Goal: Information Seeking & Learning: Find specific fact

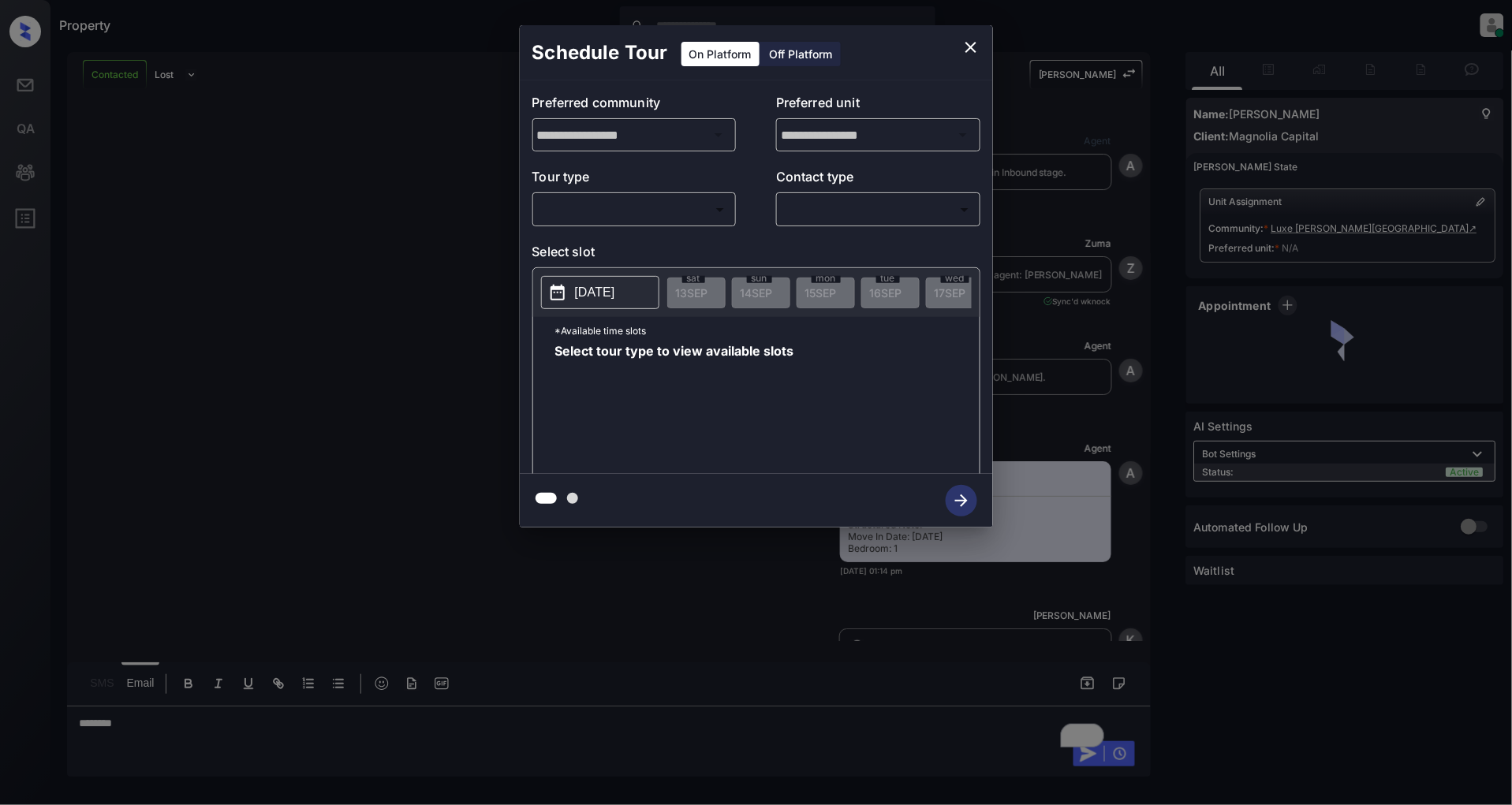
scroll to position [791, 0]
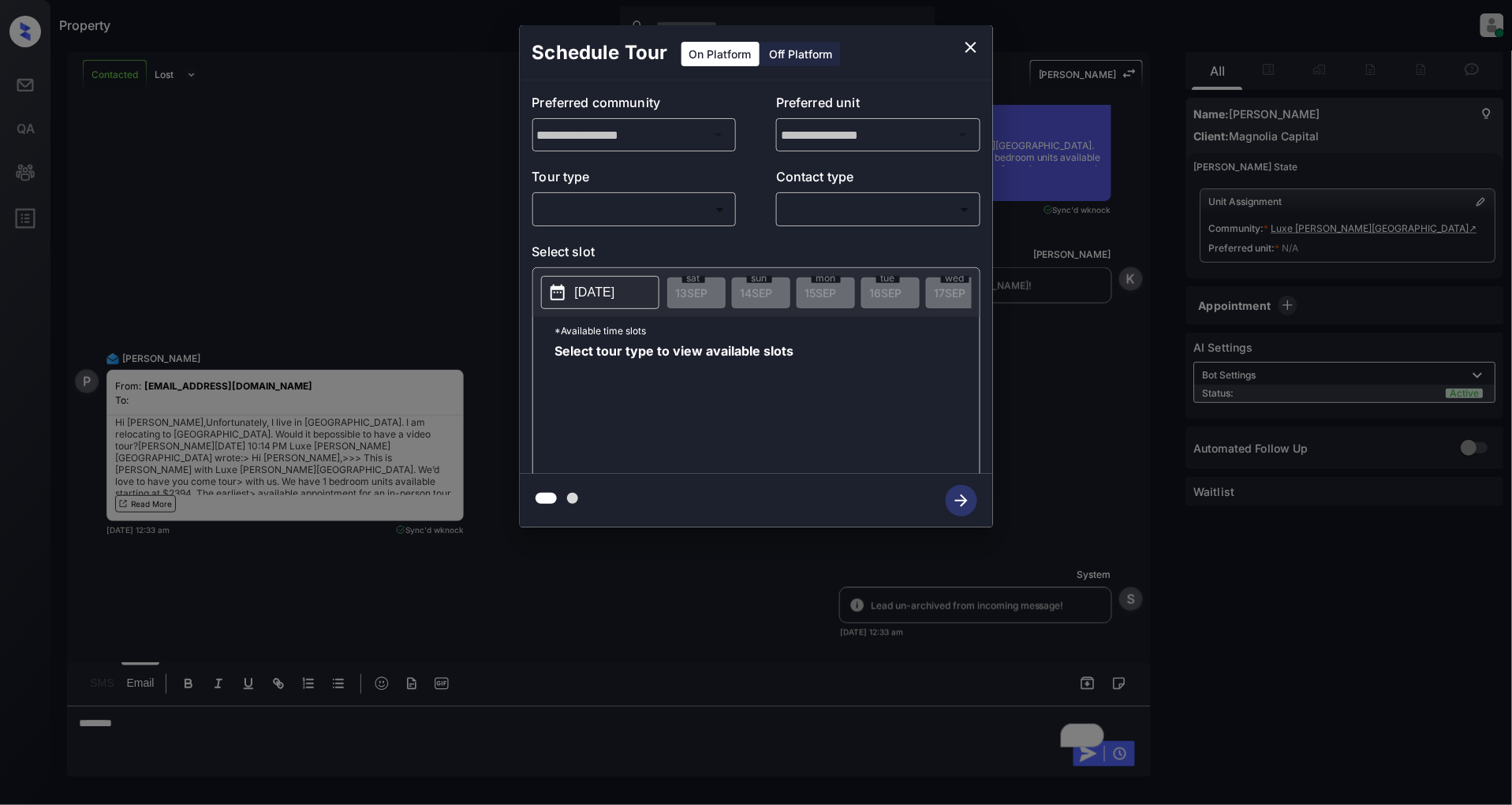
click at [628, 206] on body "Property Patrick Deasis Online Set yourself offline Set yourself on break Profi…" at bounding box center [756, 402] width 1512 height 805
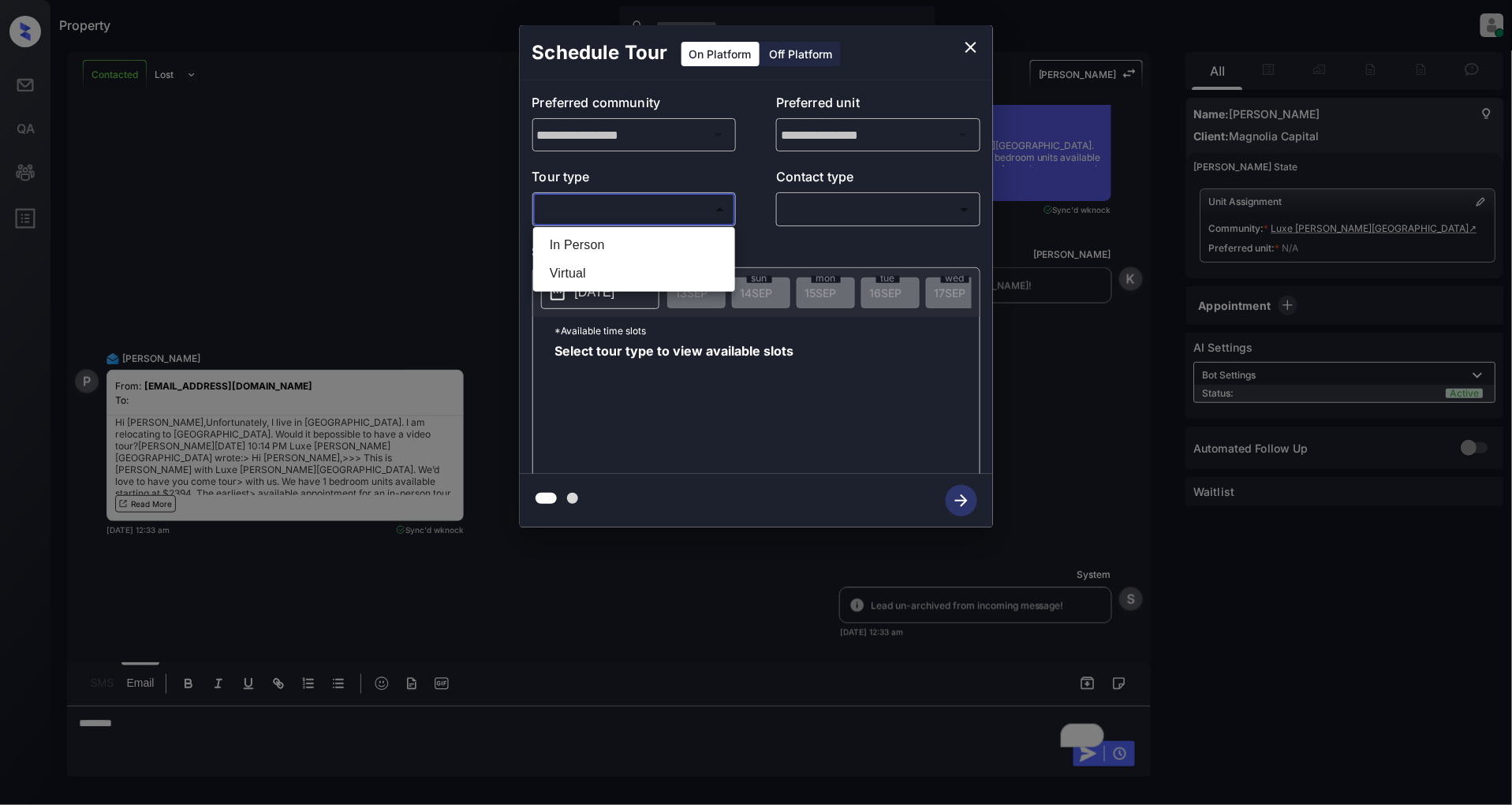
click at [303, 217] on div at bounding box center [756, 402] width 1512 height 805
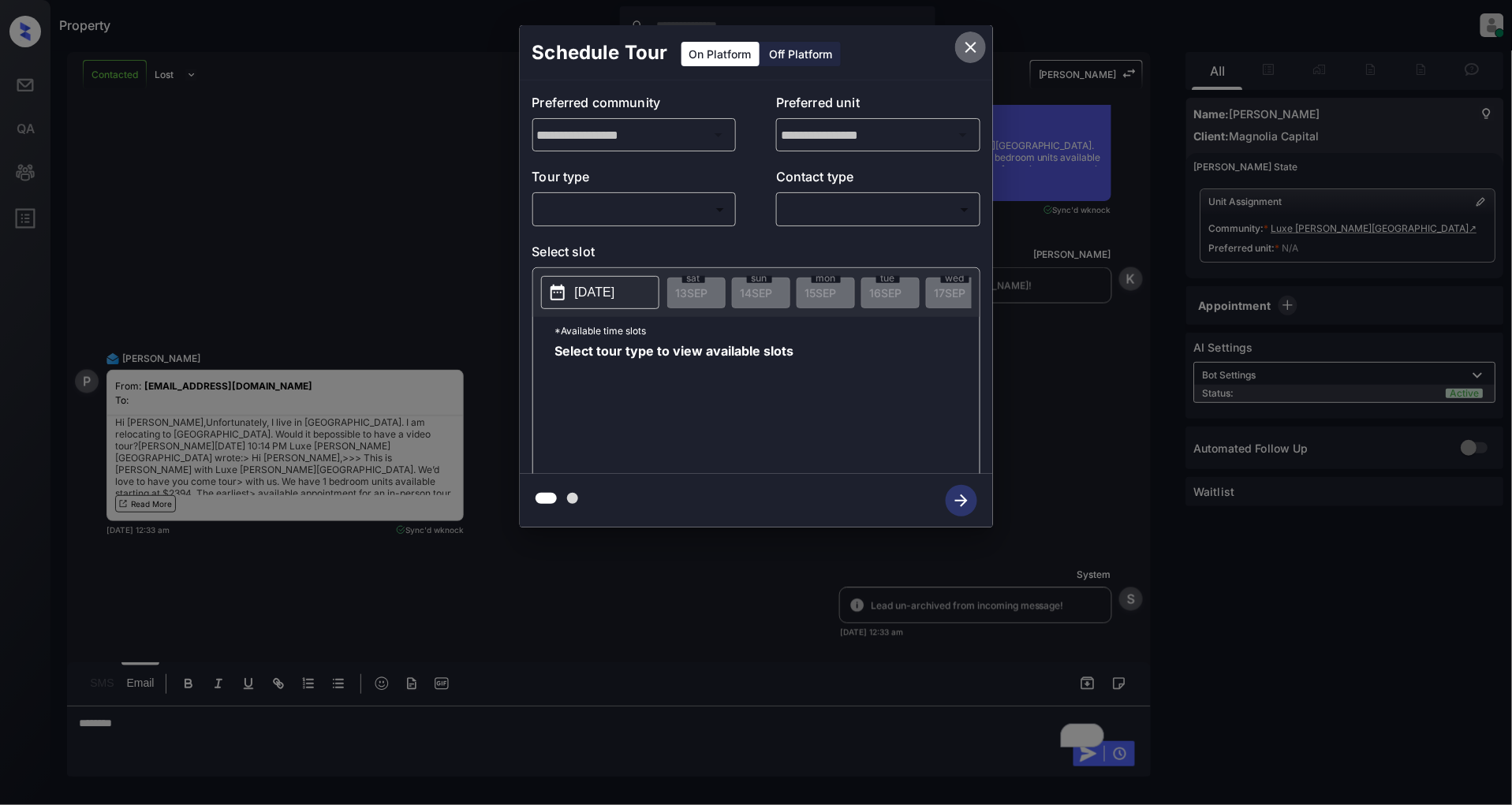
click at [975, 46] on icon "close" at bounding box center [971, 47] width 19 height 19
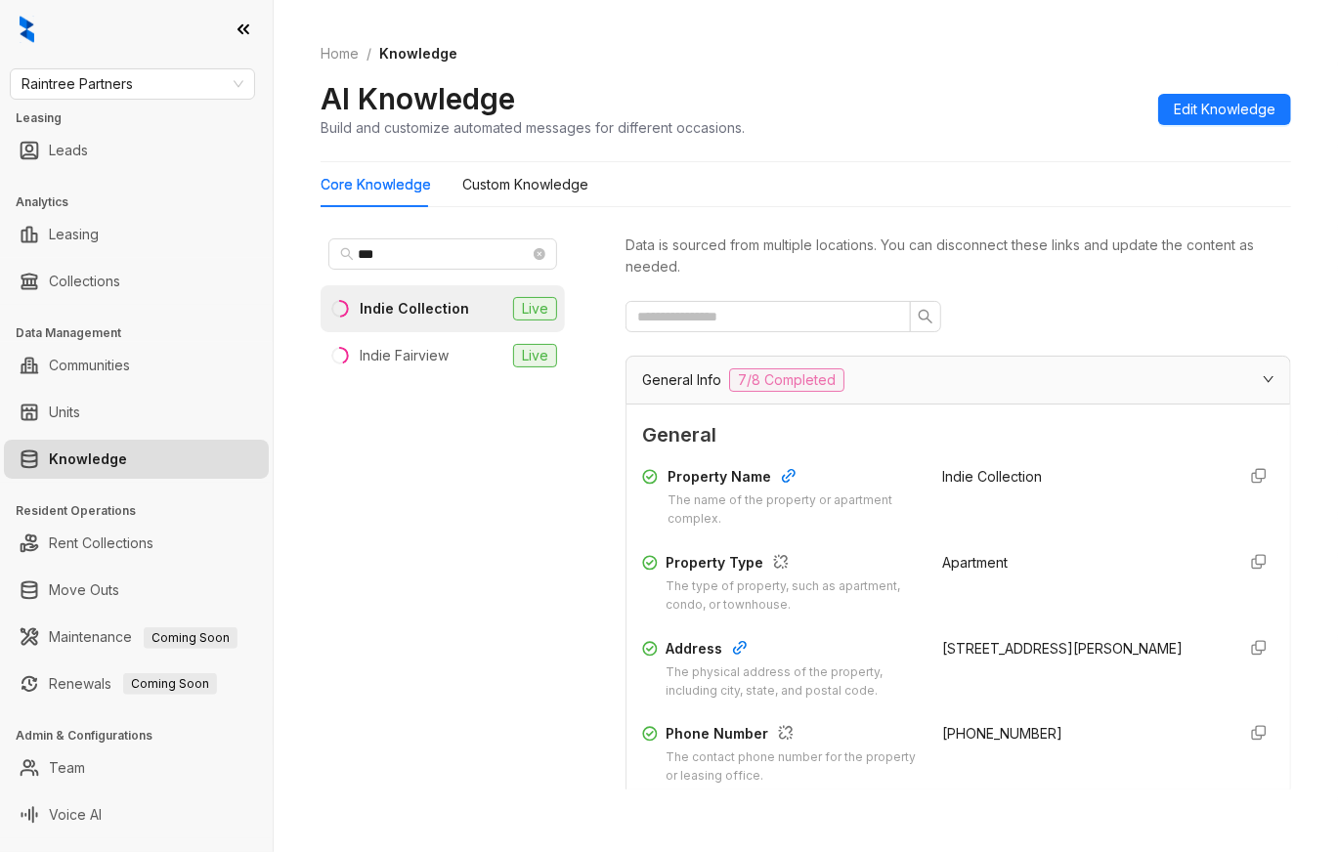
scroll to position [260, 0]
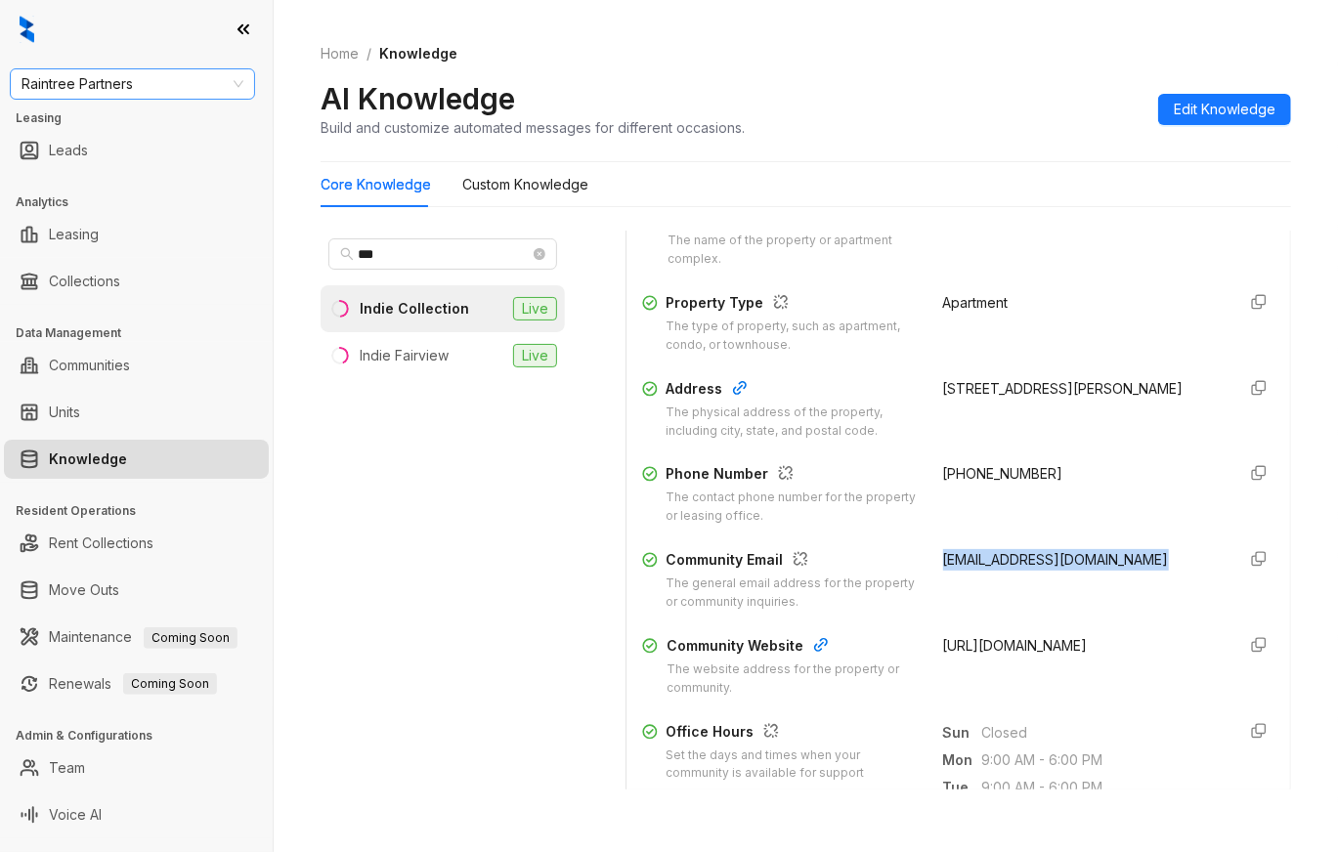
click at [145, 88] on span "Raintree Partners" at bounding box center [133, 83] width 222 height 29
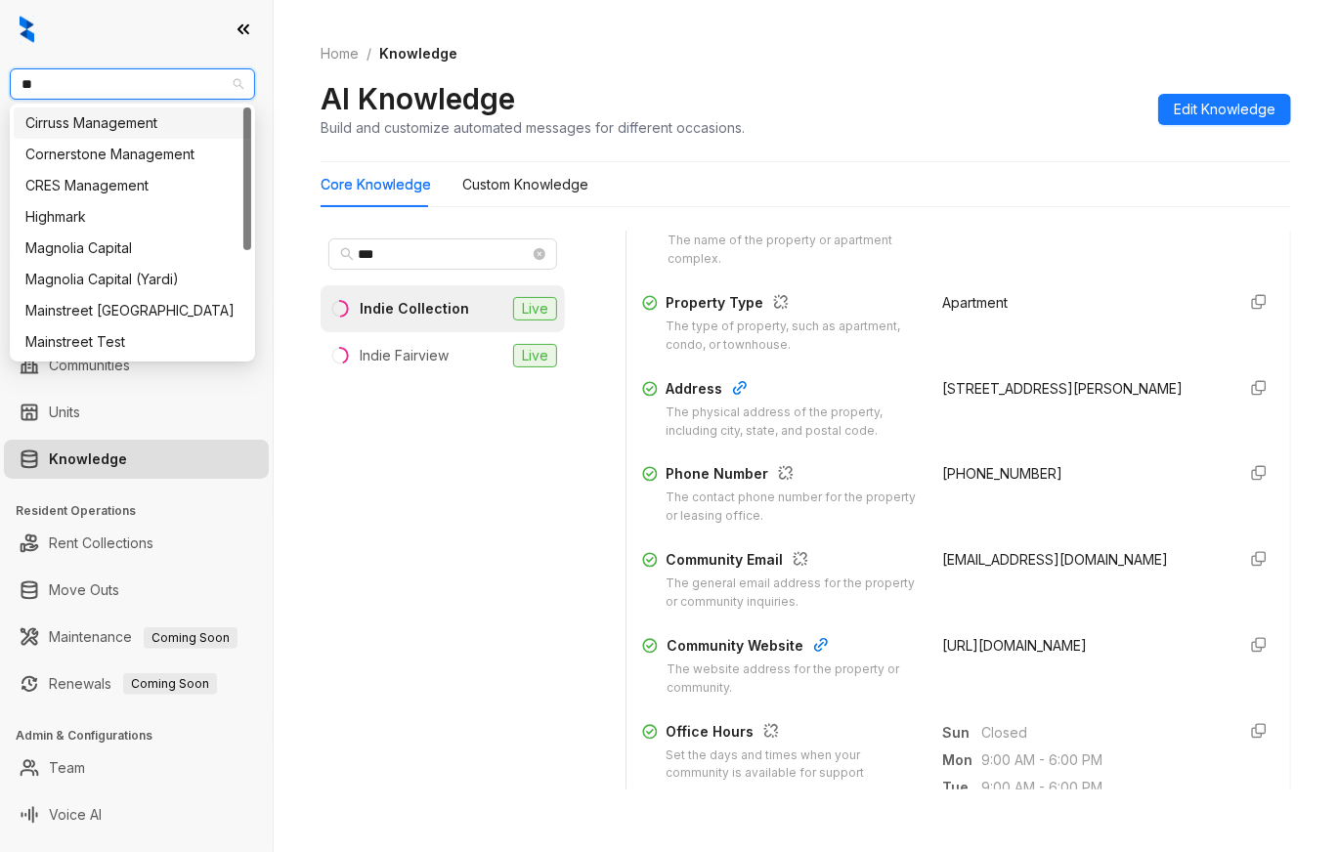
type input "***"
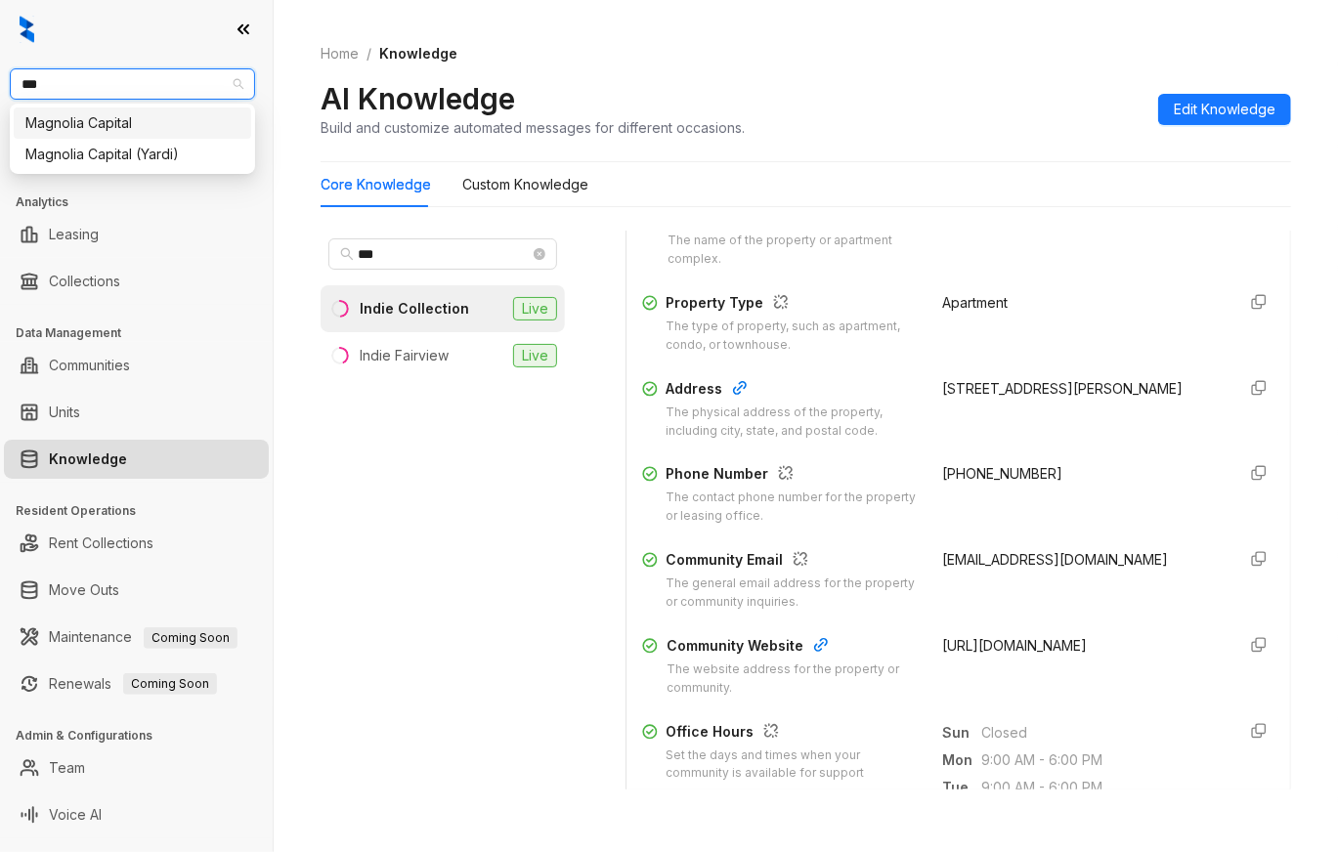
click at [122, 114] on div "Magnolia Capital" at bounding box center [132, 123] width 214 height 22
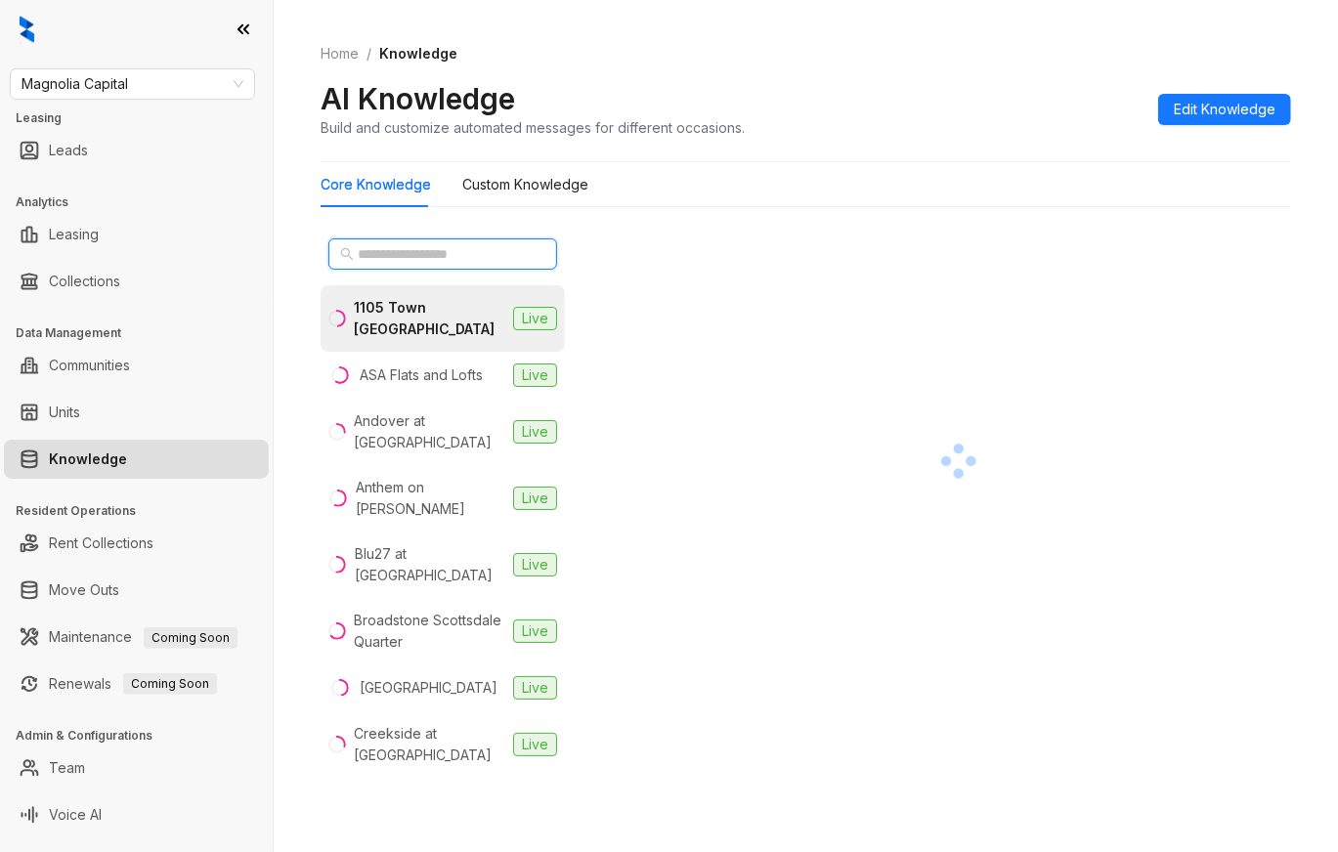
click at [450, 256] on input "text" at bounding box center [444, 254] width 172 height 22
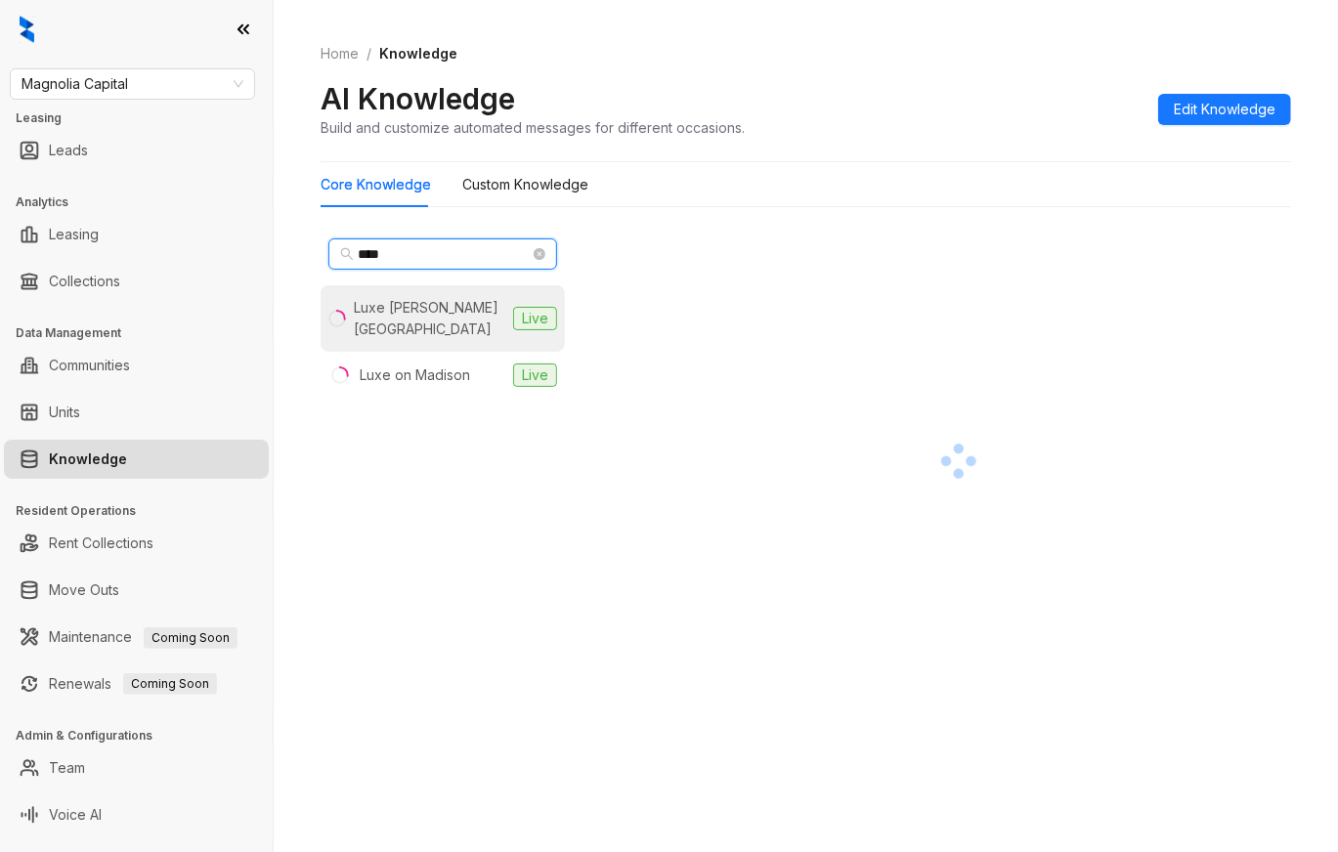
type input "****"
click at [434, 319] on div "Luxe Logan Square" at bounding box center [430, 318] width 152 height 43
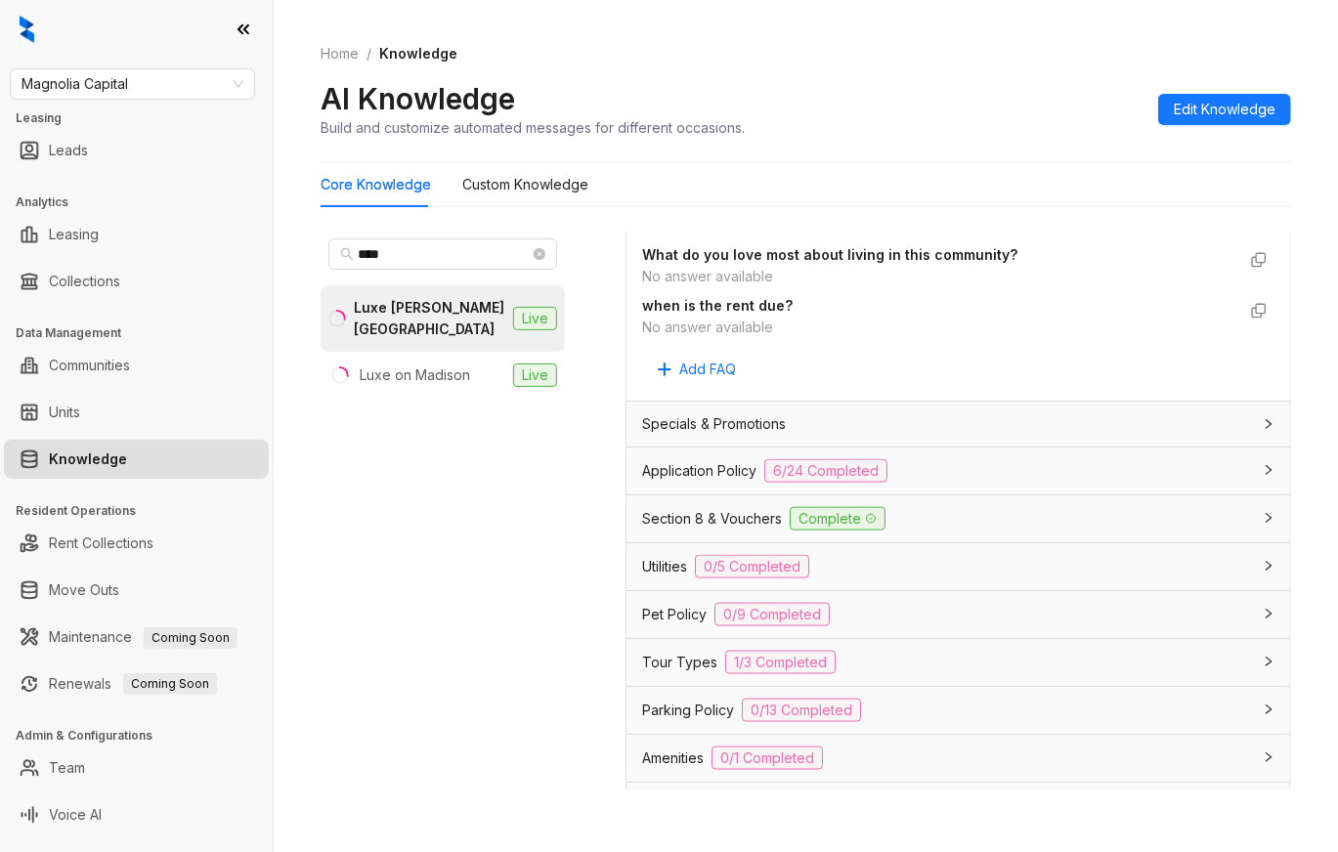
scroll to position [1433, 0]
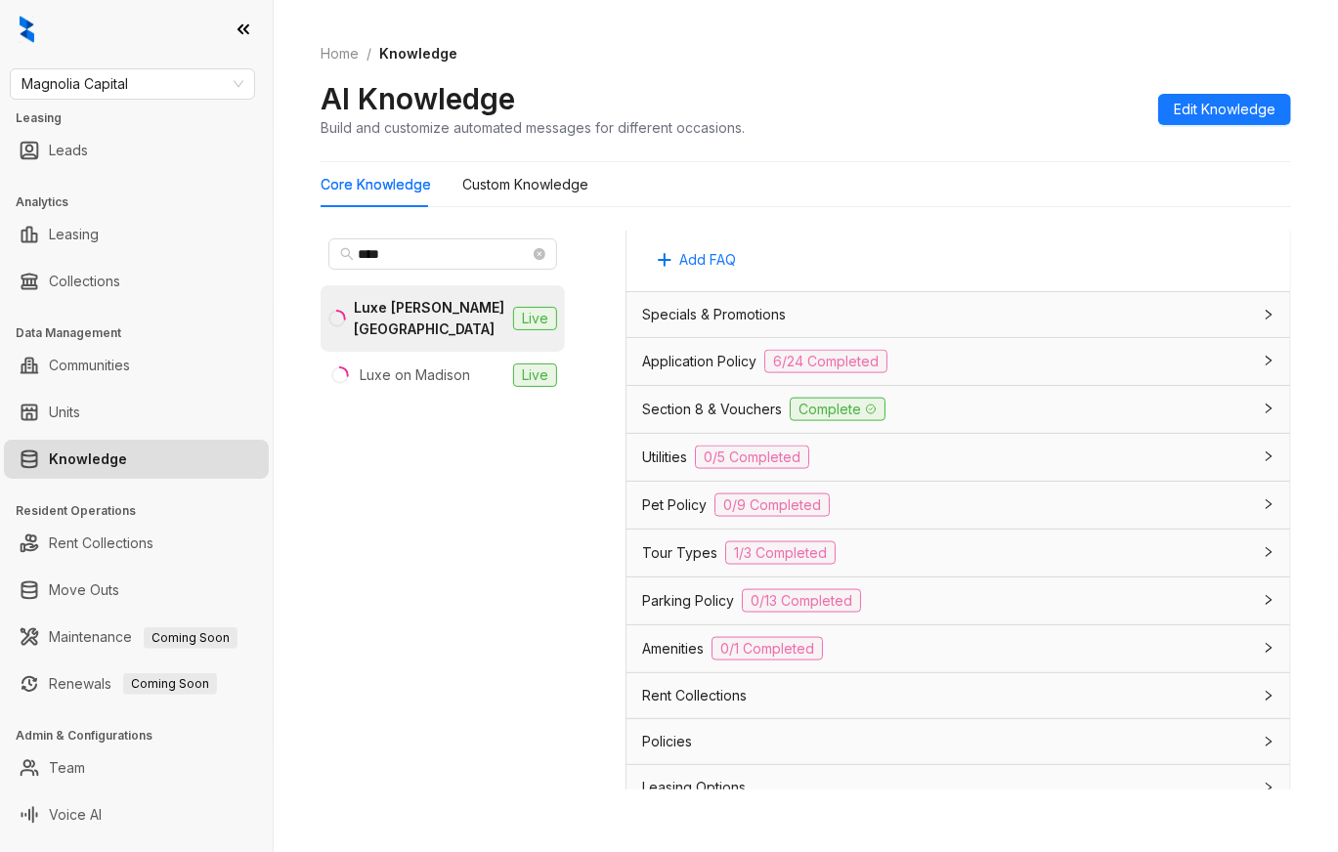
click at [919, 565] on div "Tour Types 1/3 Completed" at bounding box center [946, 553] width 609 height 23
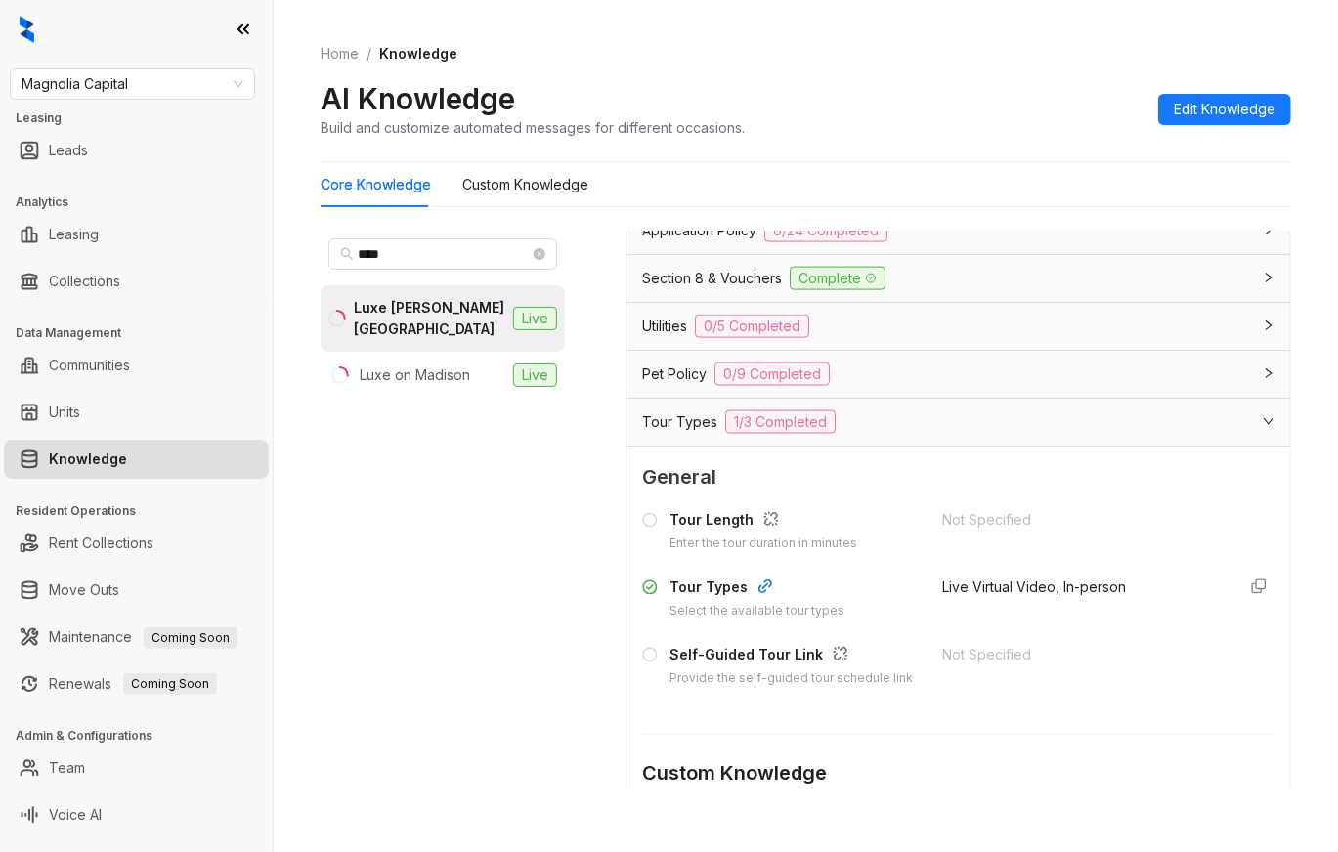
scroll to position [1694, 0]
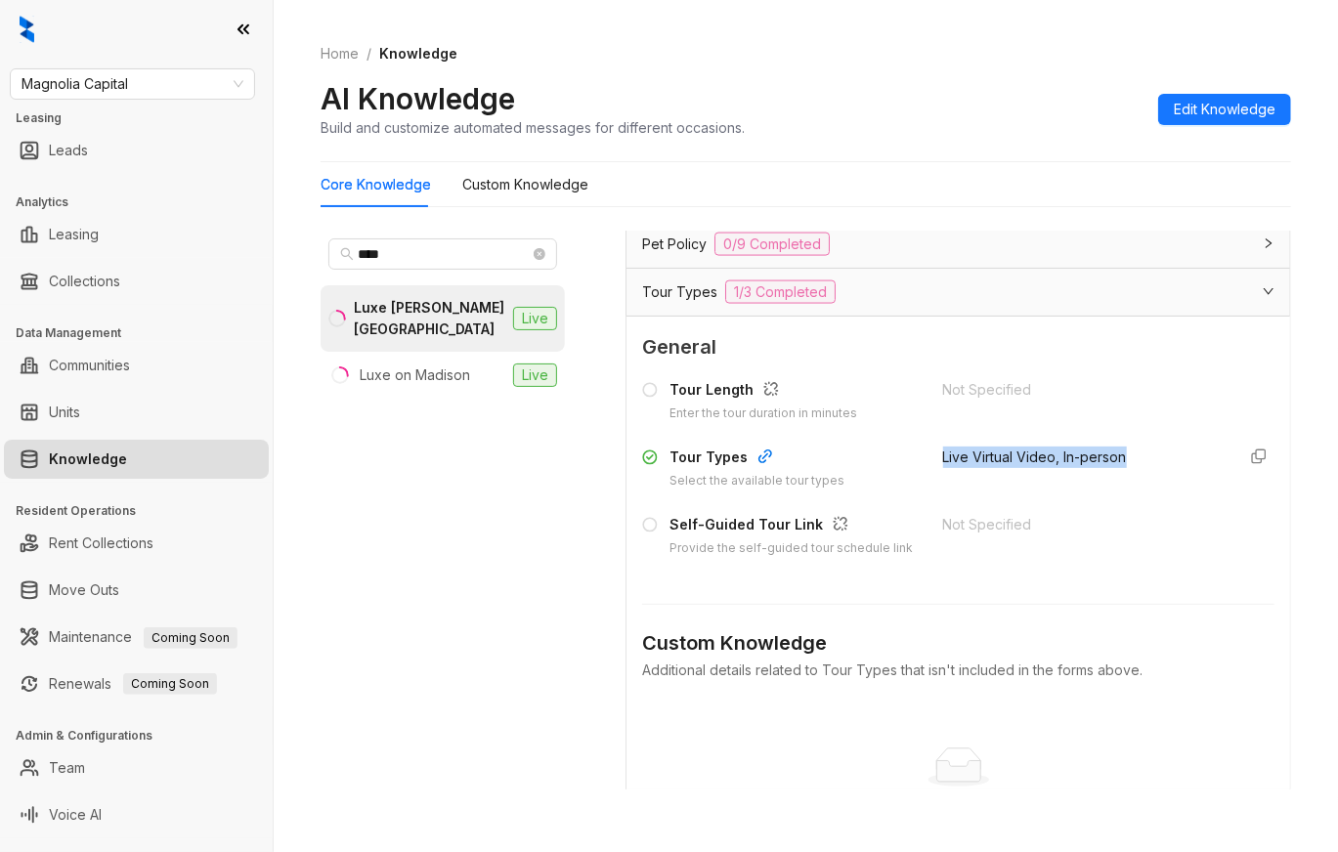
drag, startPoint x: 1119, startPoint y: 458, endPoint x: 916, endPoint y: 458, distance: 203.3
click at [916, 458] on div "Tour Types Select the available tour types Live Virtual Video, In-person" at bounding box center [958, 469] width 632 height 44
copy span "Live Virtual Video, In-person"
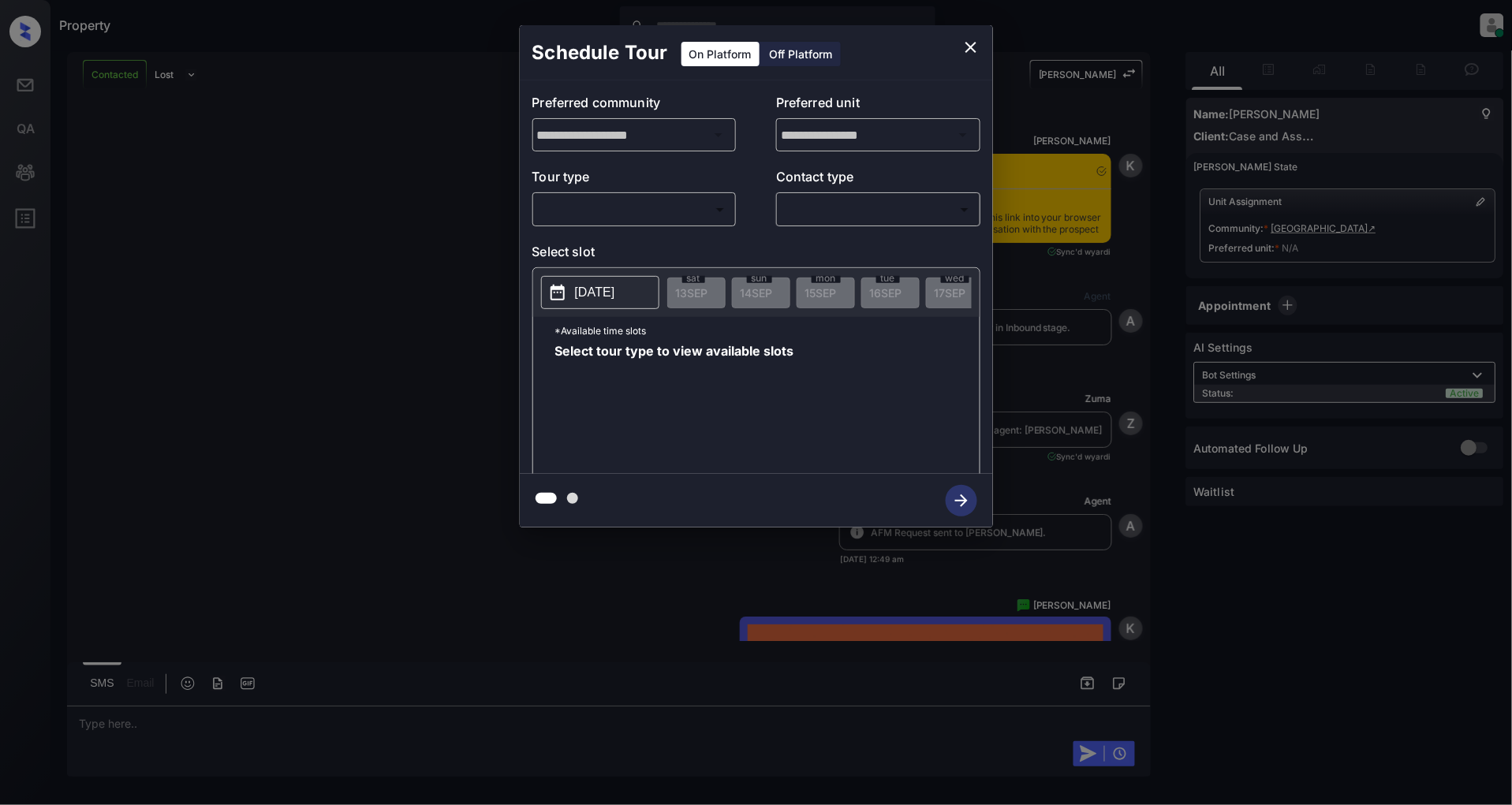
scroll to position [1756, 0]
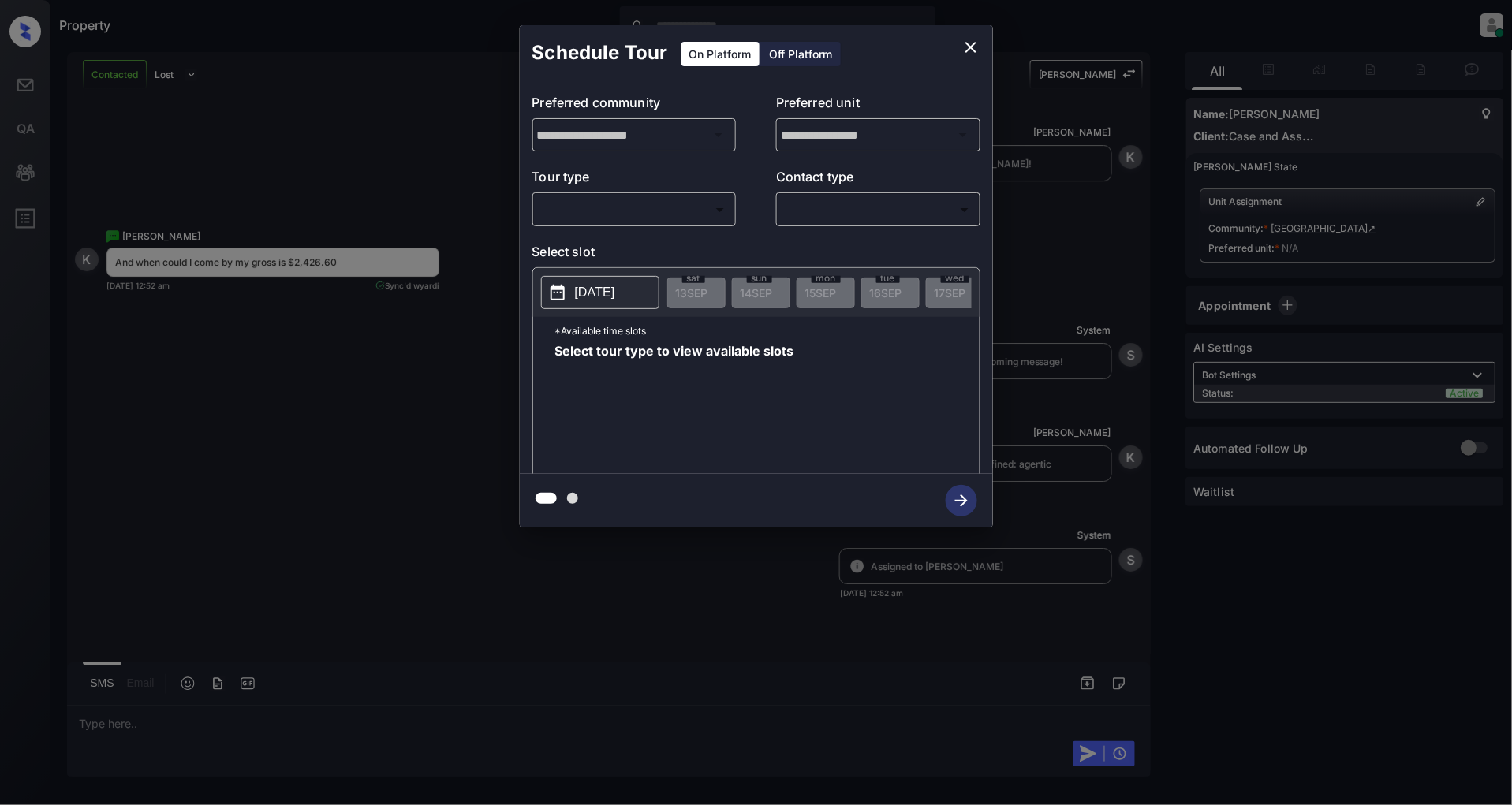
click at [691, 218] on body "Property Patrick Deasis Online Set yourself offline Set yourself on break Profi…" at bounding box center [756, 402] width 1512 height 805
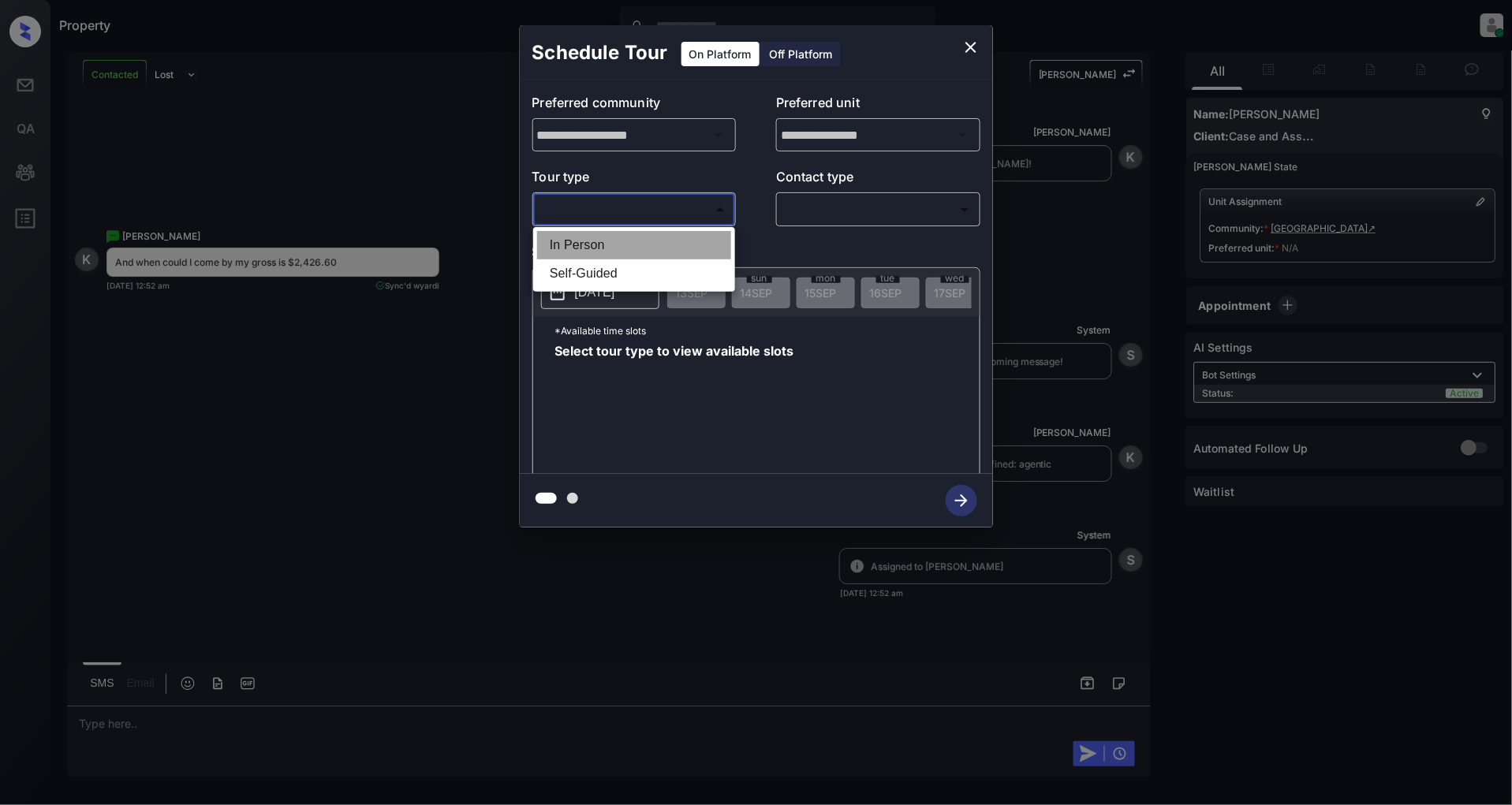
click at [582, 251] on li "In Person" at bounding box center [634, 244] width 194 height 28
type input "********"
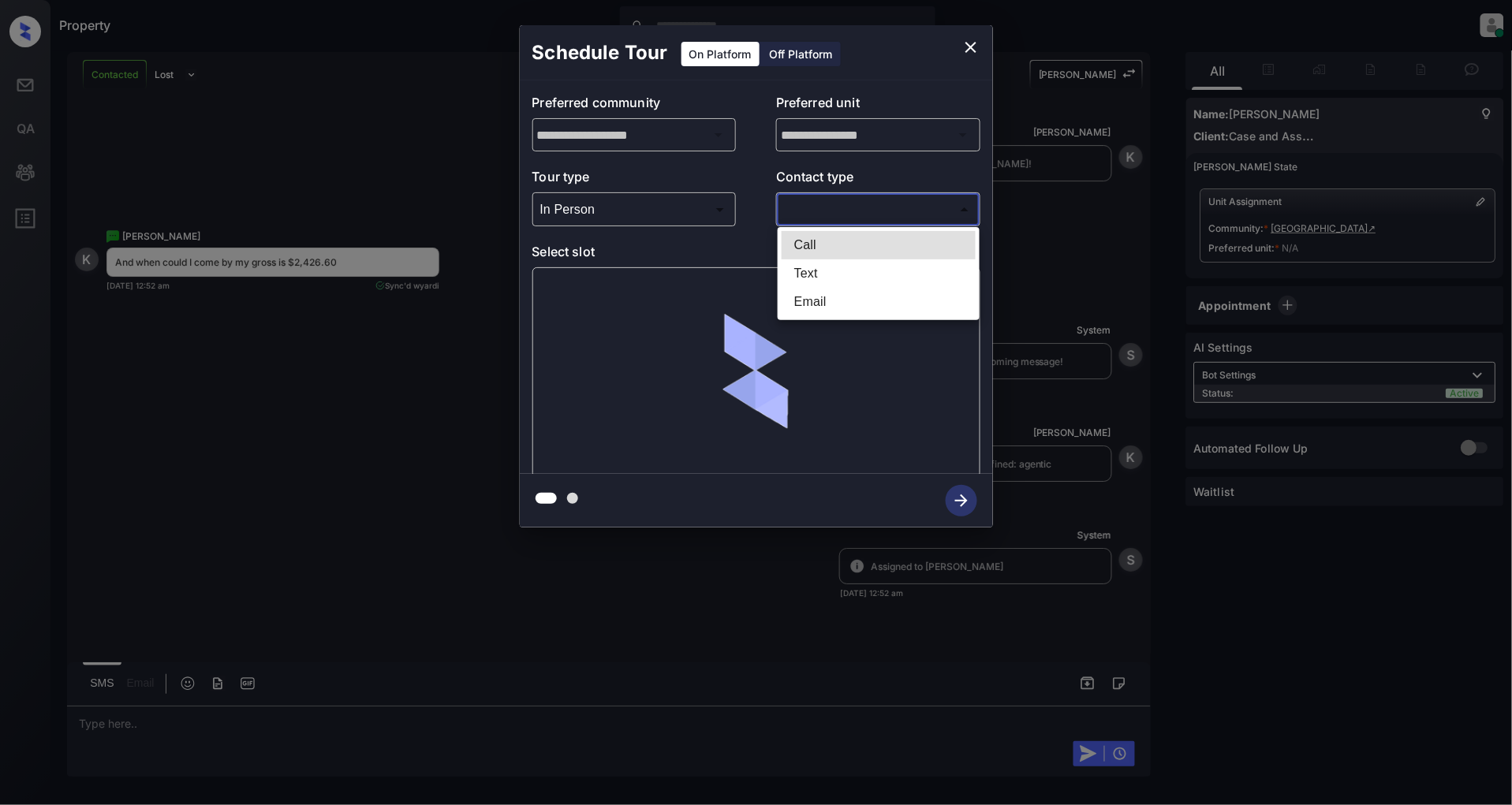
click at [868, 207] on body "Property Patrick Deasis Online Set yourself offline Set yourself on break Profi…" at bounding box center [756, 402] width 1512 height 805
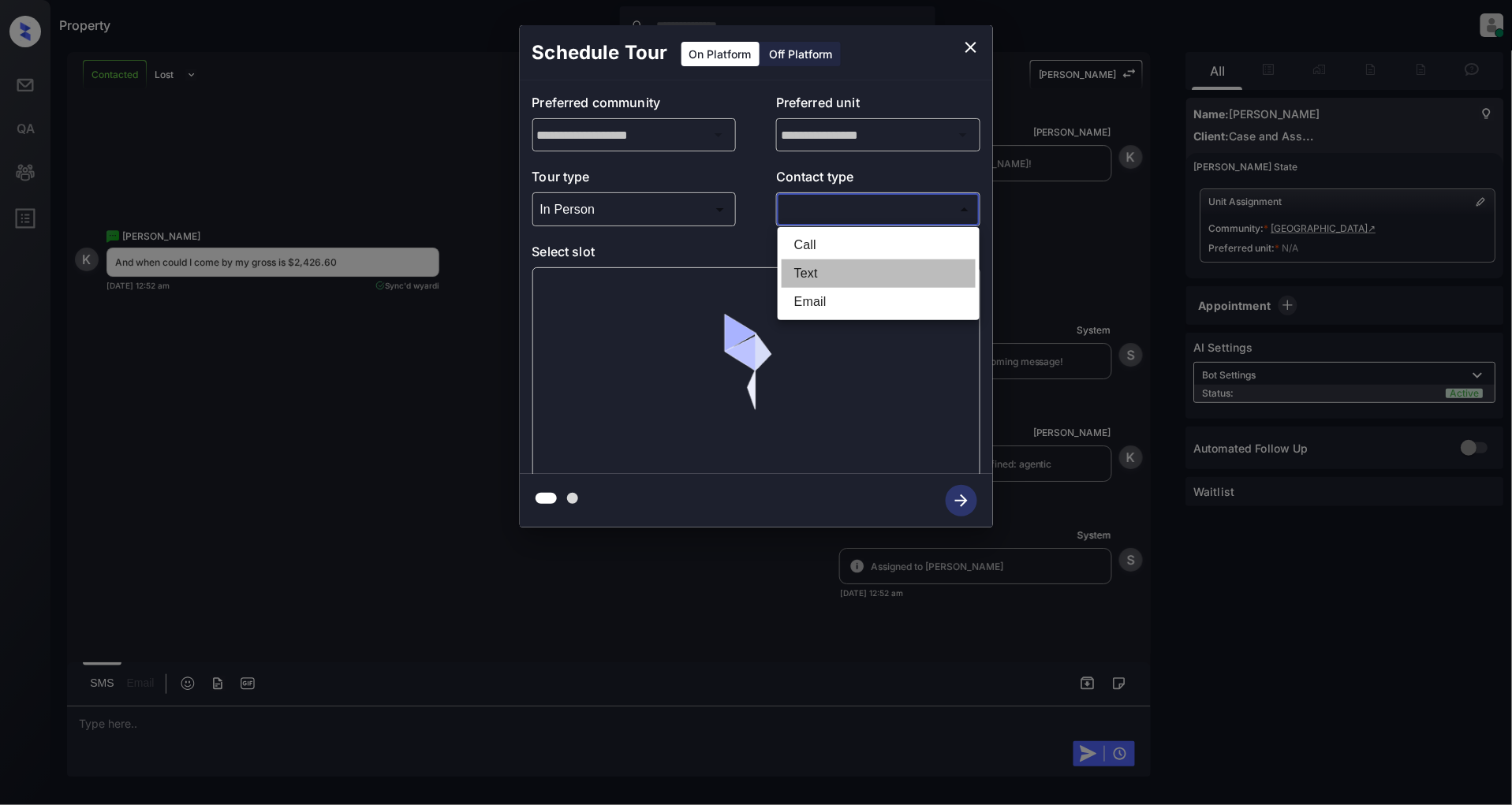
click at [833, 262] on li "Text" at bounding box center [879, 273] width 194 height 28
type input "****"
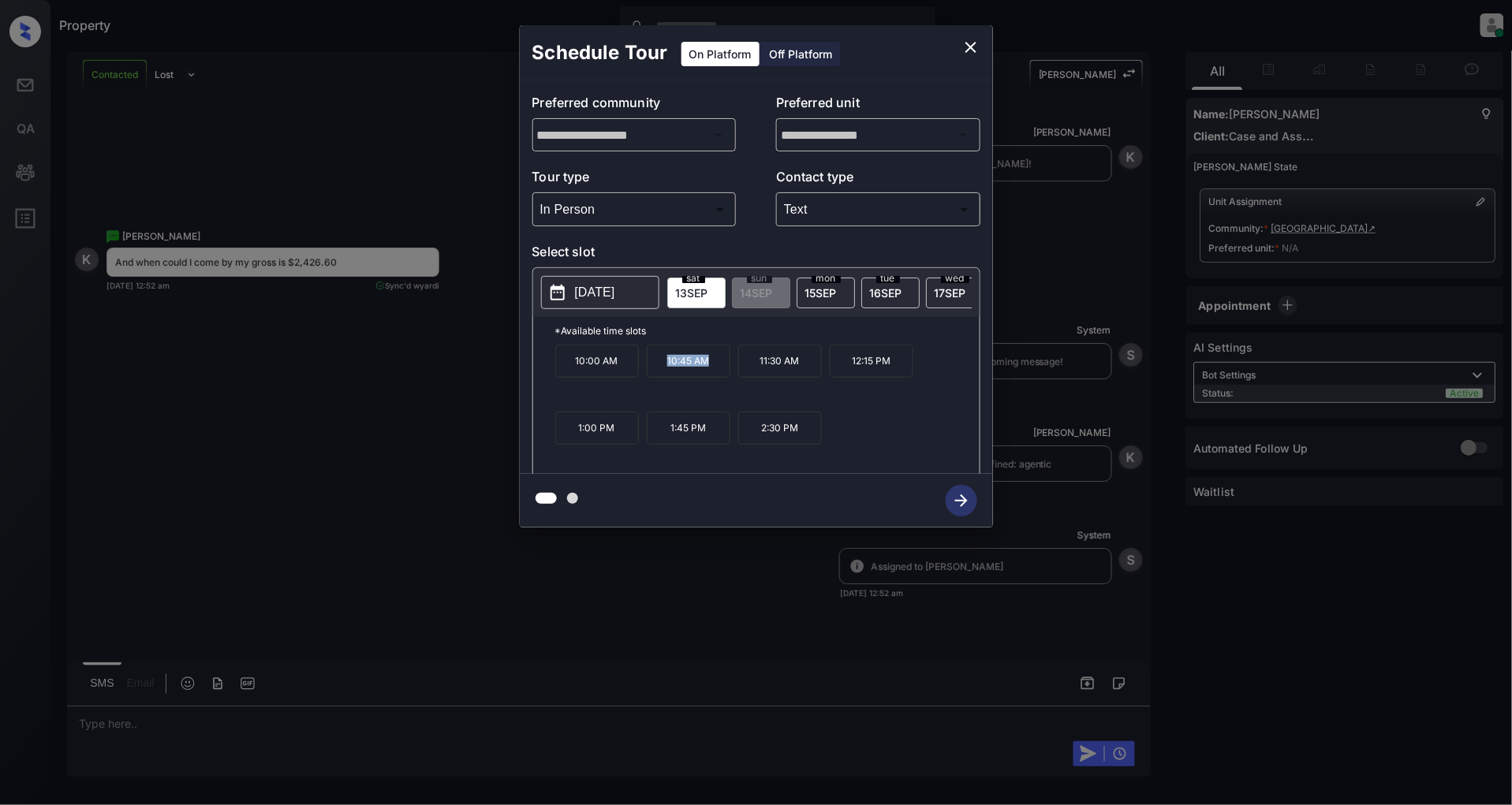
drag, startPoint x: 716, startPoint y: 369, endPoint x: 662, endPoint y: 369, distance: 54.0
click at [662, 369] on p "10:45 AM" at bounding box center [689, 361] width 84 height 33
drag, startPoint x: 621, startPoint y: 372, endPoint x: 554, endPoint y: 370, distance: 67.0
click at [555, 370] on p "10:00 AM" at bounding box center [597, 361] width 84 height 33
copy p "10:00 AM"
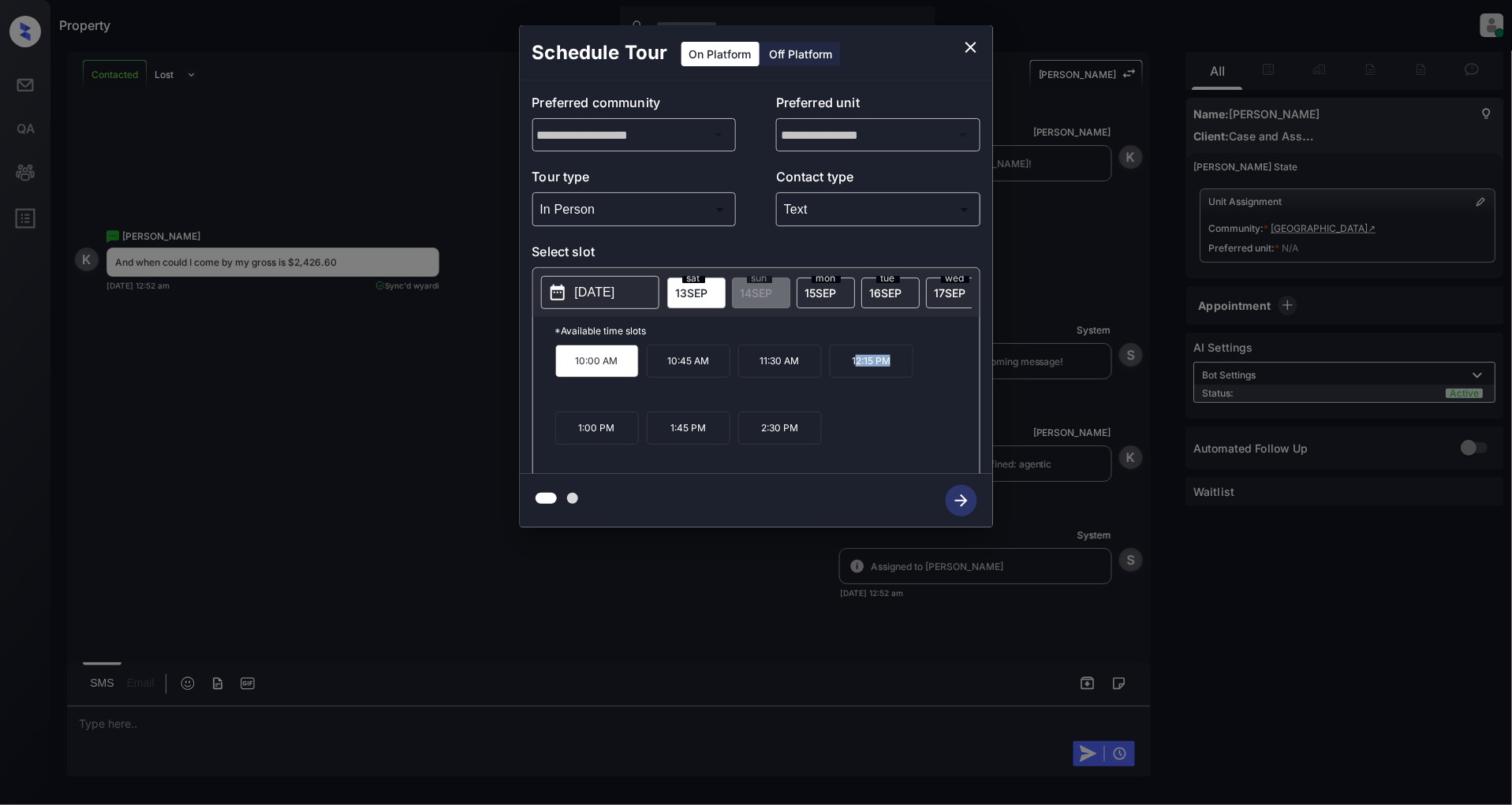
drag, startPoint x: 889, startPoint y: 369, endPoint x: 856, endPoint y: 369, distance: 33.0
click at [856, 369] on p "12:15 PM" at bounding box center [871, 361] width 84 height 33
click at [870, 426] on div "10:00 AM 10:45 AM 11:30 AM 12:15 PM 1:00 PM 1:45 PM 2:30 PM" at bounding box center [767, 407] width 424 height 126
drag, startPoint x: 894, startPoint y: 378, endPoint x: 844, endPoint y: 373, distance: 50.2
click at [844, 373] on p "12:15 PM" at bounding box center [871, 361] width 84 height 33
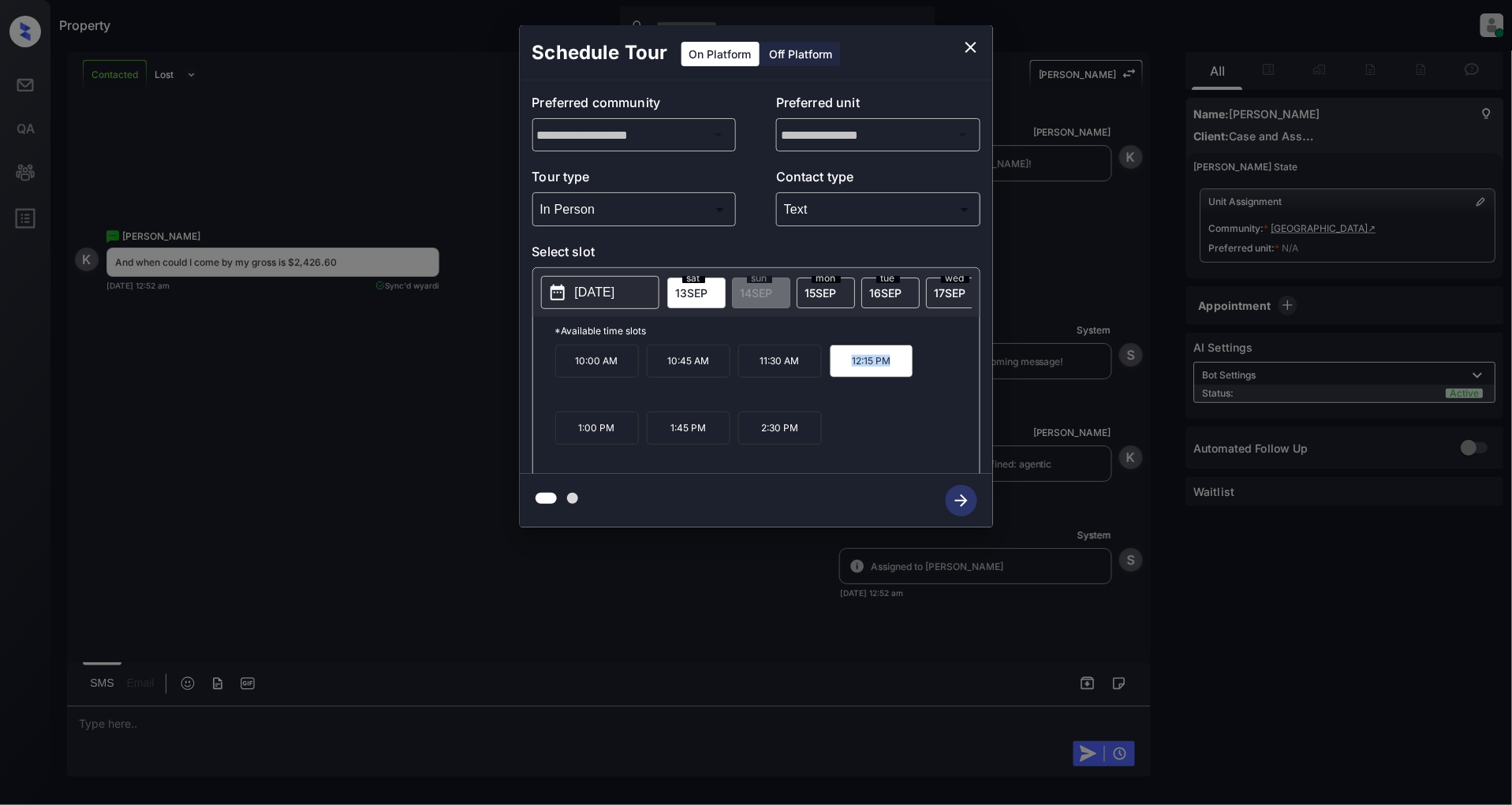
copy p "12:15 PM"
drag, startPoint x: 807, startPoint y: 436, endPoint x: 746, endPoint y: 438, distance: 61.0
click at [746, 438] on p "2:30 PM" at bounding box center [780, 428] width 84 height 33
copy p "2:30 PM"
click at [964, 51] on icon "close" at bounding box center [971, 47] width 19 height 19
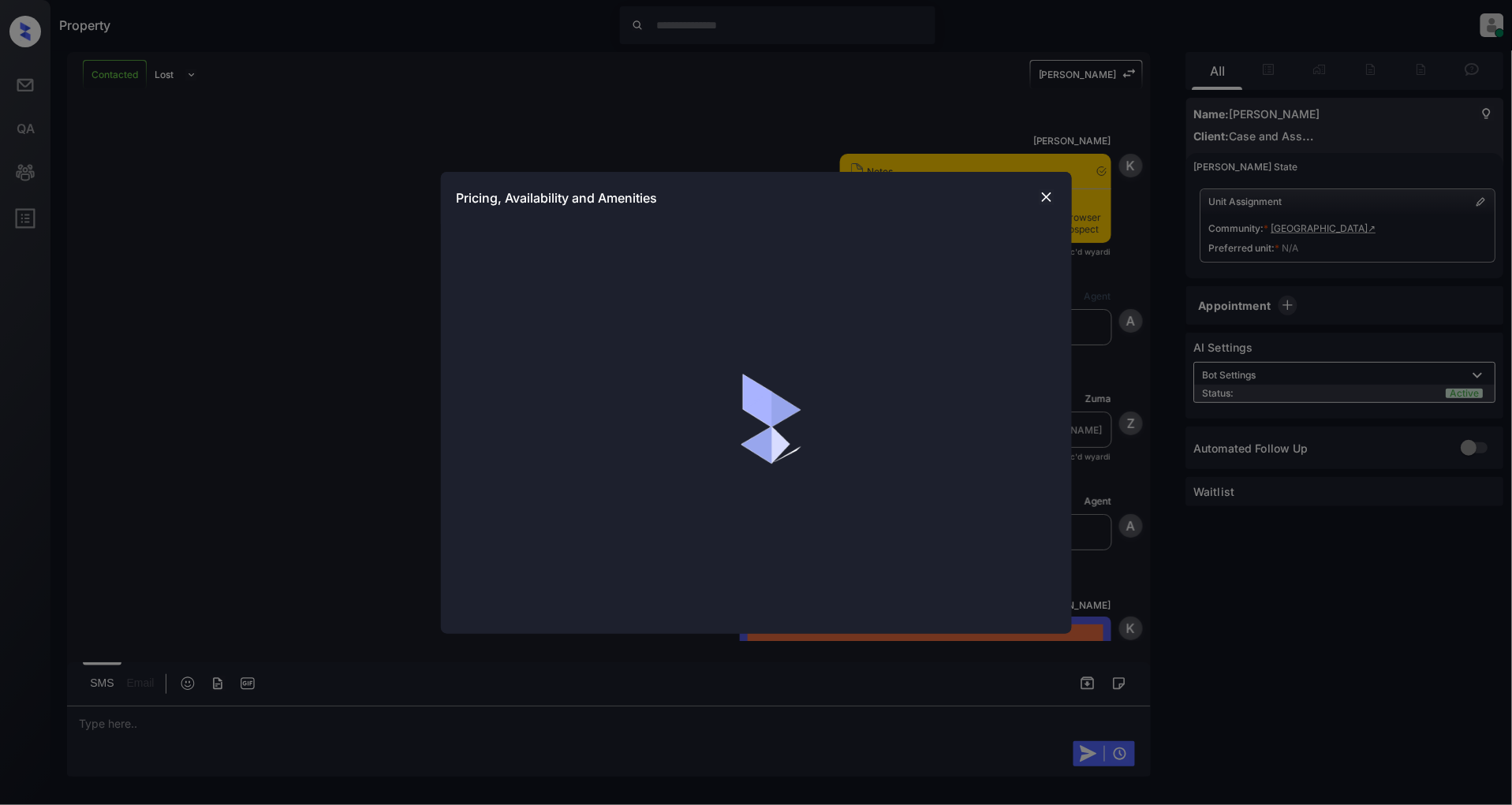
scroll to position [1245, 0]
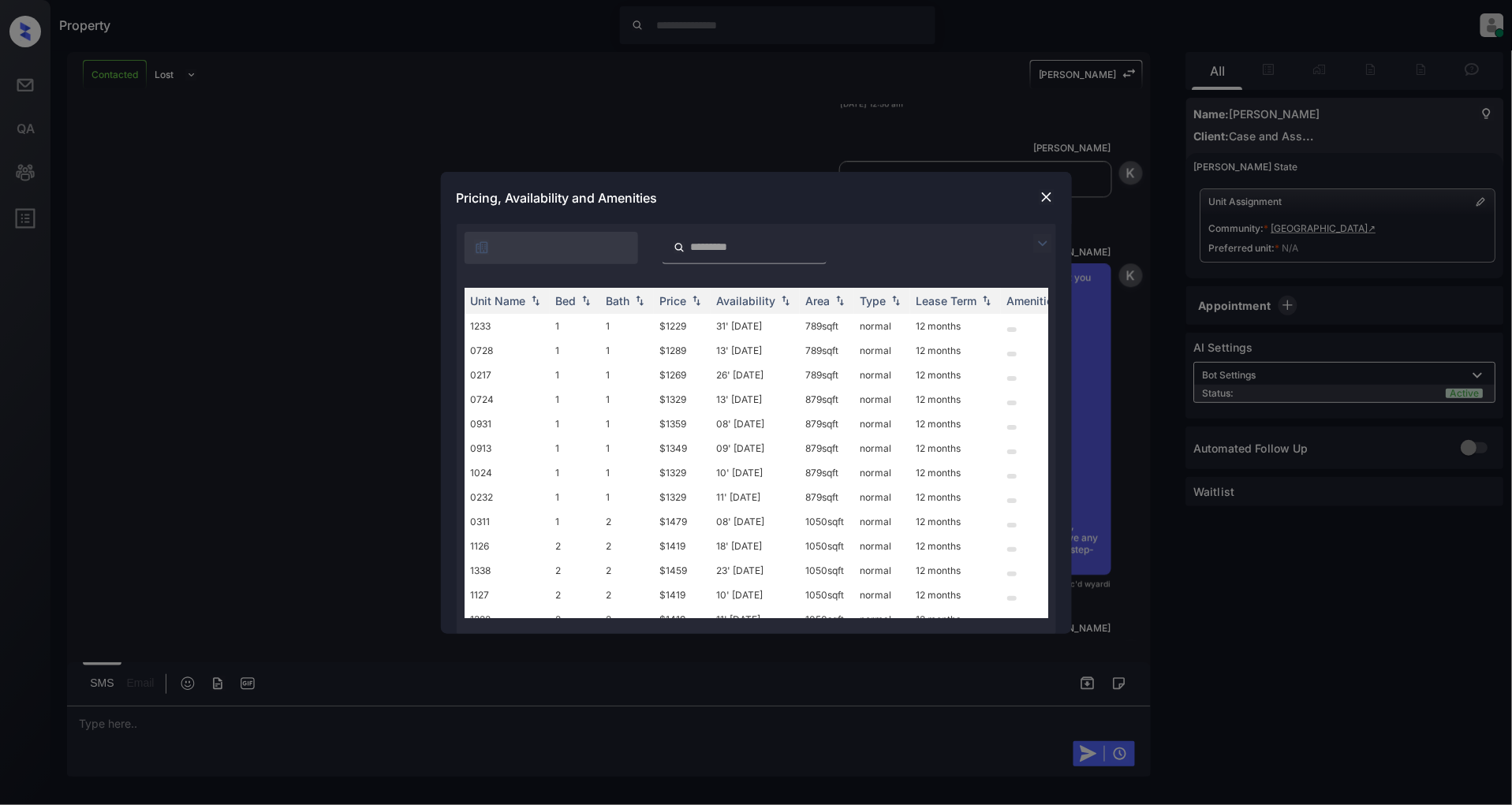
click at [1050, 246] on img at bounding box center [1042, 243] width 19 height 19
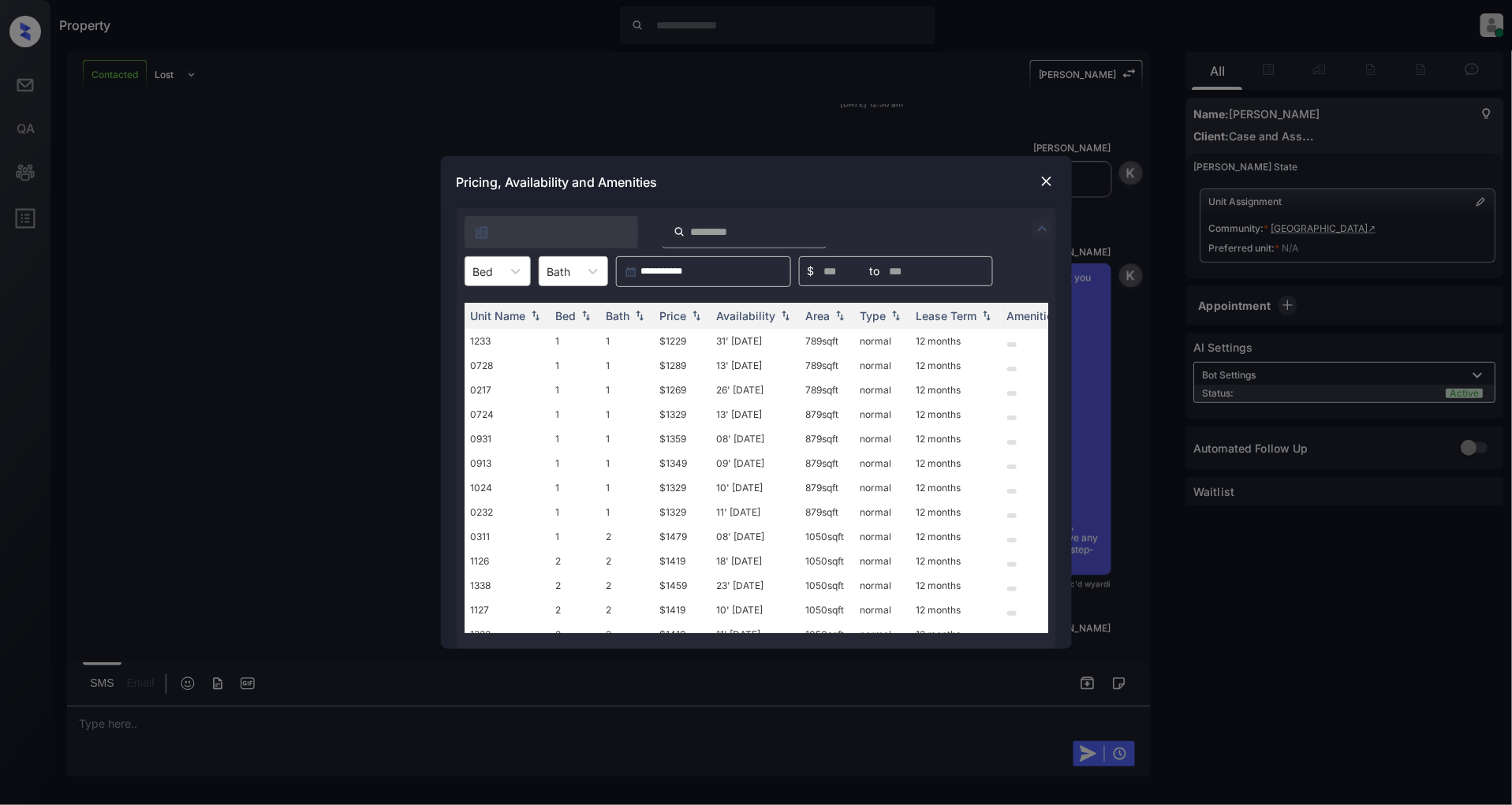
click at [491, 276] on div at bounding box center [483, 272] width 20 height 17
click at [487, 311] on div "1" at bounding box center [498, 310] width 66 height 28
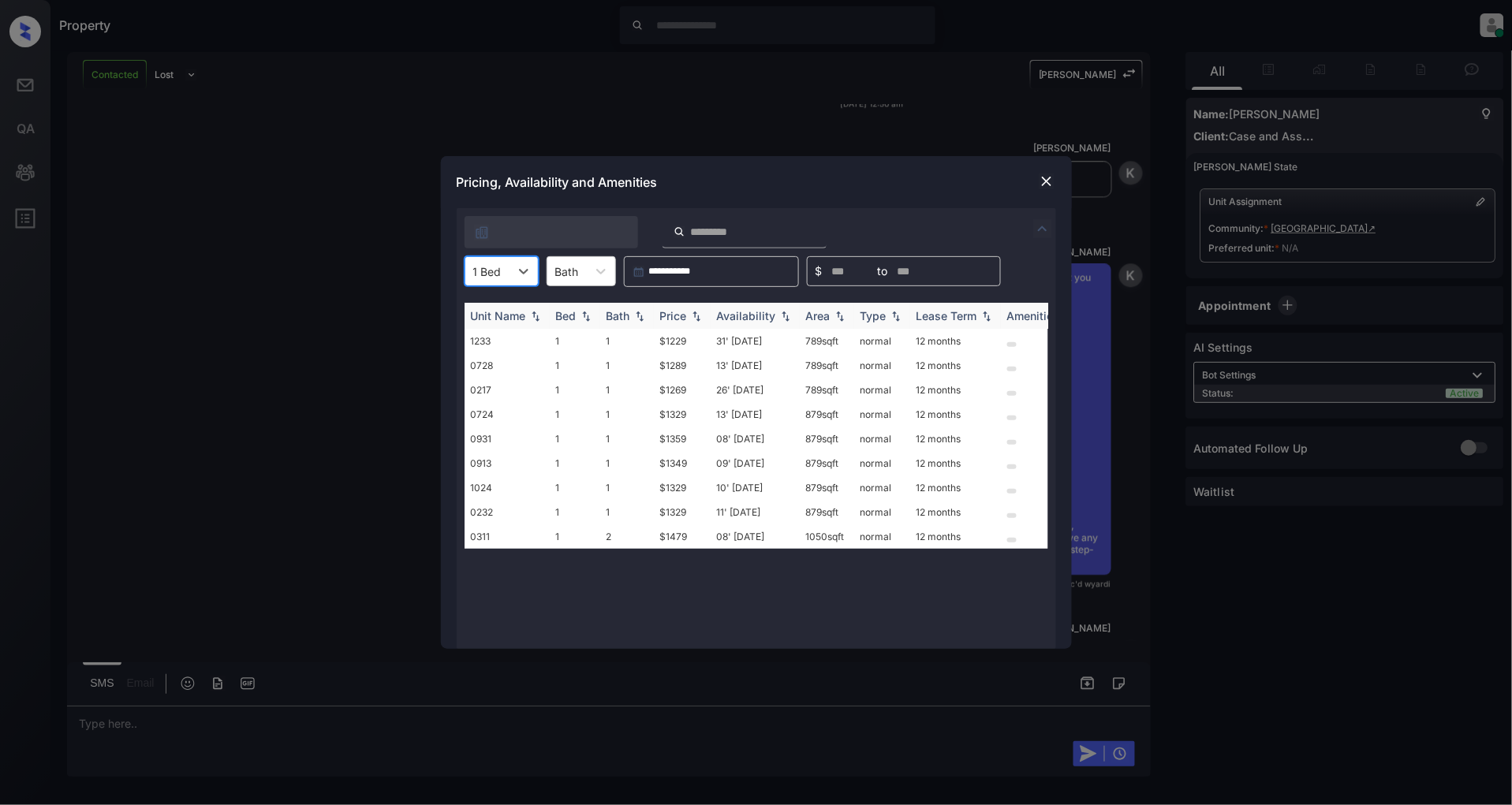
click at [691, 317] on img at bounding box center [696, 316] width 16 height 11
click at [691, 317] on img at bounding box center [696, 315] width 16 height 12
click at [683, 345] on td "$1229" at bounding box center [682, 341] width 56 height 24
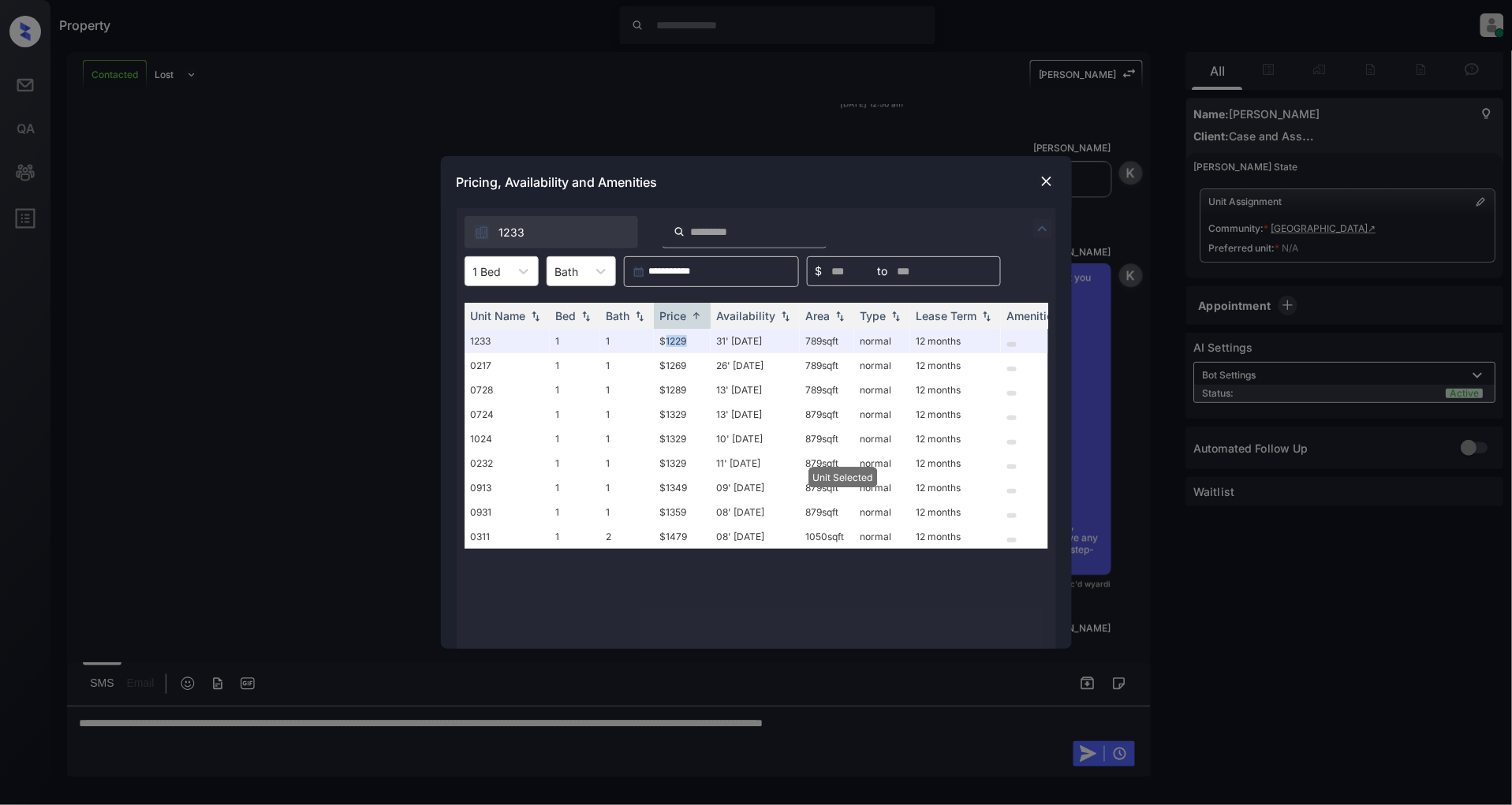
click at [1038, 181] on img at bounding box center [1046, 181] width 16 height 16
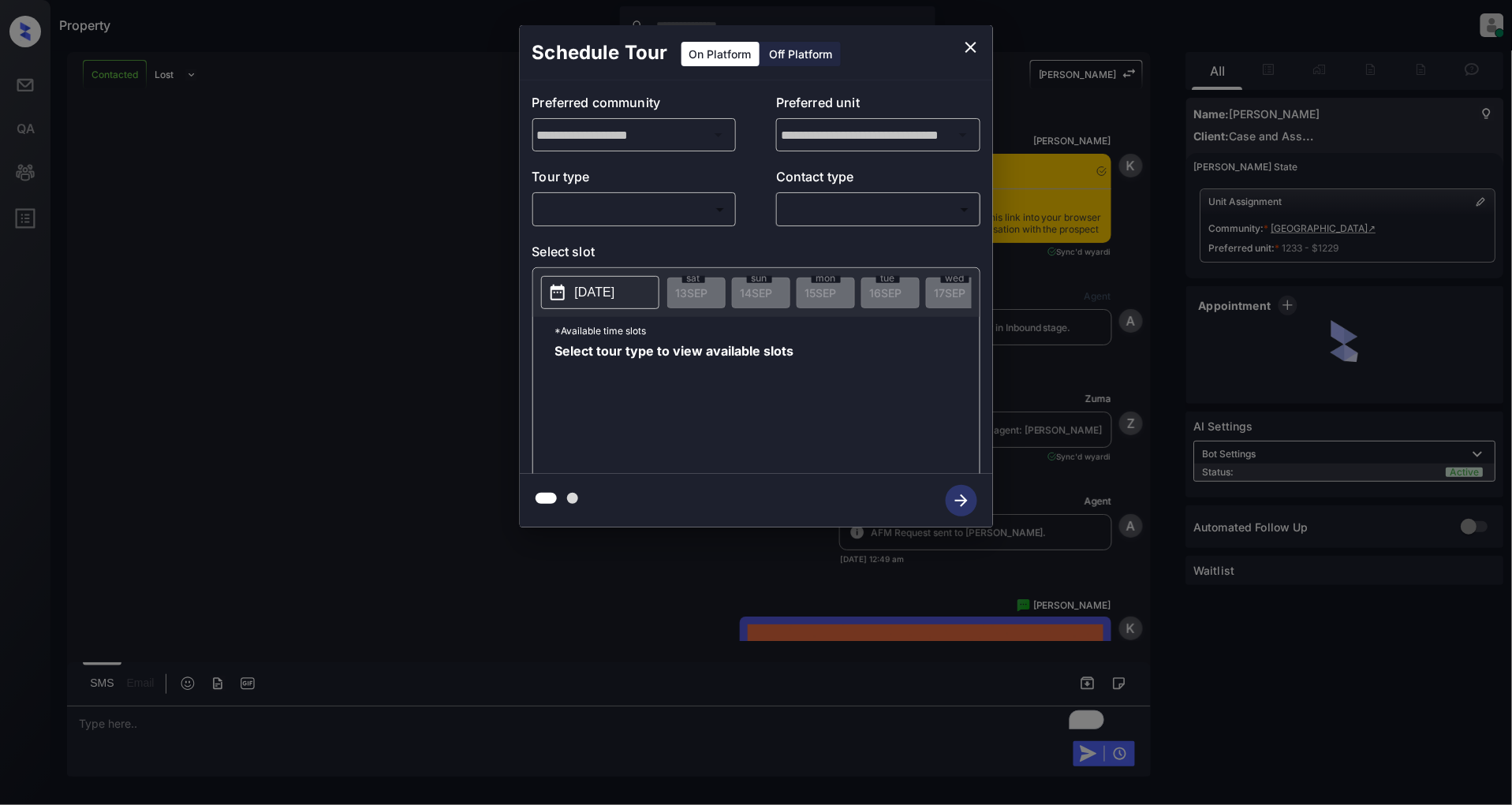
scroll to position [2471, 0]
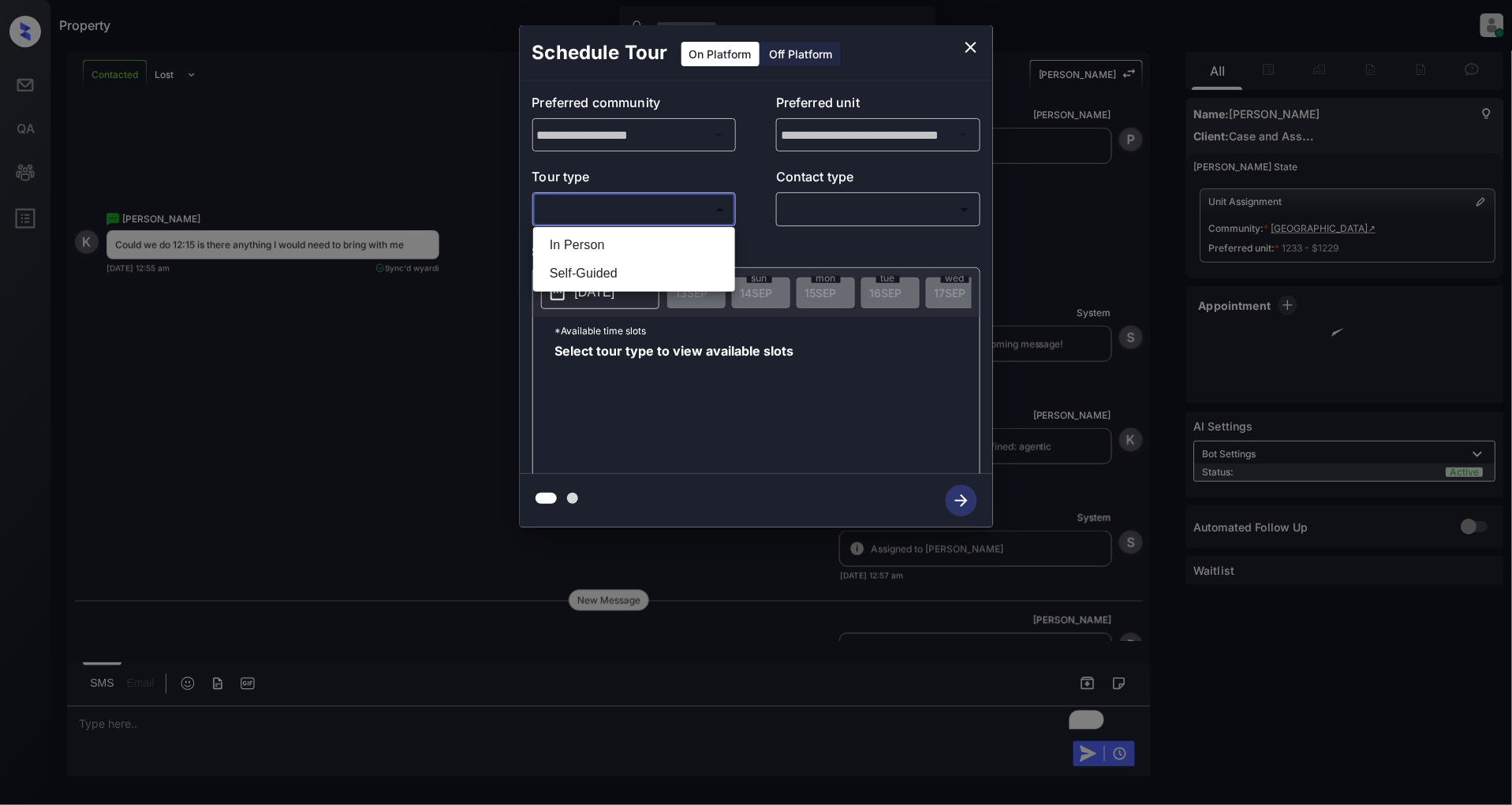
click at [620, 223] on body "Property [PERSON_NAME] Online Set yourself offline Set yourself on break Profil…" at bounding box center [756, 402] width 1512 height 805
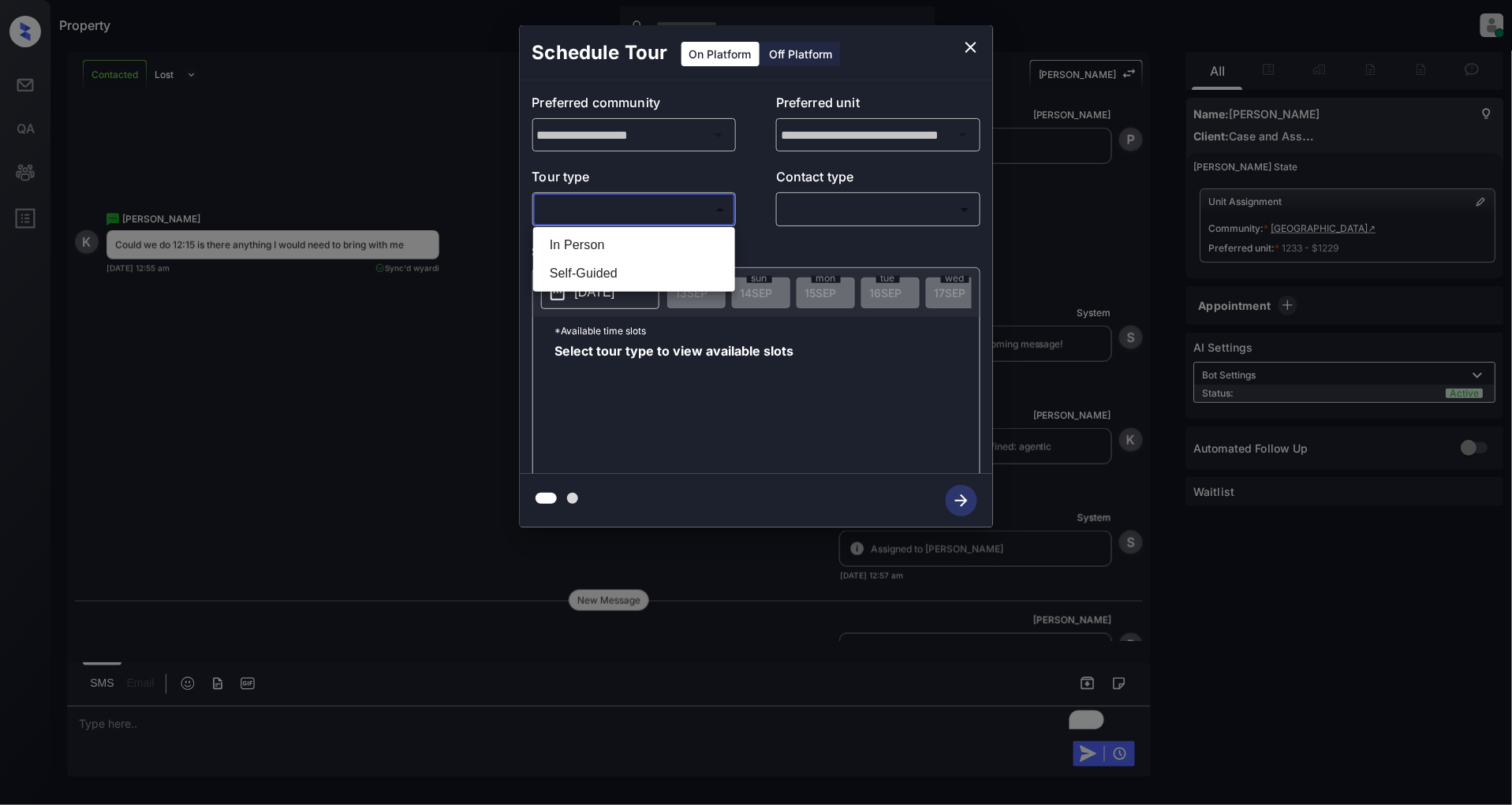
click at [608, 238] on li "In Person" at bounding box center [634, 244] width 194 height 28
type input "********"
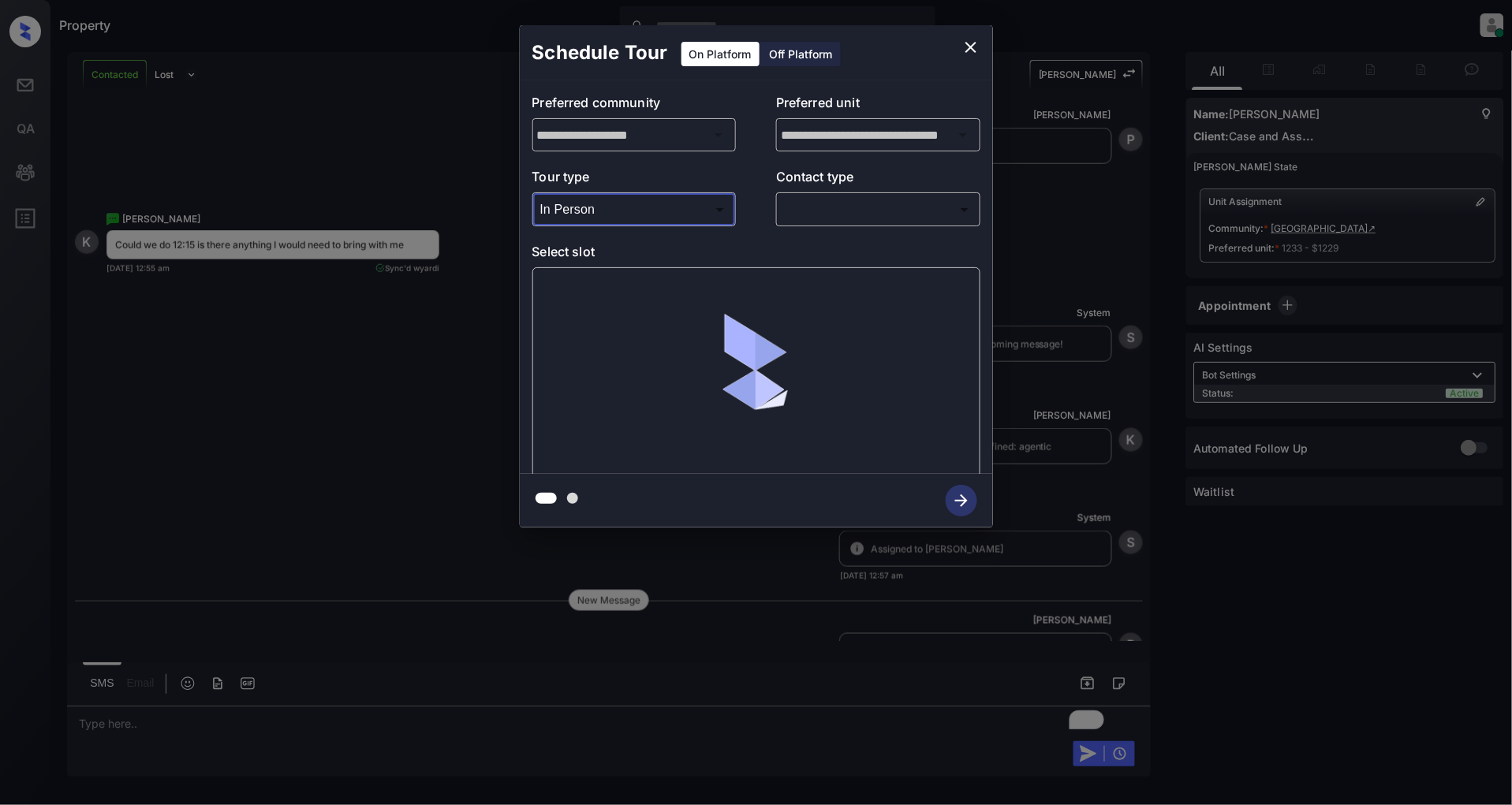
click at [832, 211] on body "Property Patrick Deasis Online Set yourself offline Set yourself on break Profi…" at bounding box center [756, 402] width 1512 height 805
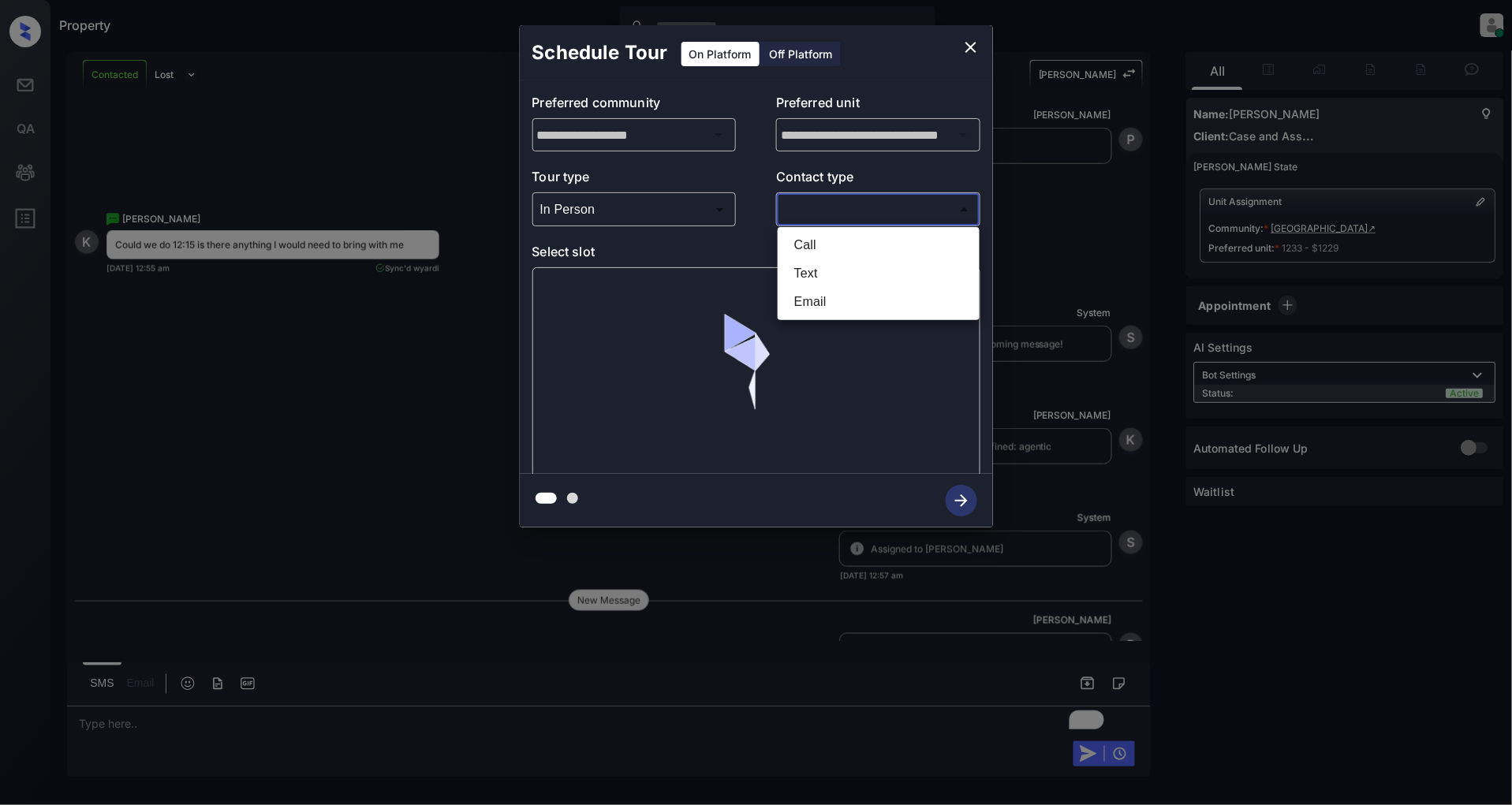
click at [816, 265] on li "Text" at bounding box center [879, 273] width 194 height 28
type input "****"
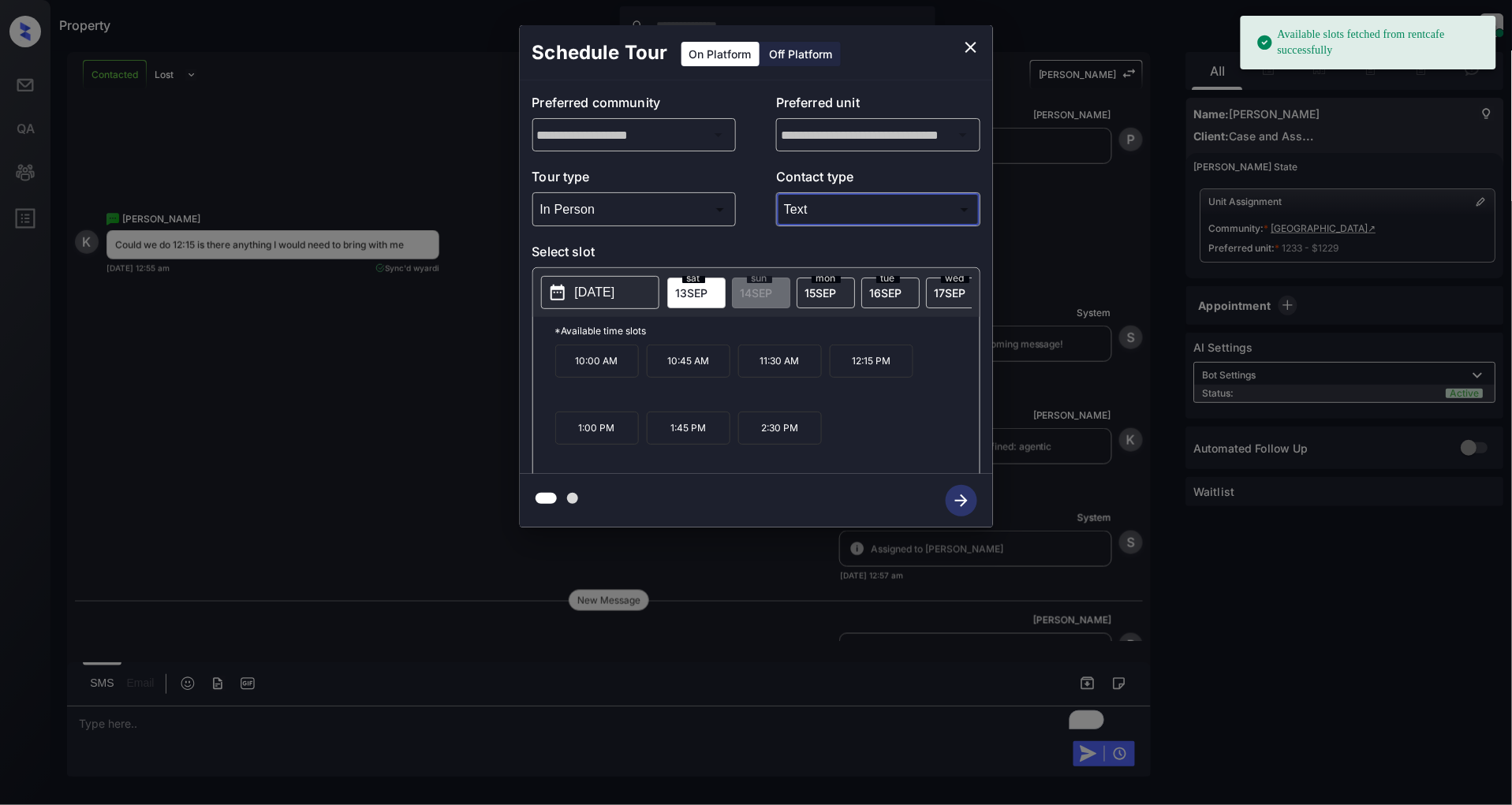
click at [884, 369] on p "12:15 PM" at bounding box center [871, 361] width 84 height 33
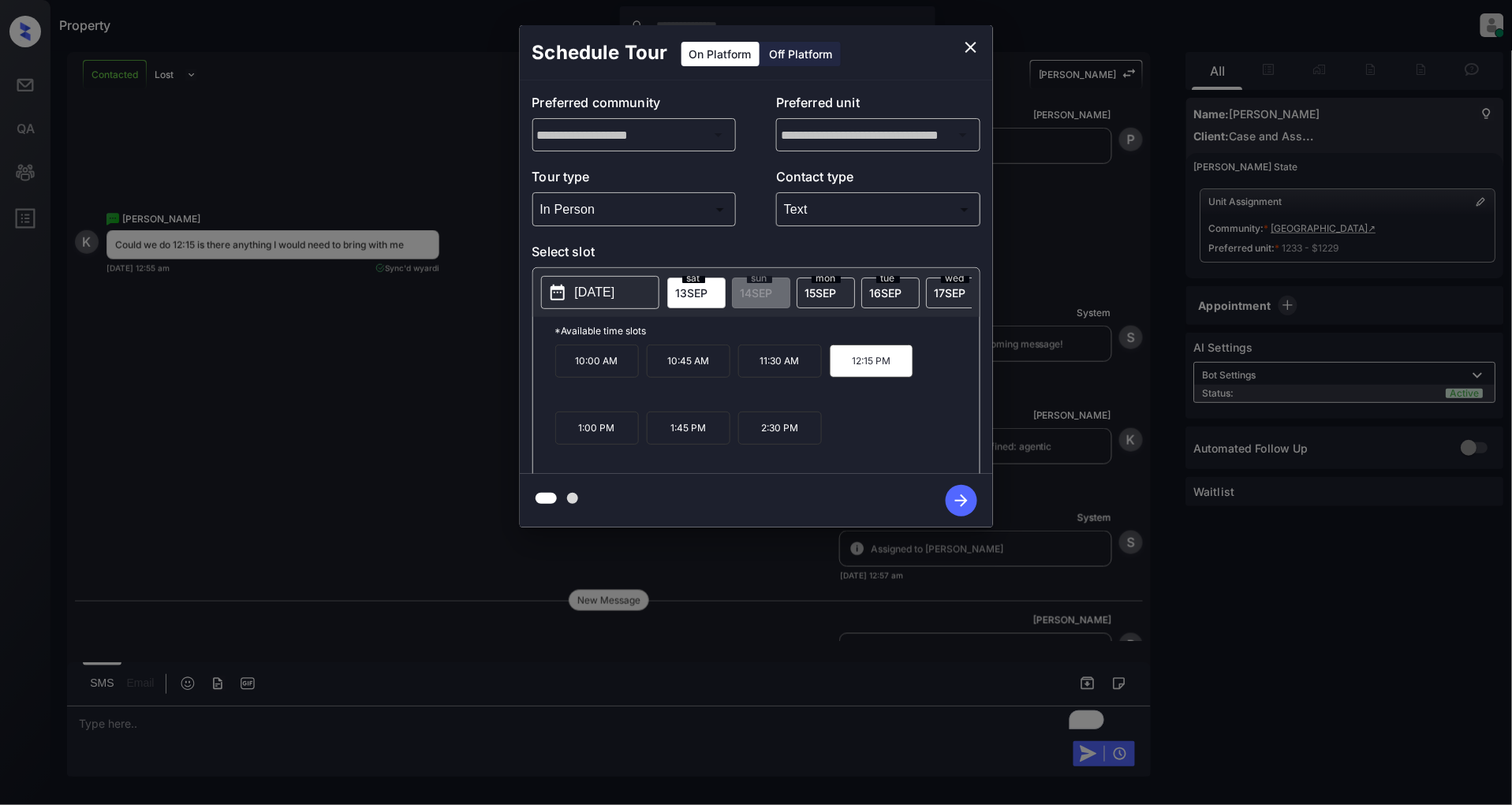
click at [963, 503] on icon "button" at bounding box center [962, 501] width 13 height 13
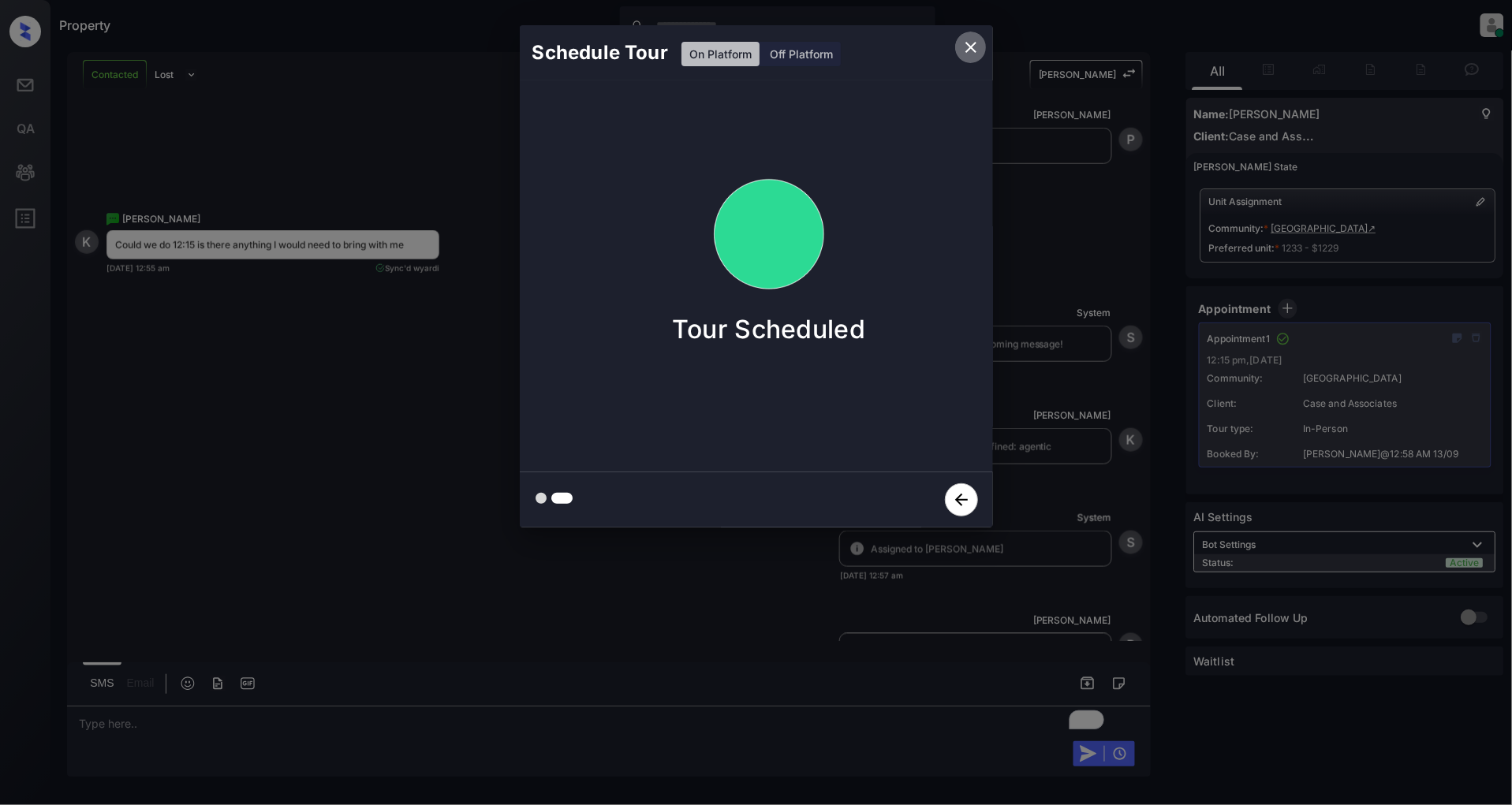
click at [974, 38] on icon "close" at bounding box center [971, 47] width 19 height 19
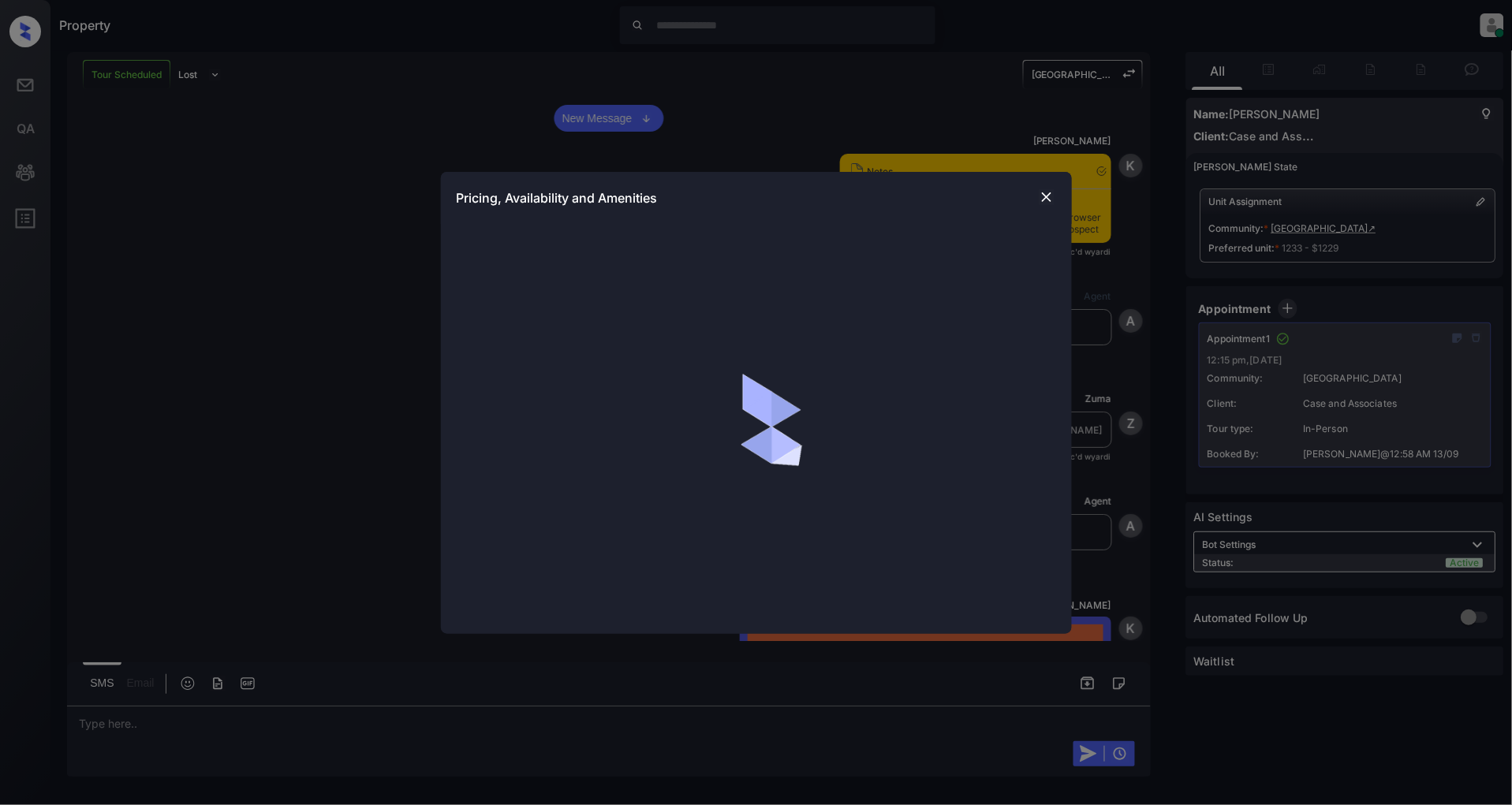
scroll to position [1230, 0]
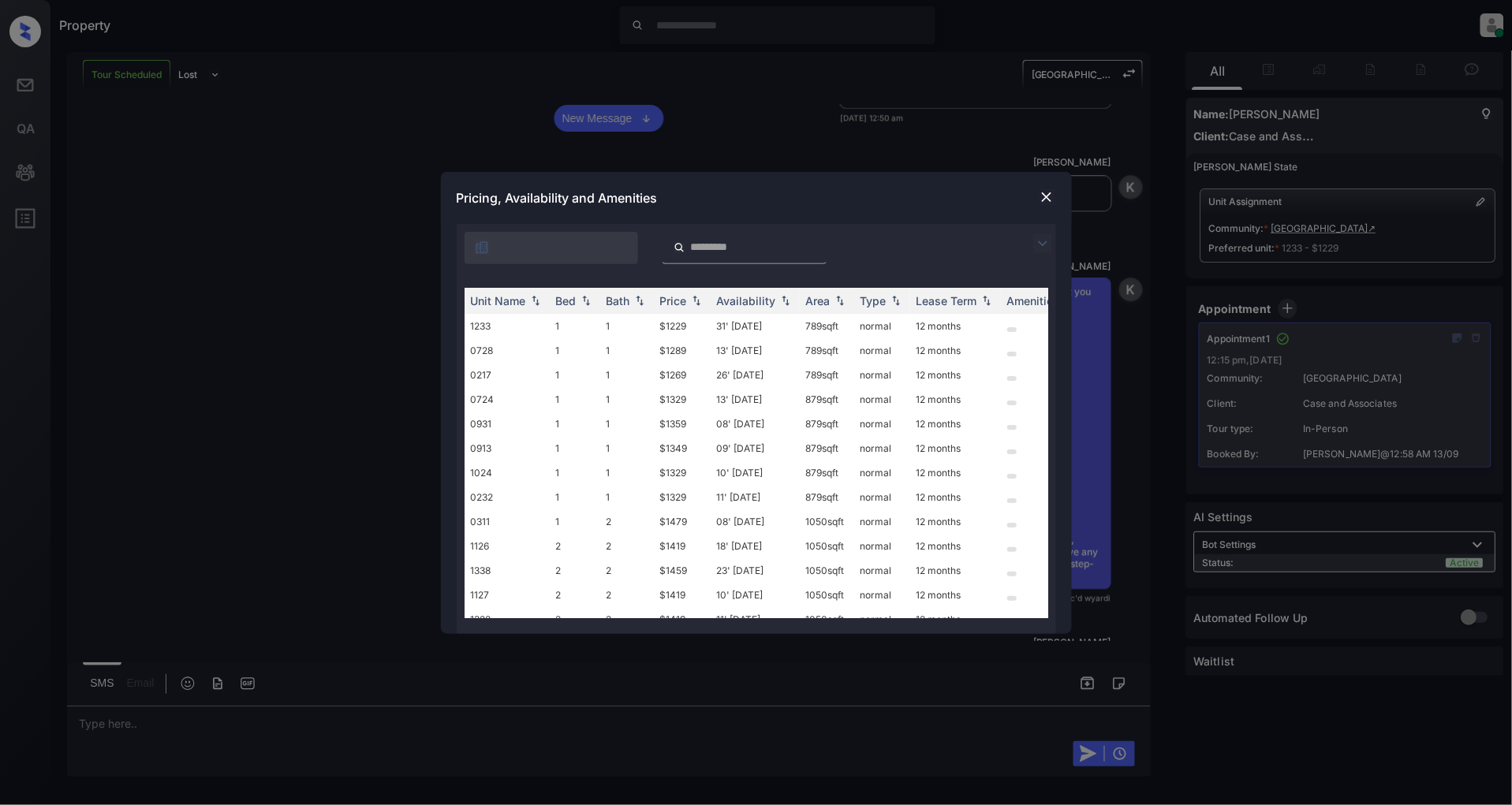
click at [1045, 243] on img at bounding box center [1042, 243] width 19 height 19
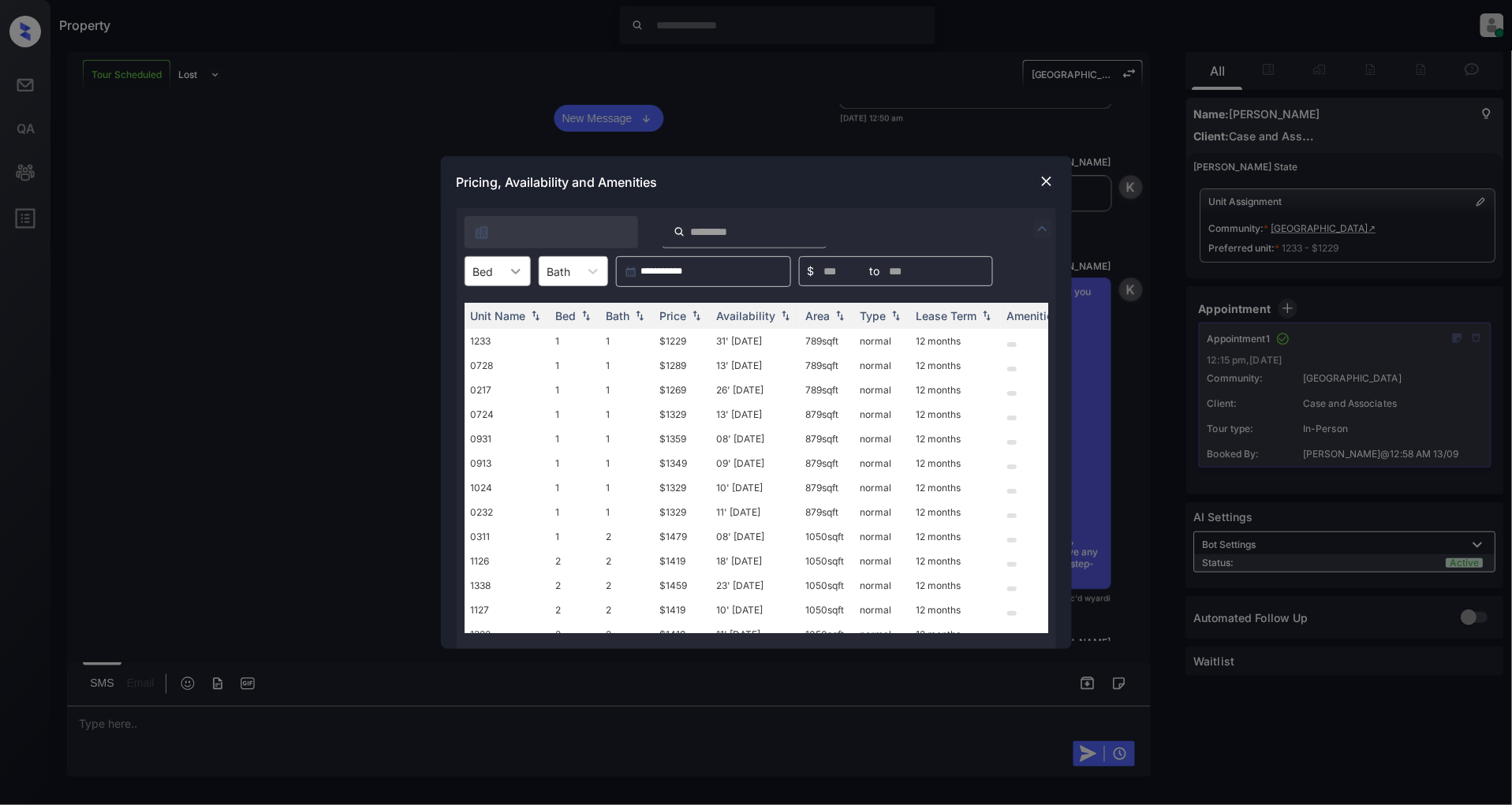
click at [512, 284] on div at bounding box center [516, 271] width 28 height 28
click at [472, 314] on div "1" at bounding box center [498, 310] width 66 height 28
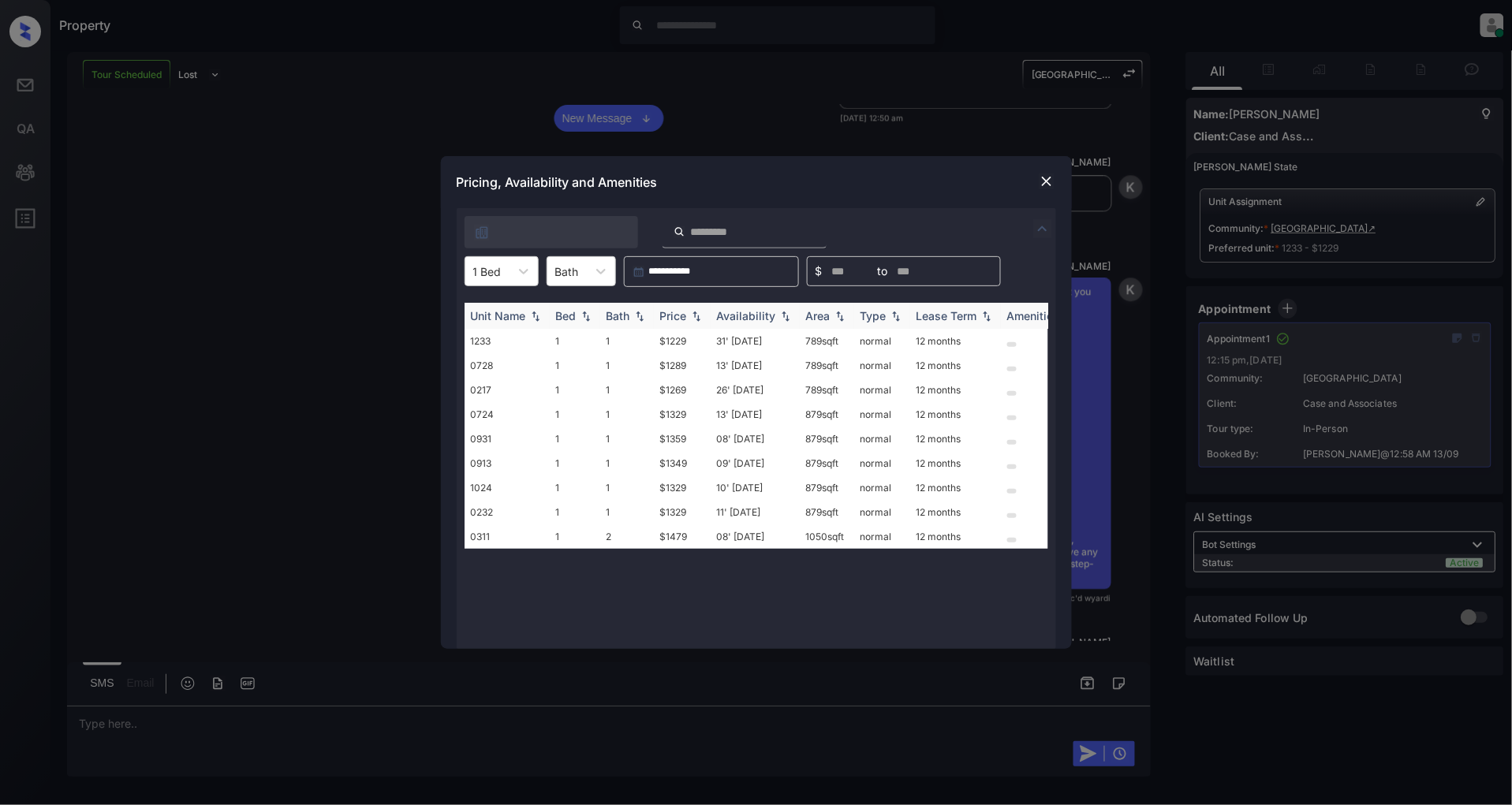
click at [699, 314] on img at bounding box center [696, 316] width 16 height 11
drag, startPoint x: 706, startPoint y: 339, endPoint x: 649, endPoint y: 347, distance: 57.6
click at [649, 347] on tr "1233 1 1 $1229 31' Jul 25 789 sqft normal 12 months" at bounding box center [877, 341] width 825 height 24
copy tr "$1229"
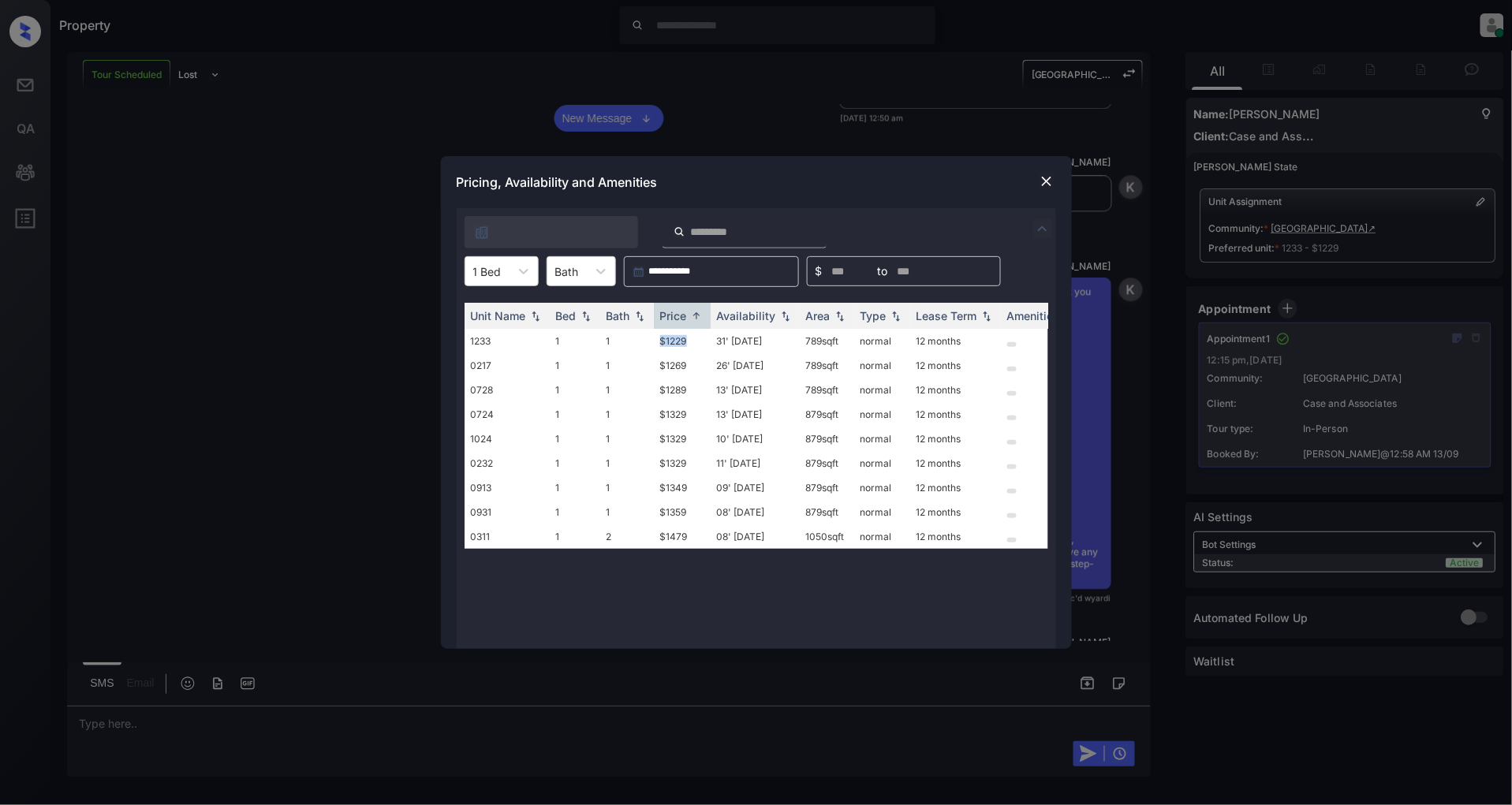
click at [1050, 177] on img at bounding box center [1046, 181] width 16 height 16
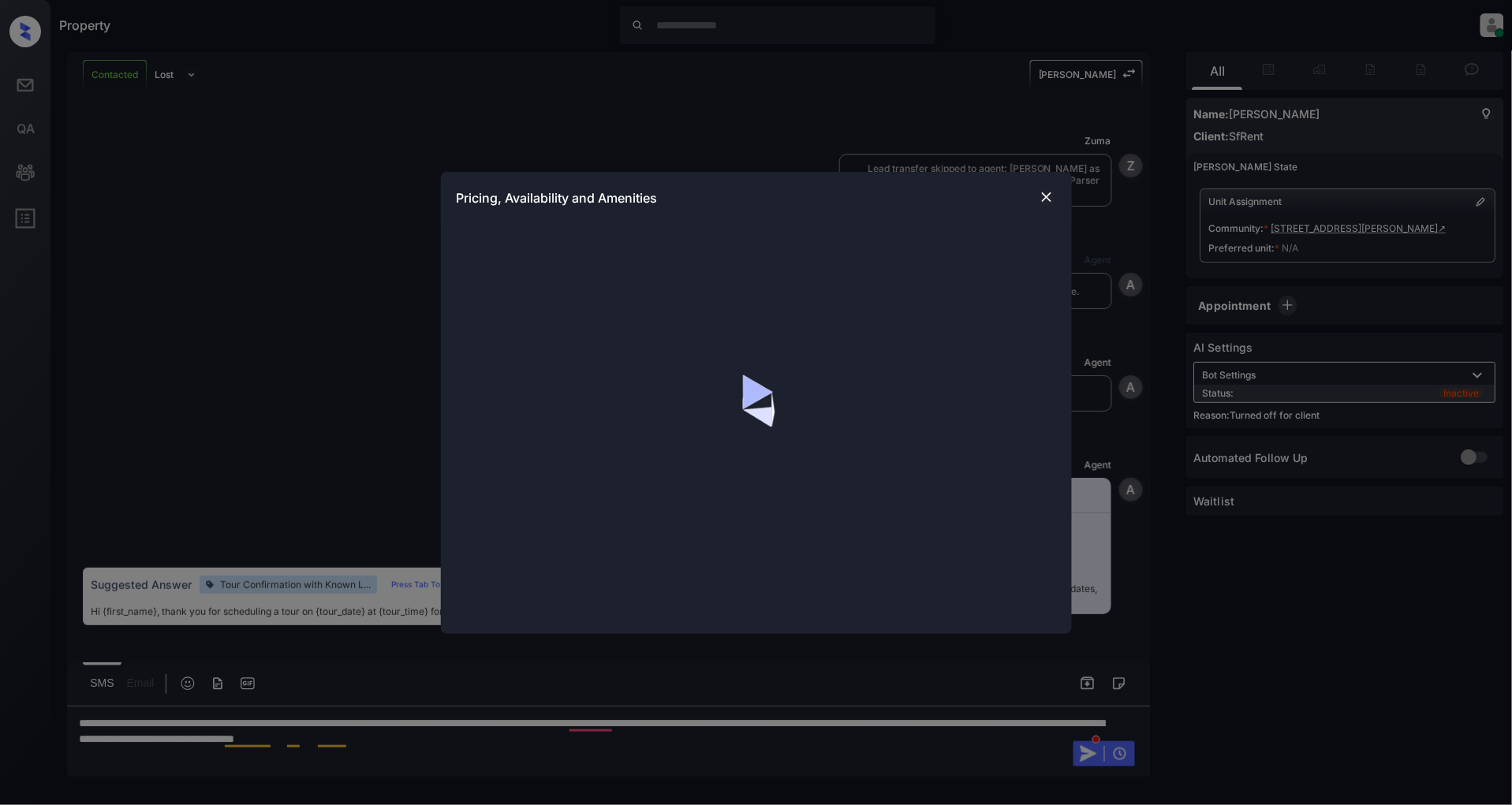
scroll to position [3402, 0]
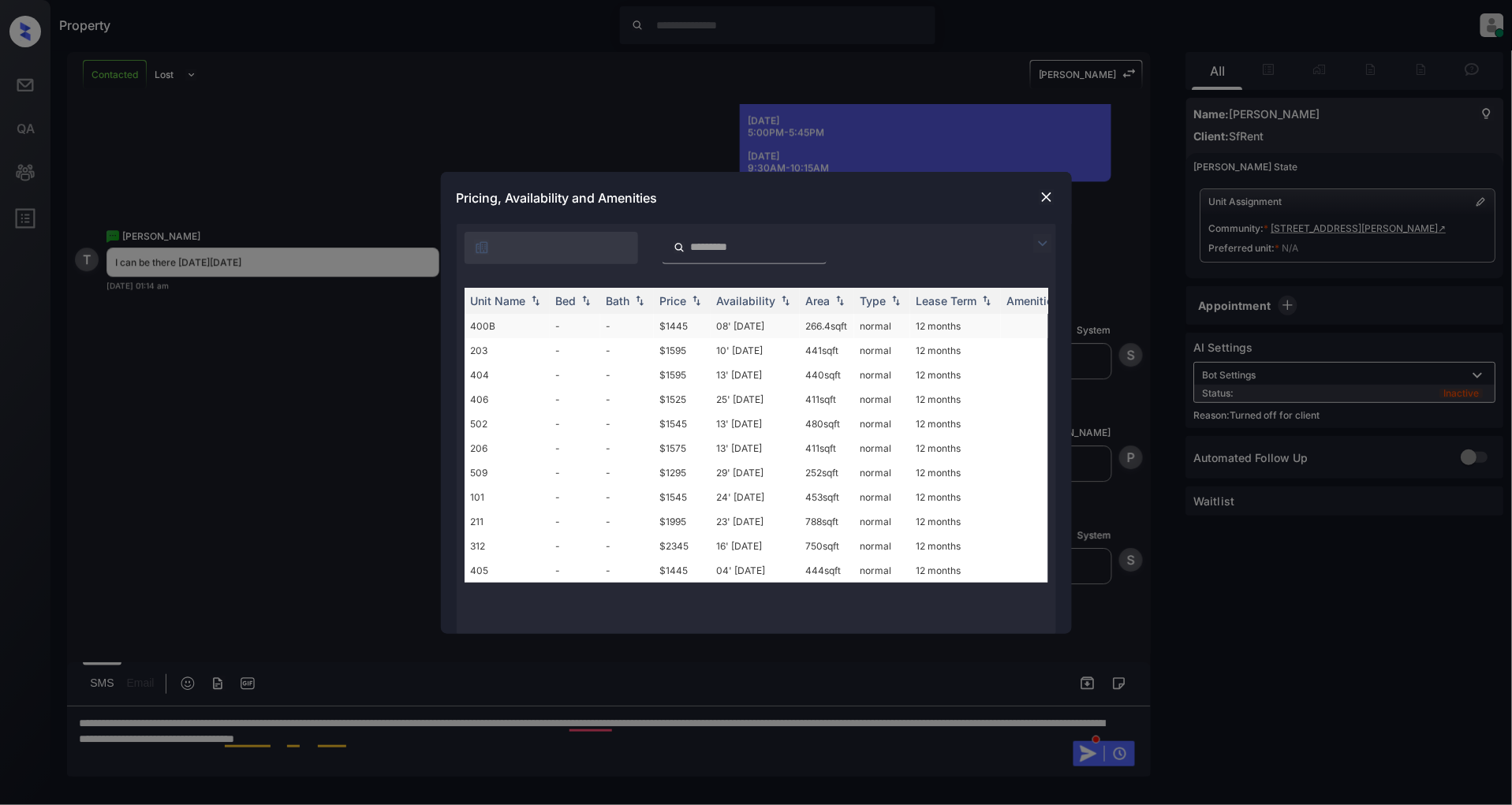
click at [510, 327] on td "400B" at bounding box center [507, 326] width 86 height 24
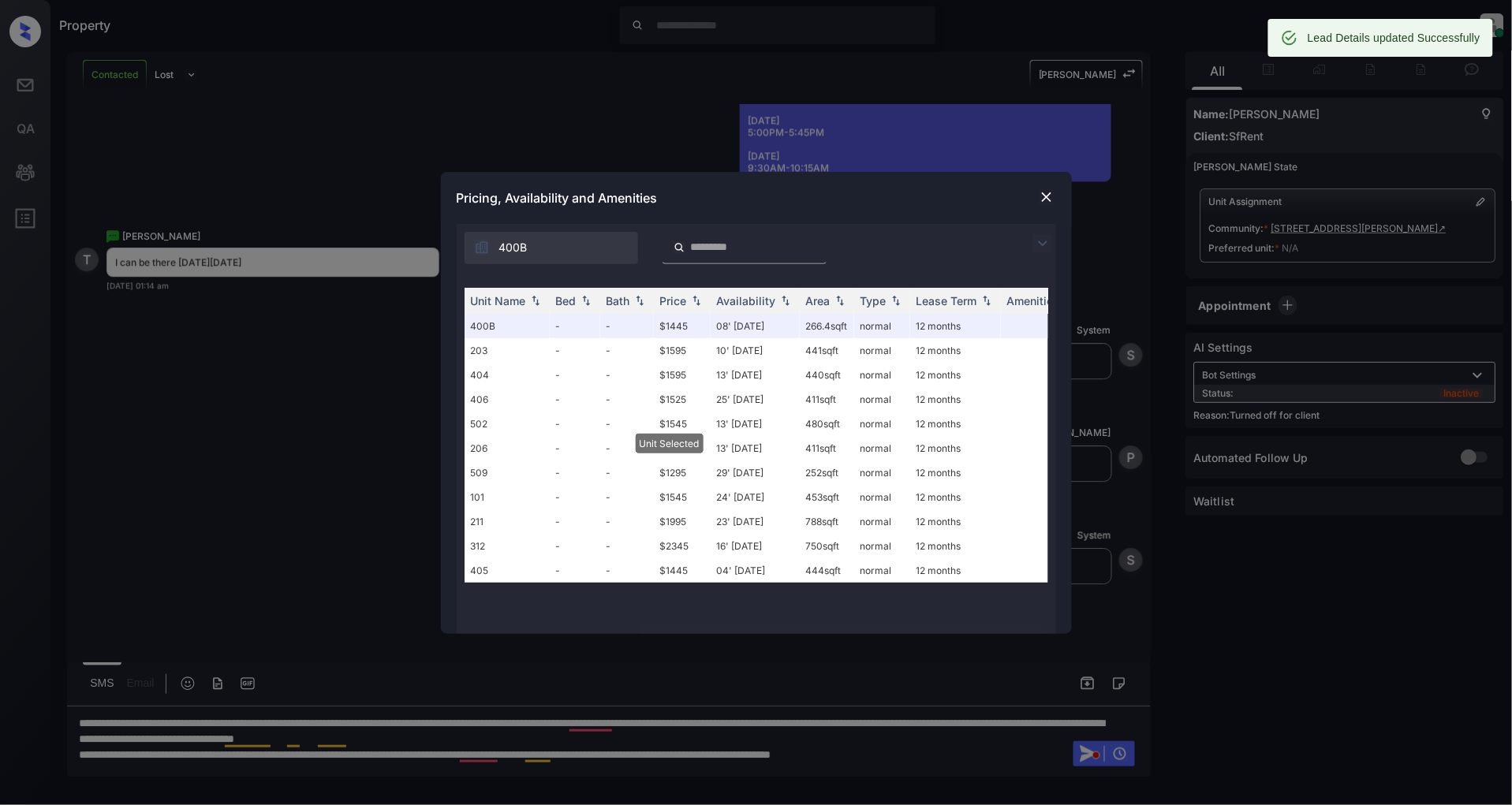
click at [1043, 194] on img at bounding box center [1046, 198] width 16 height 16
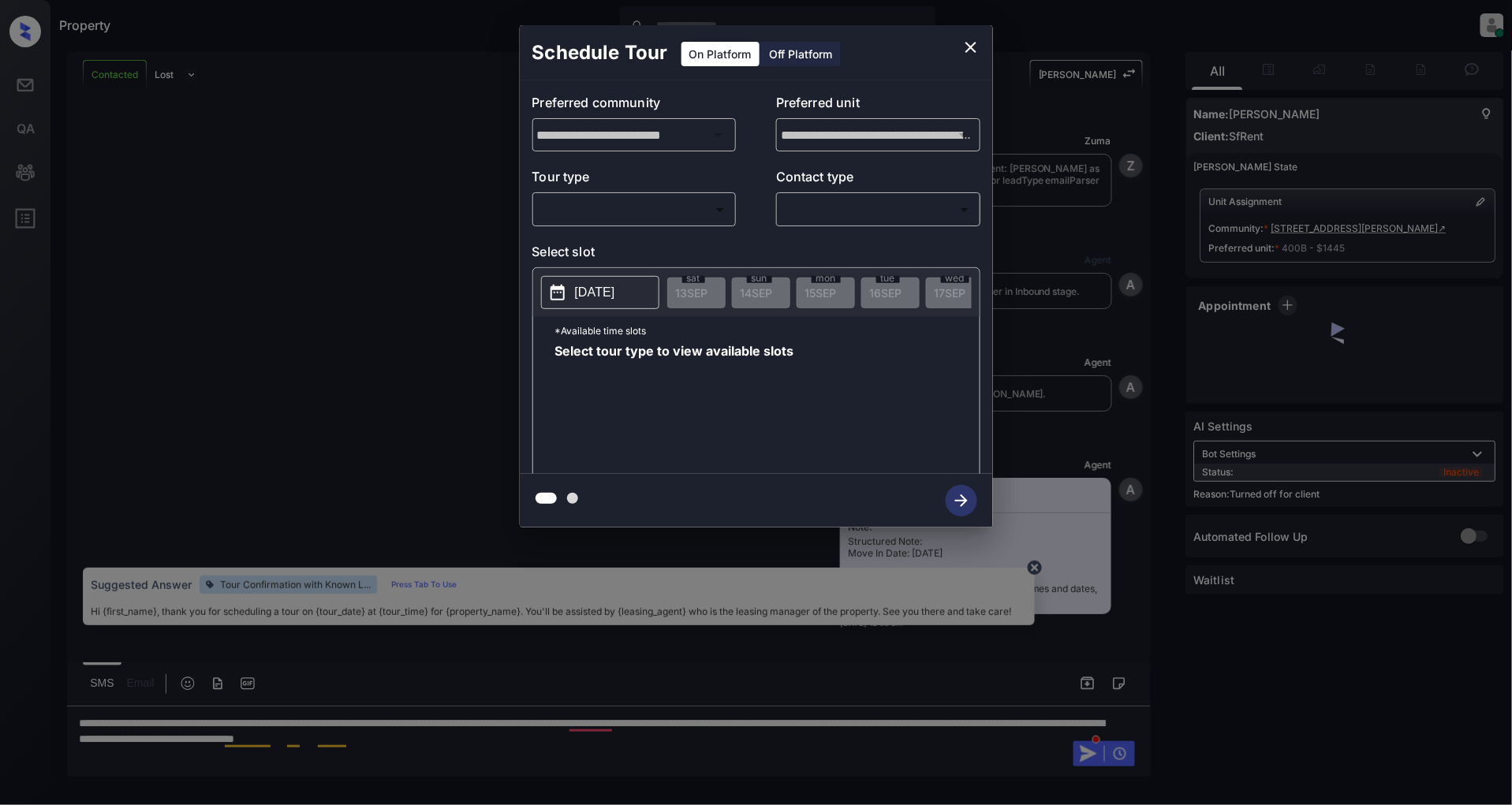
scroll to position [3505, 0]
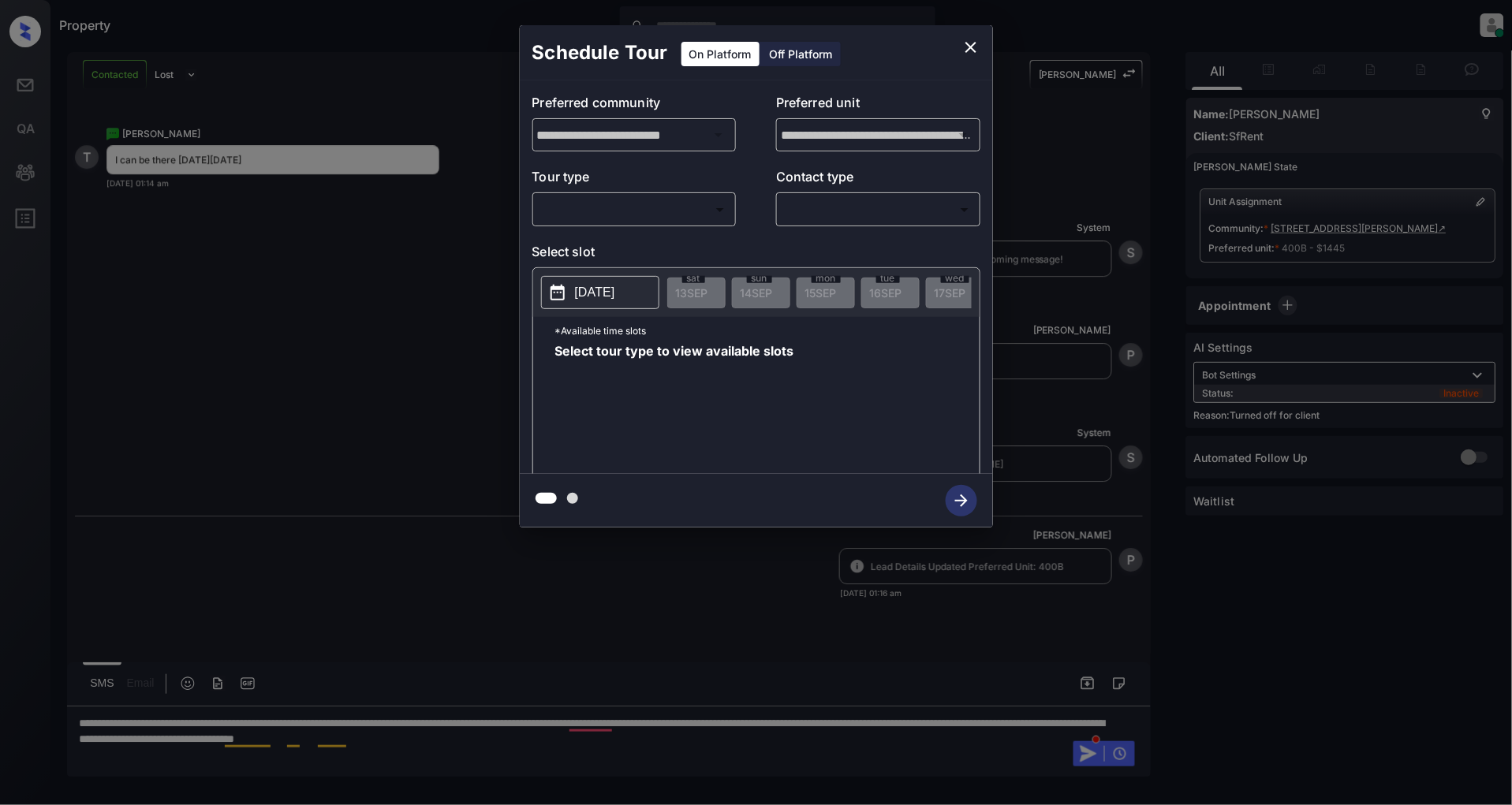
click at [792, 52] on div "Off Platform" at bounding box center [801, 54] width 79 height 24
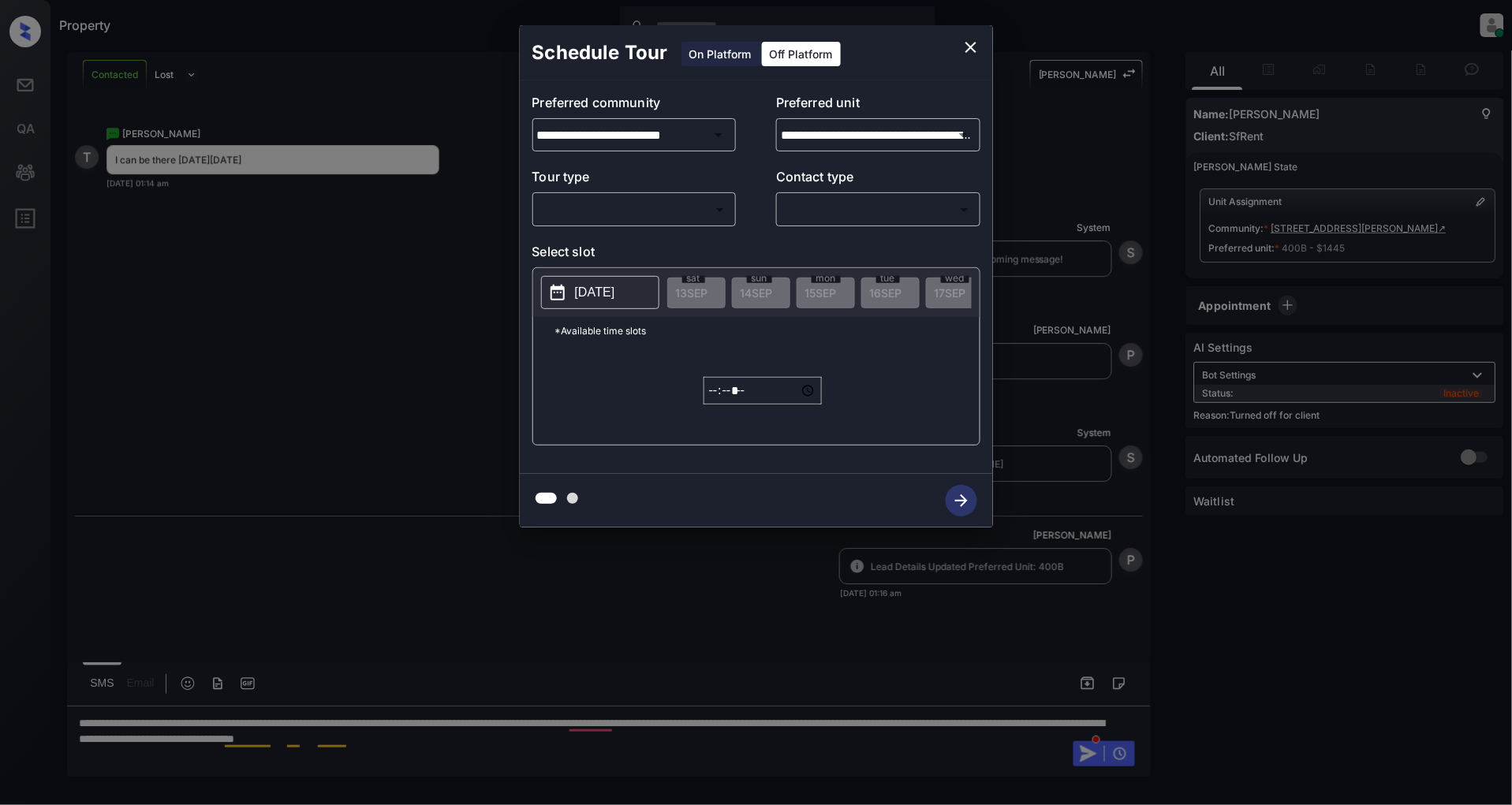
click at [629, 192] on p "Tour type" at bounding box center [634, 179] width 204 height 25
click at [625, 213] on body "Property Patrick Deasis Online Set yourself offline Set yourself on break Profi…" at bounding box center [756, 402] width 1512 height 805
click at [591, 250] on li "In Person" at bounding box center [634, 244] width 194 height 28
type input "********"
click at [847, 209] on body "Property Patrick Deasis Online Set yourself offline Set yourself on break Profi…" at bounding box center [756, 402] width 1512 height 805
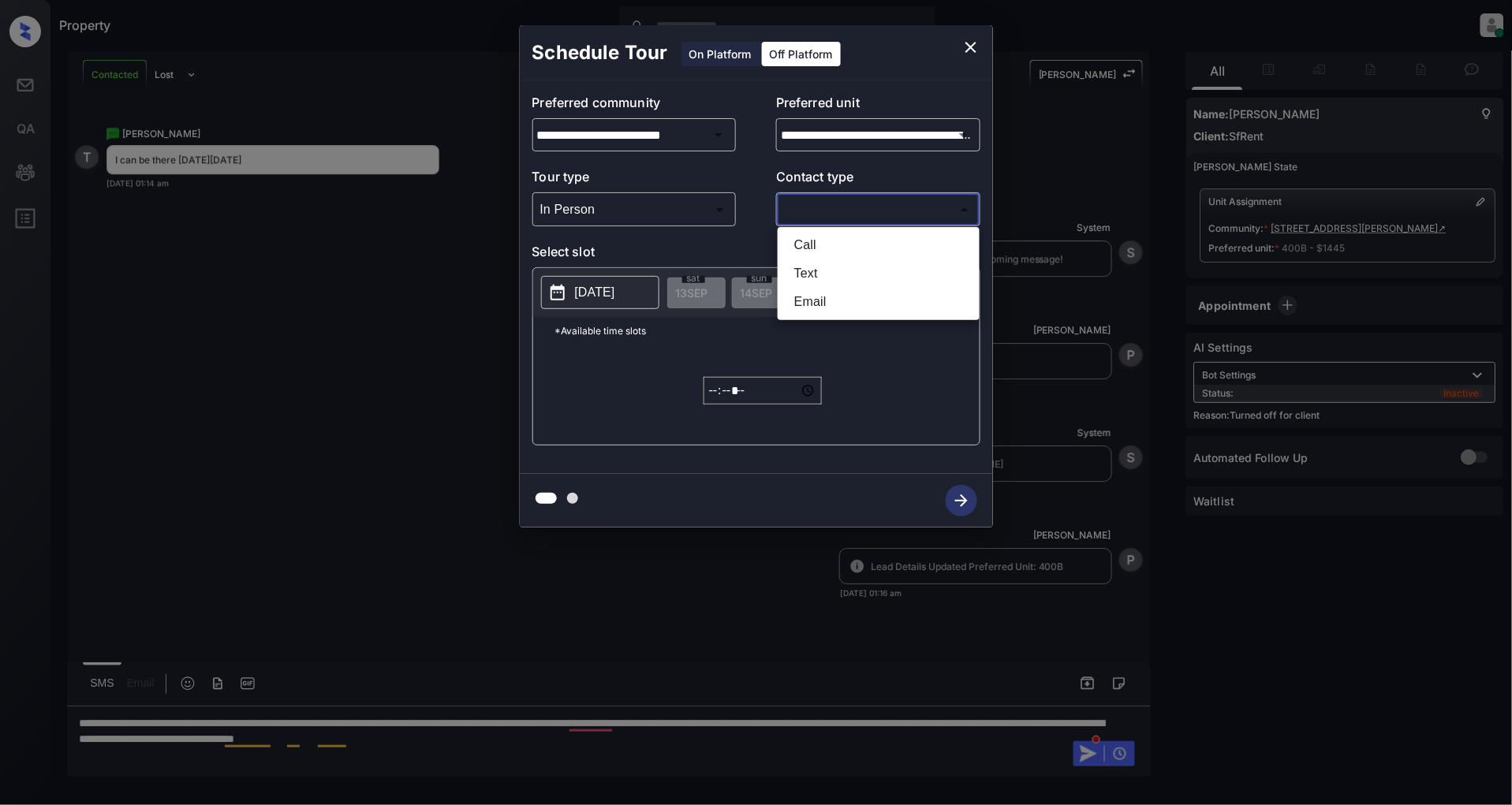
click at [809, 264] on li "Text" at bounding box center [879, 273] width 194 height 28
type input "****"
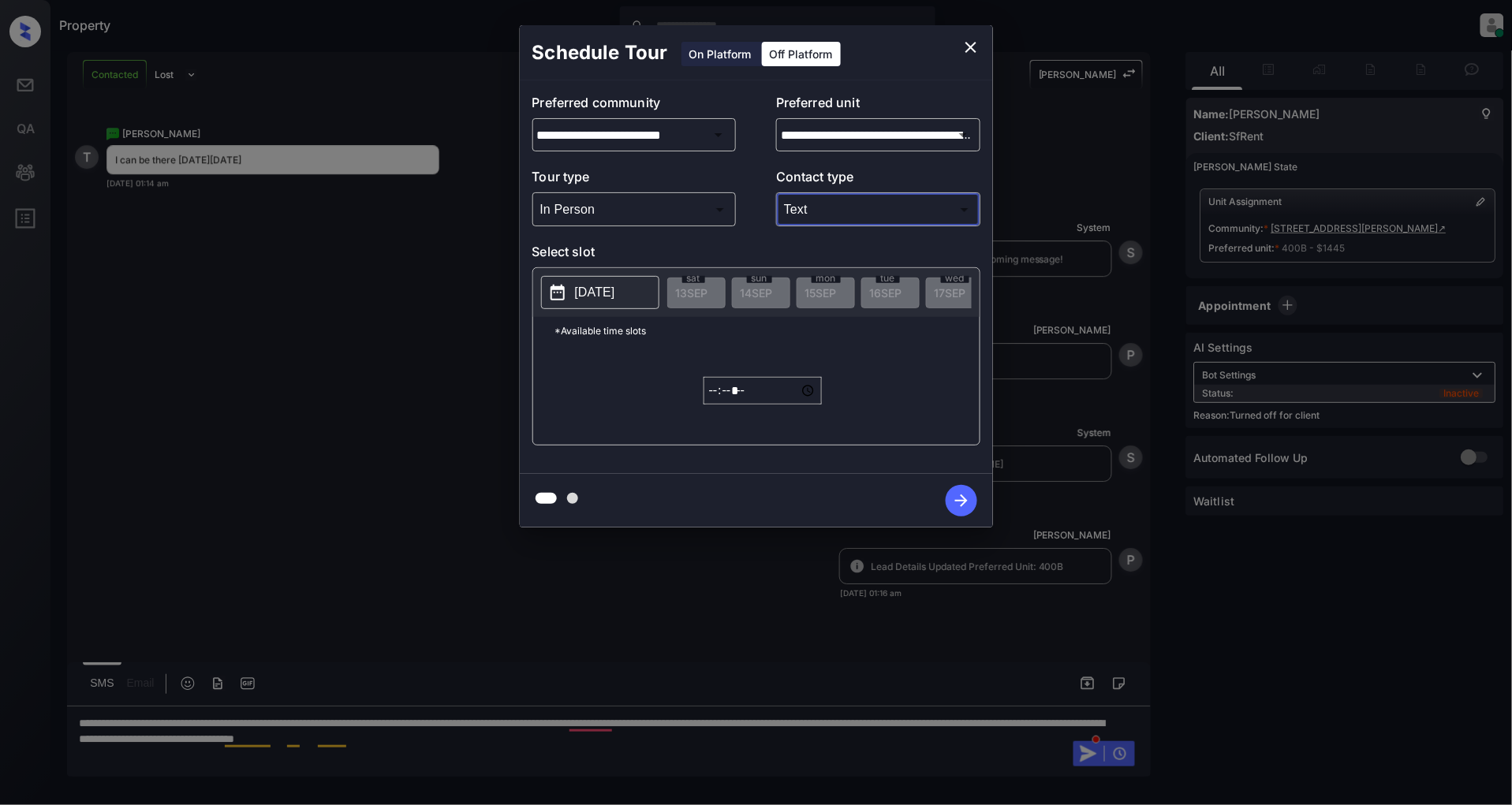
click at [604, 293] on p "2025-09-13" at bounding box center [595, 292] width 40 height 19
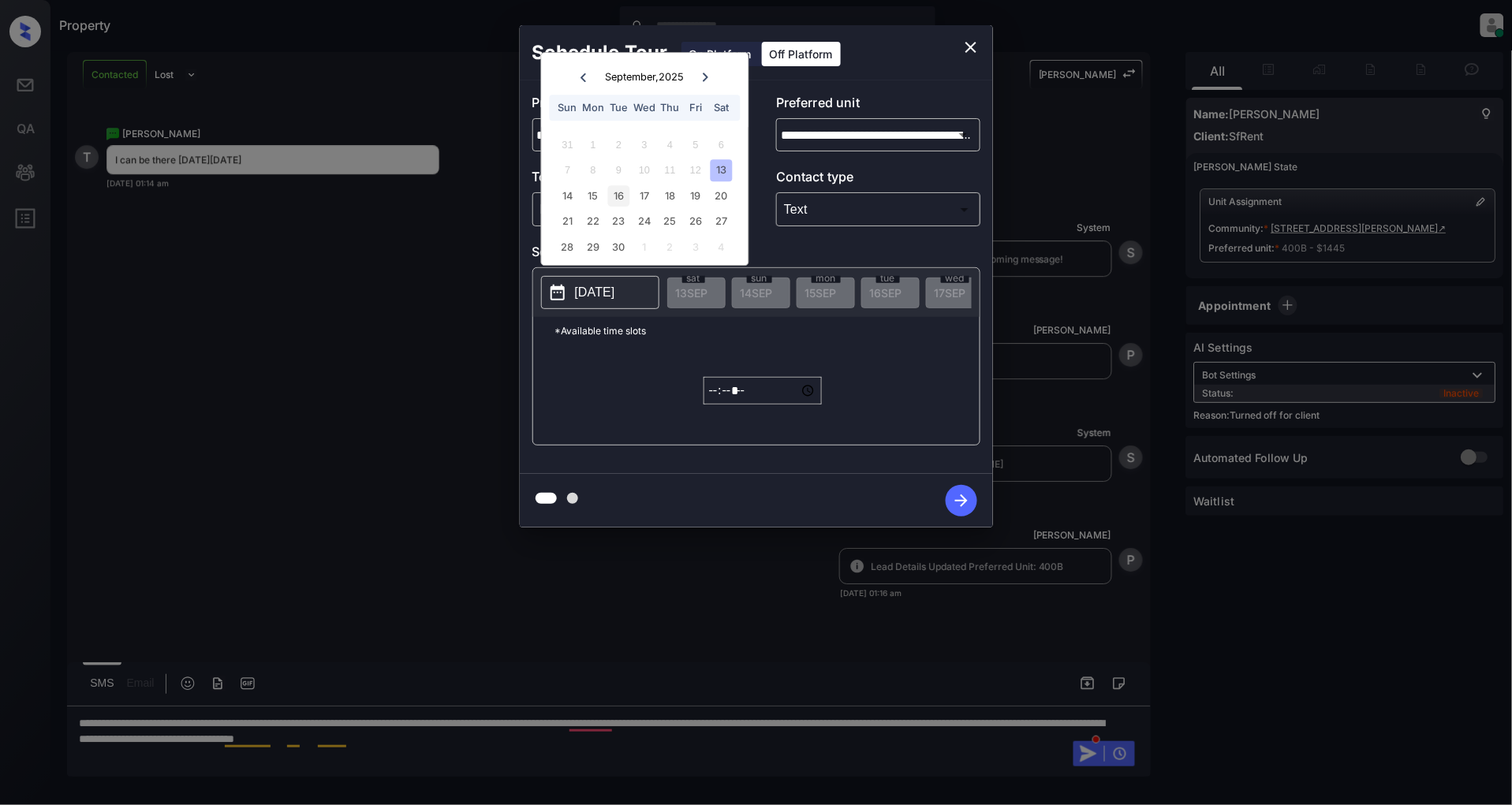
click at [620, 195] on div "16" at bounding box center [619, 196] width 21 height 21
click at [711, 399] on input "*****" at bounding box center [762, 390] width 119 height 27
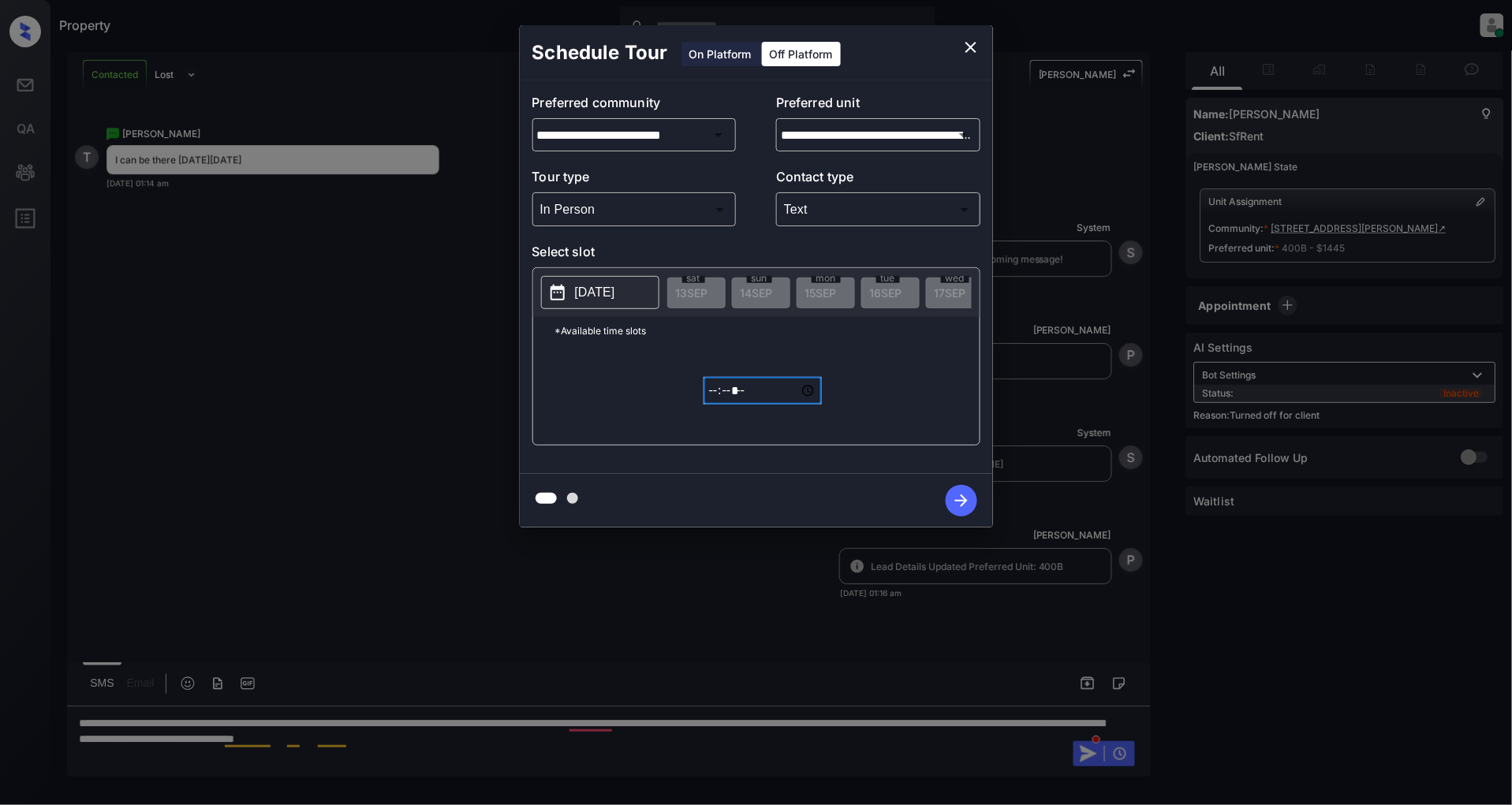
type input "*****"
click at [952, 492] on icon "button" at bounding box center [961, 500] width 31 height 31
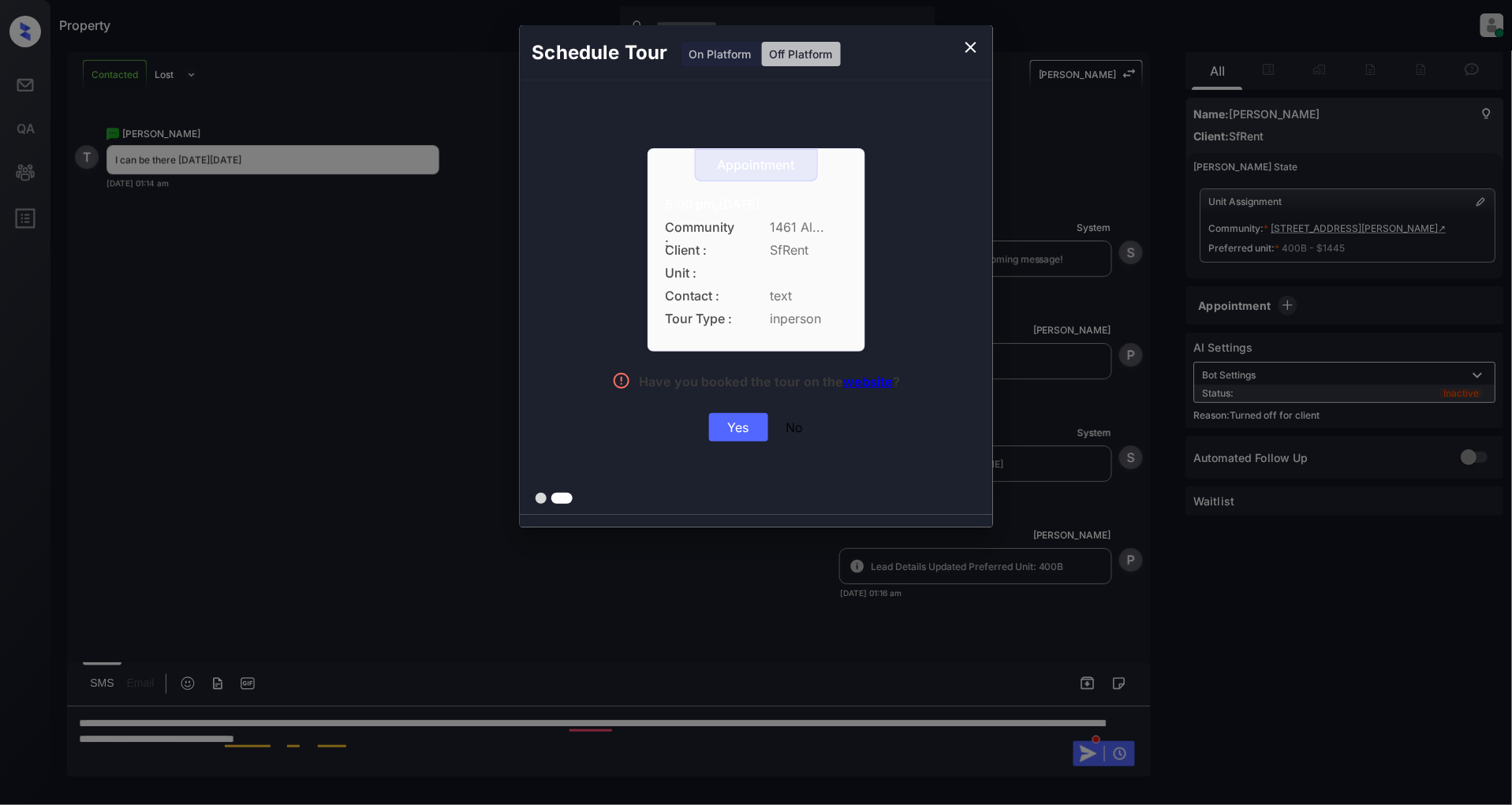
click at [753, 422] on div "Yes" at bounding box center [738, 427] width 59 height 28
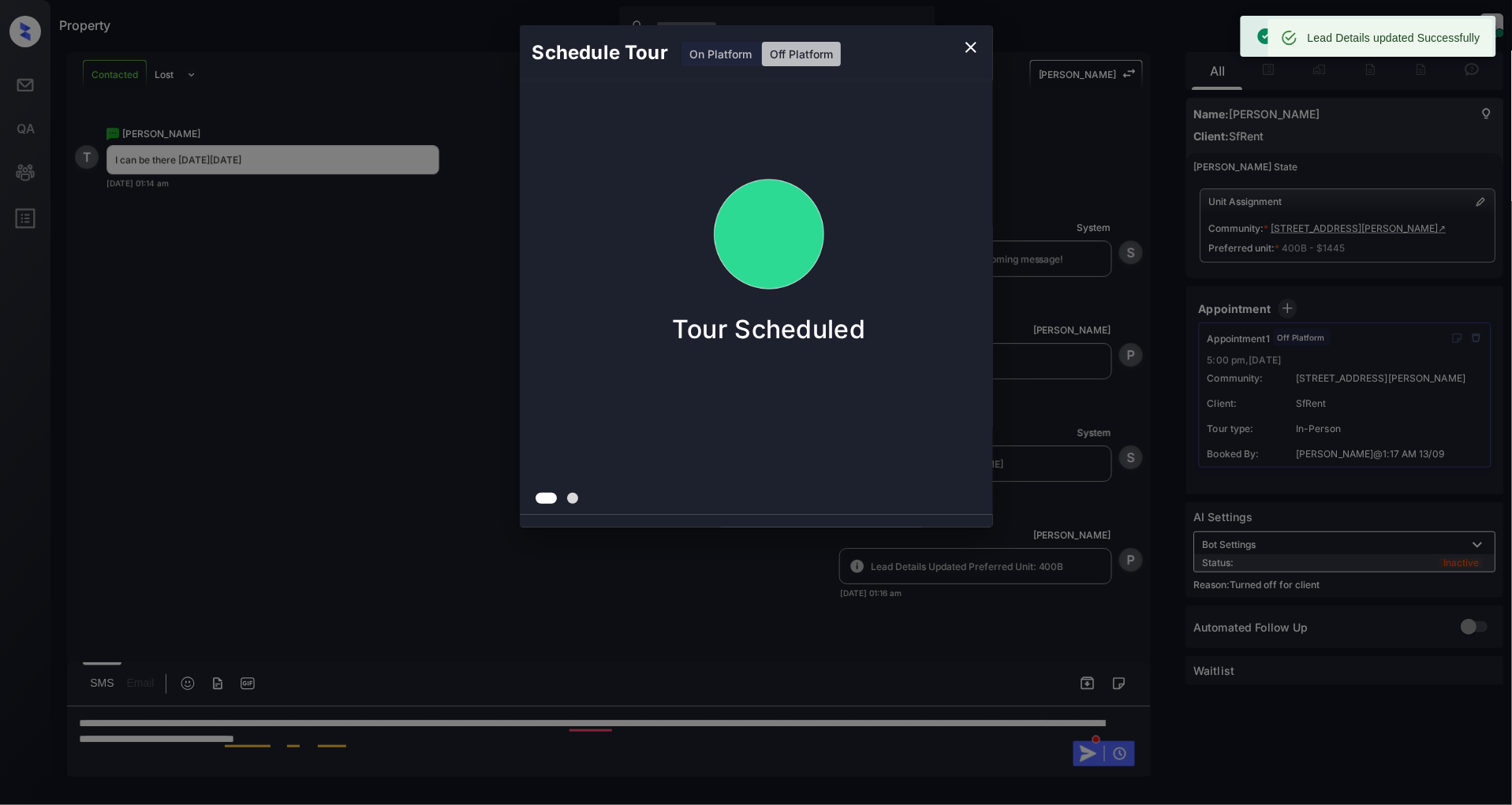
click at [337, 271] on div "Schedule Tour On Platform Off Platform Tour Scheduled" at bounding box center [756, 276] width 1512 height 553
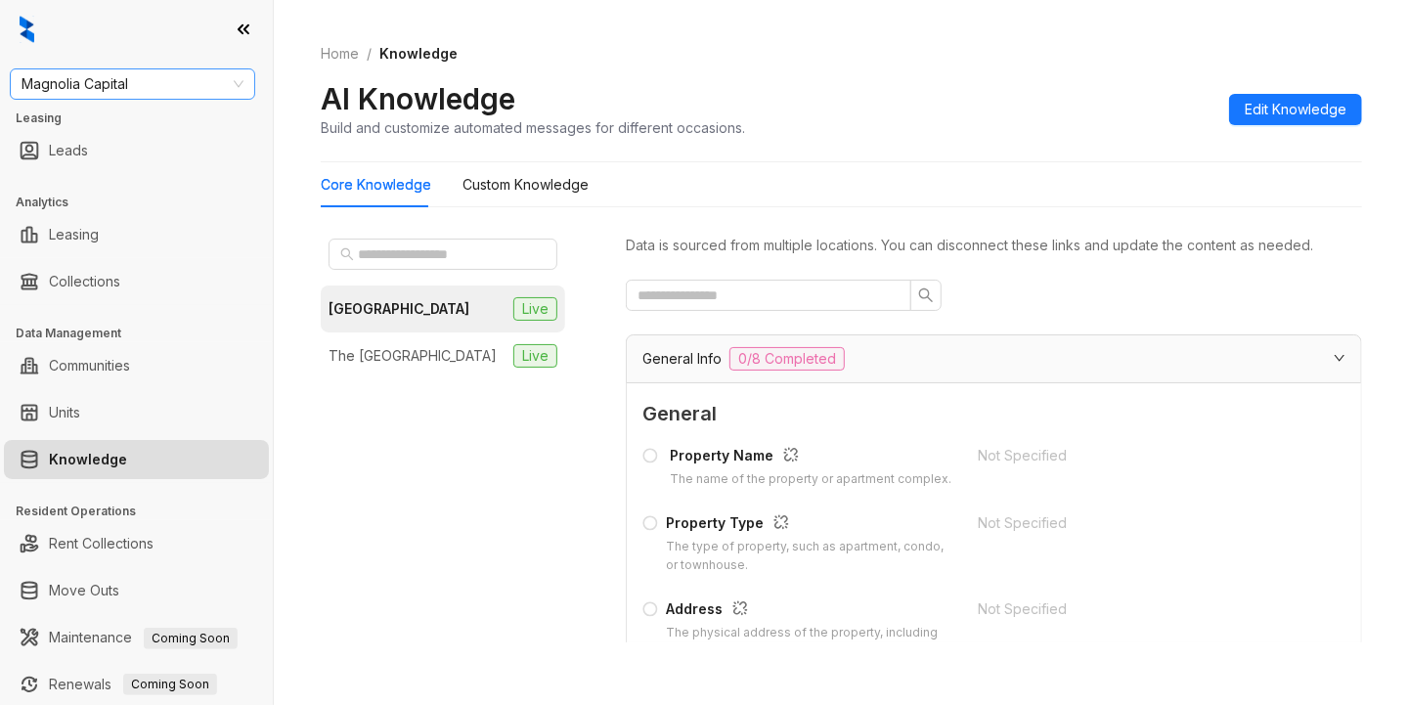
click at [141, 84] on span "Magnolia Capital" at bounding box center [133, 83] width 222 height 29
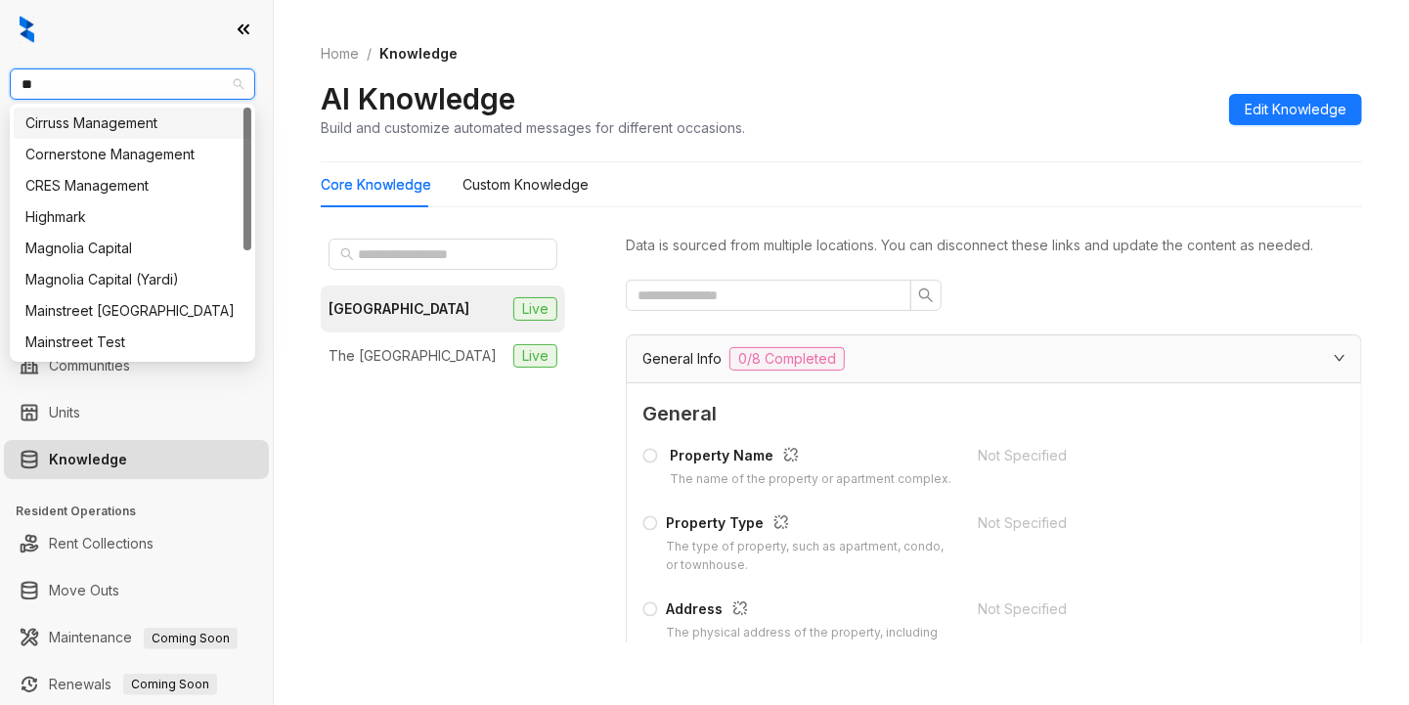
type input "***"
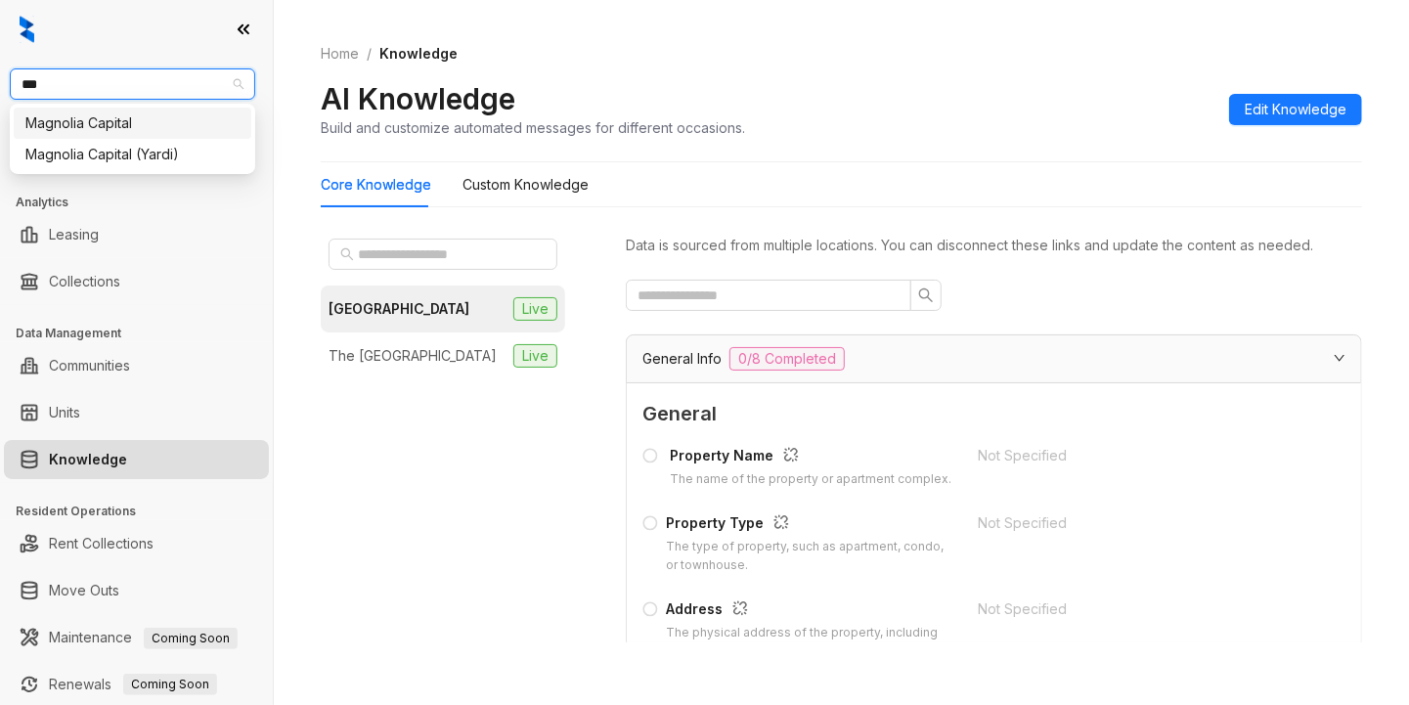
click at [115, 123] on div "Magnolia Capital" at bounding box center [132, 123] width 214 height 22
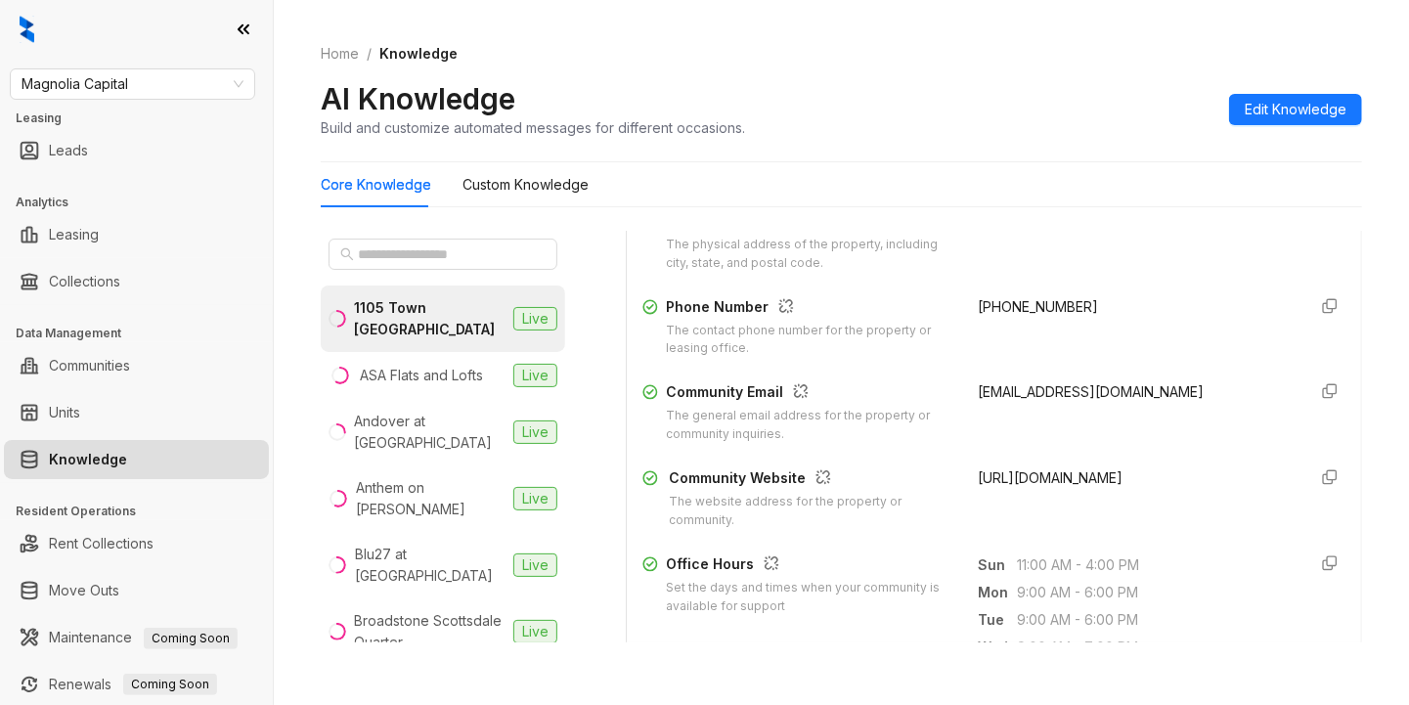
scroll to position [391, 0]
drag, startPoint x: 1092, startPoint y: 345, endPoint x: 947, endPoint y: 334, distance: 145.1
click at [947, 334] on div "Phone Number The contact phone number for the property or leasing office. +1404…" at bounding box center [993, 324] width 703 height 63
copy span "+14044713931"
drag, startPoint x: 1167, startPoint y: 438, endPoint x: 950, endPoint y: 427, distance: 217.3
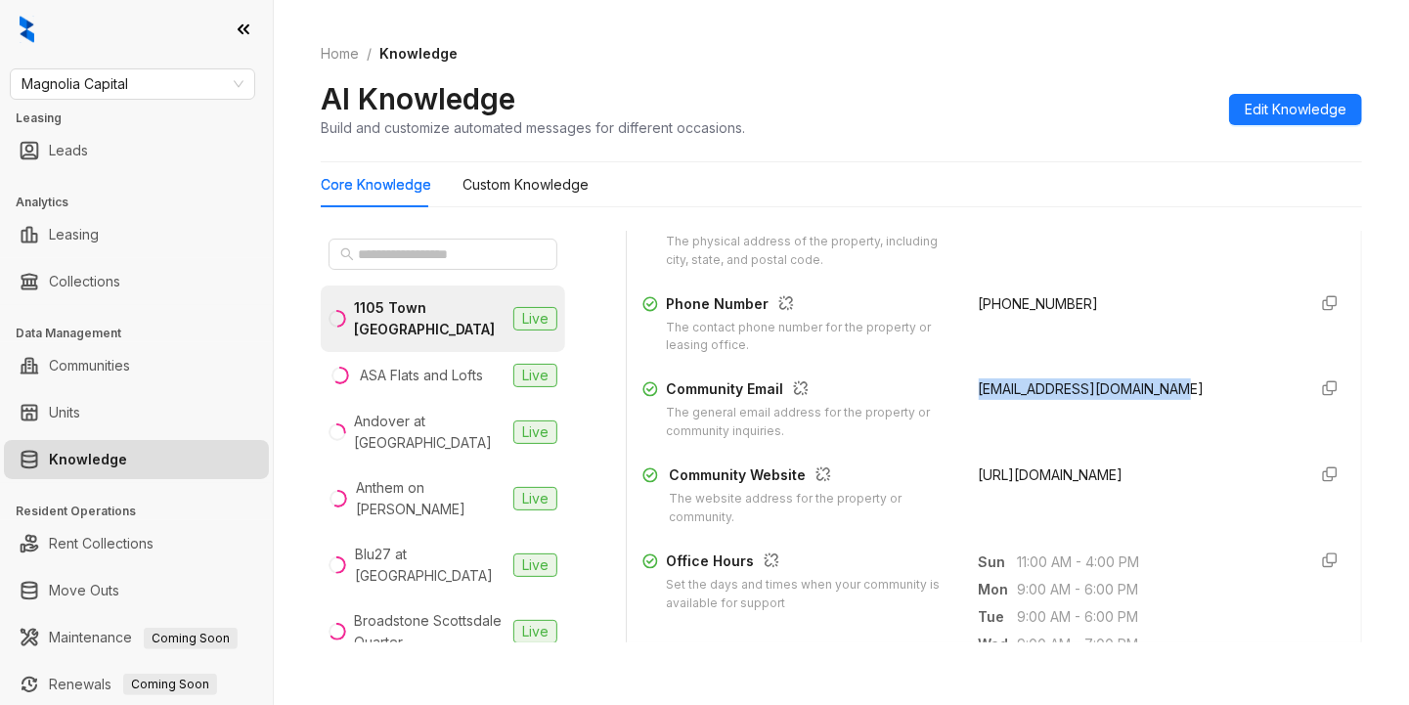
click at [979, 427] on div "1105pm@STYLresidential.com" at bounding box center [1135, 409] width 313 height 63
copy span "1105pm@STYLresidential.com"
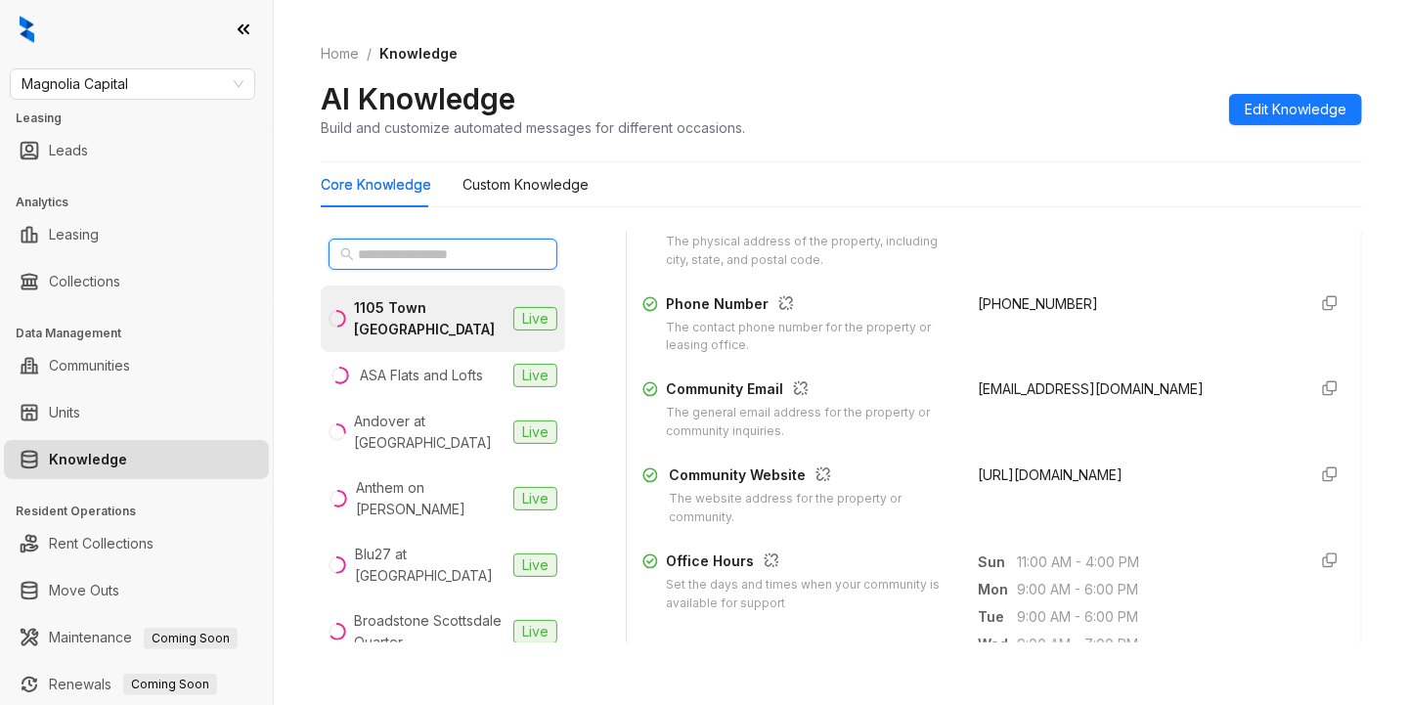
click at [436, 252] on input "text" at bounding box center [444, 254] width 172 height 22
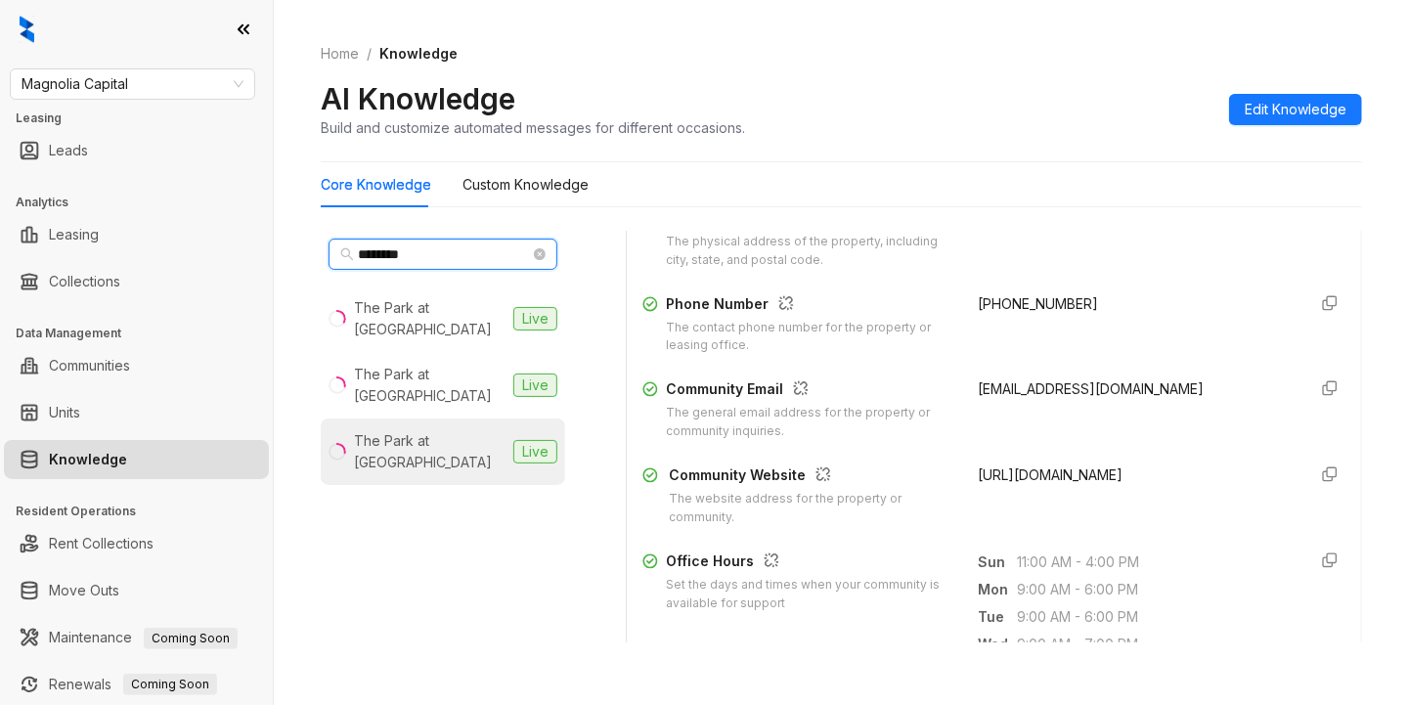
type input "********"
click at [442, 430] on div "The Park at Veneto" at bounding box center [430, 451] width 152 height 43
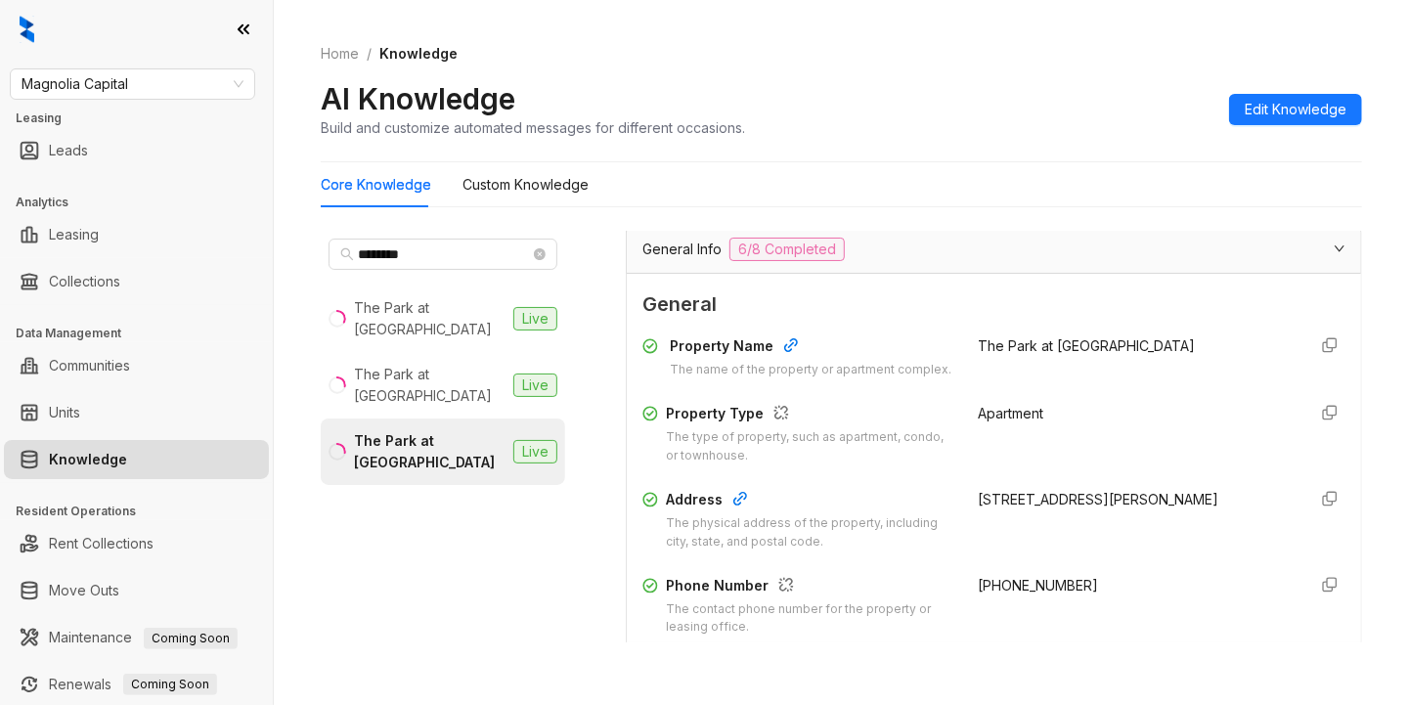
scroll to position [260, 0]
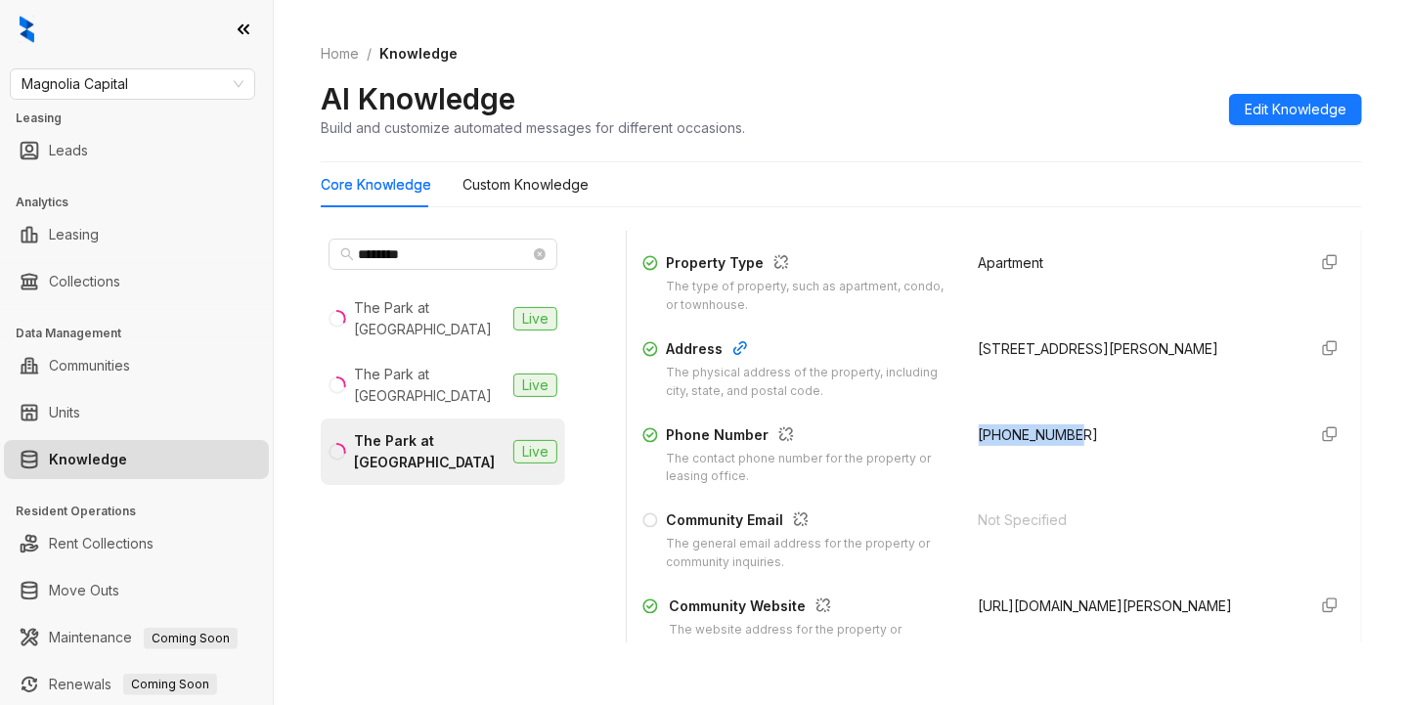
drag, startPoint x: 1046, startPoint y: 482, endPoint x: 947, endPoint y: 482, distance: 98.7
click at [947, 482] on div "Phone Number The contact phone number for the property or leasing office. +1239…" at bounding box center [993, 455] width 703 height 63
copy span "+12393722163"
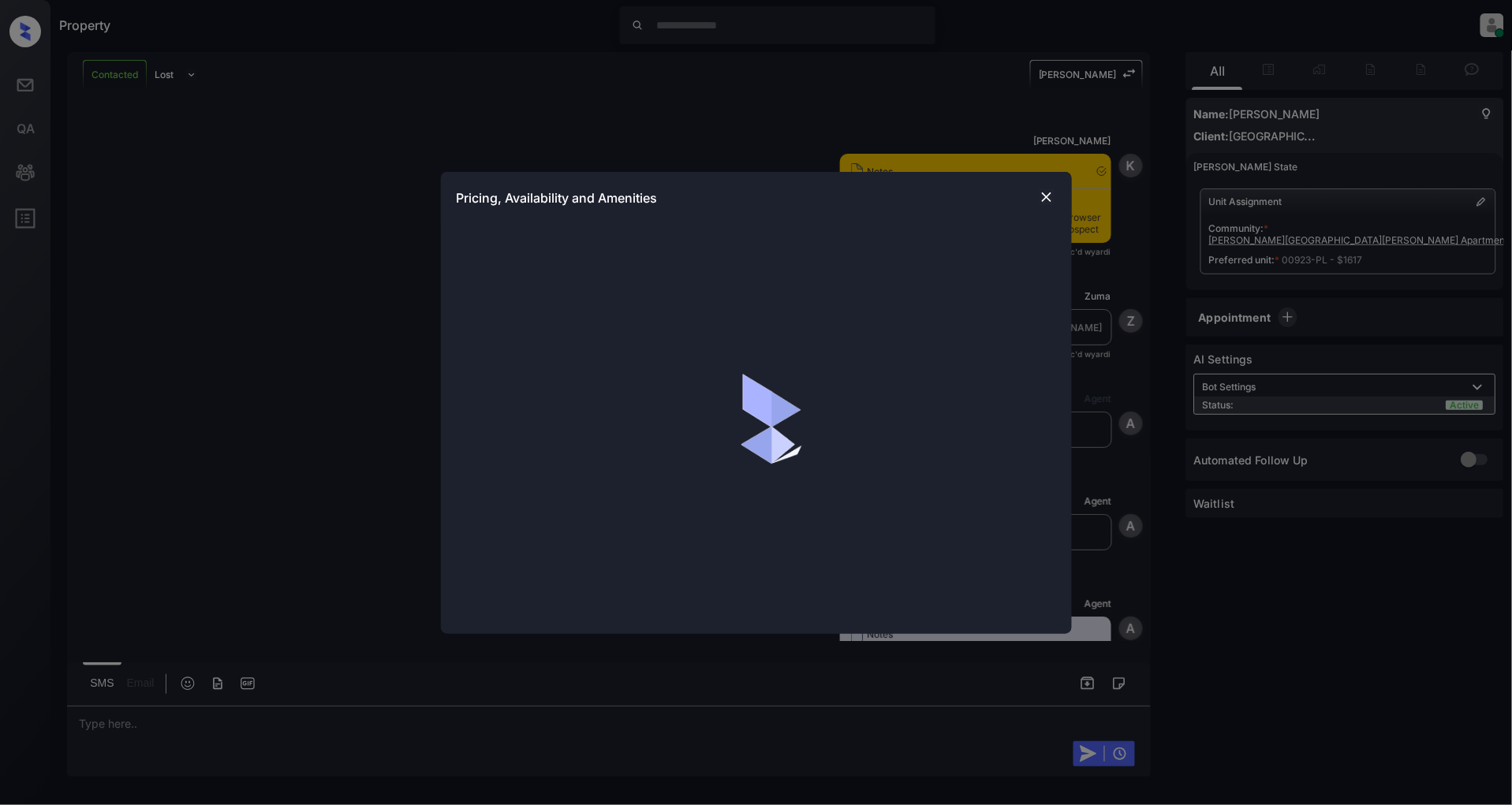
scroll to position [2298, 0]
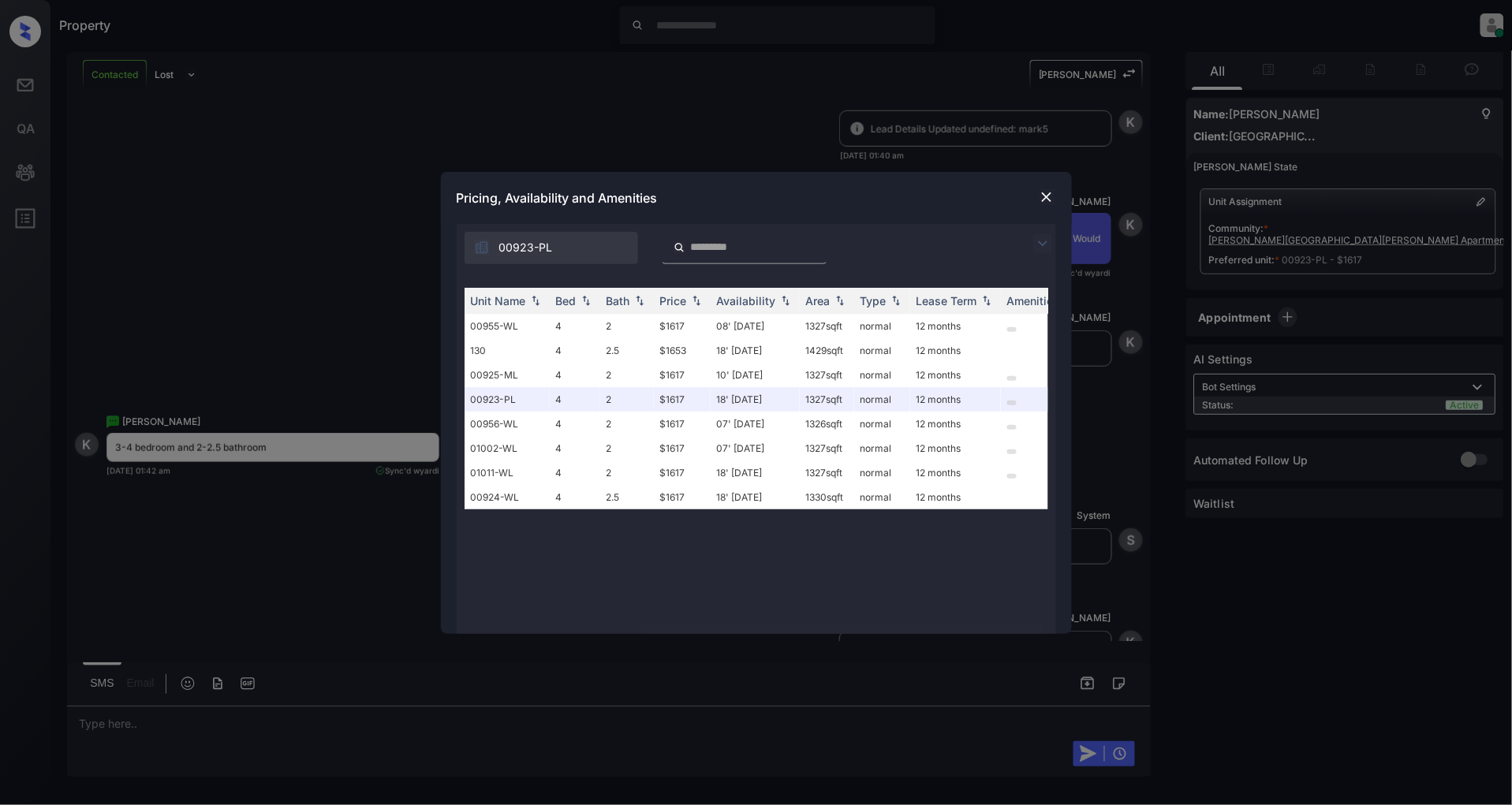
click at [1054, 240] on div at bounding box center [1046, 243] width 19 height 19
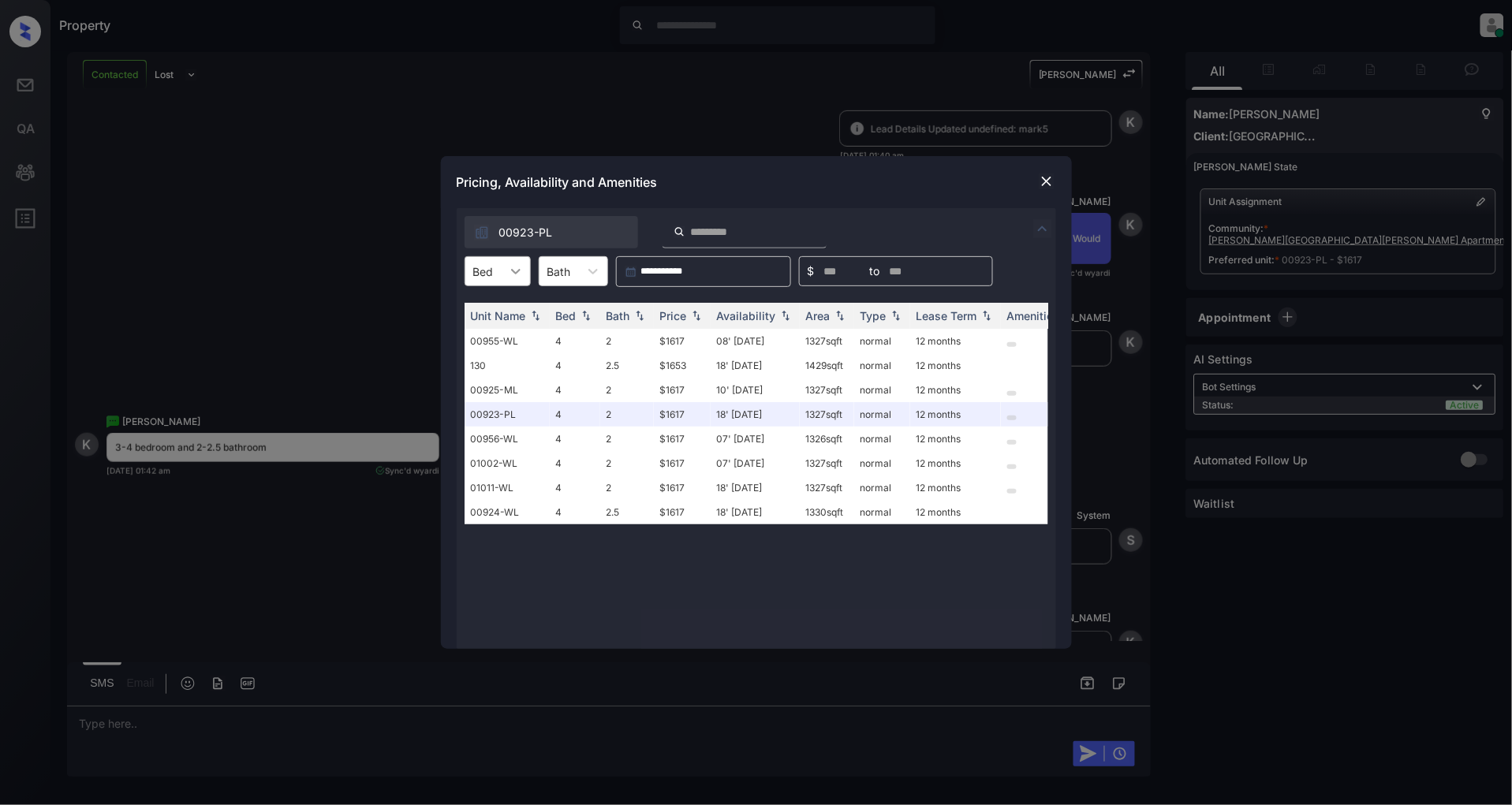
click at [503, 266] on div at bounding box center [516, 271] width 28 height 28
click at [503, 303] on div "4" at bounding box center [498, 310] width 66 height 28
click at [695, 311] on img at bounding box center [696, 316] width 16 height 11
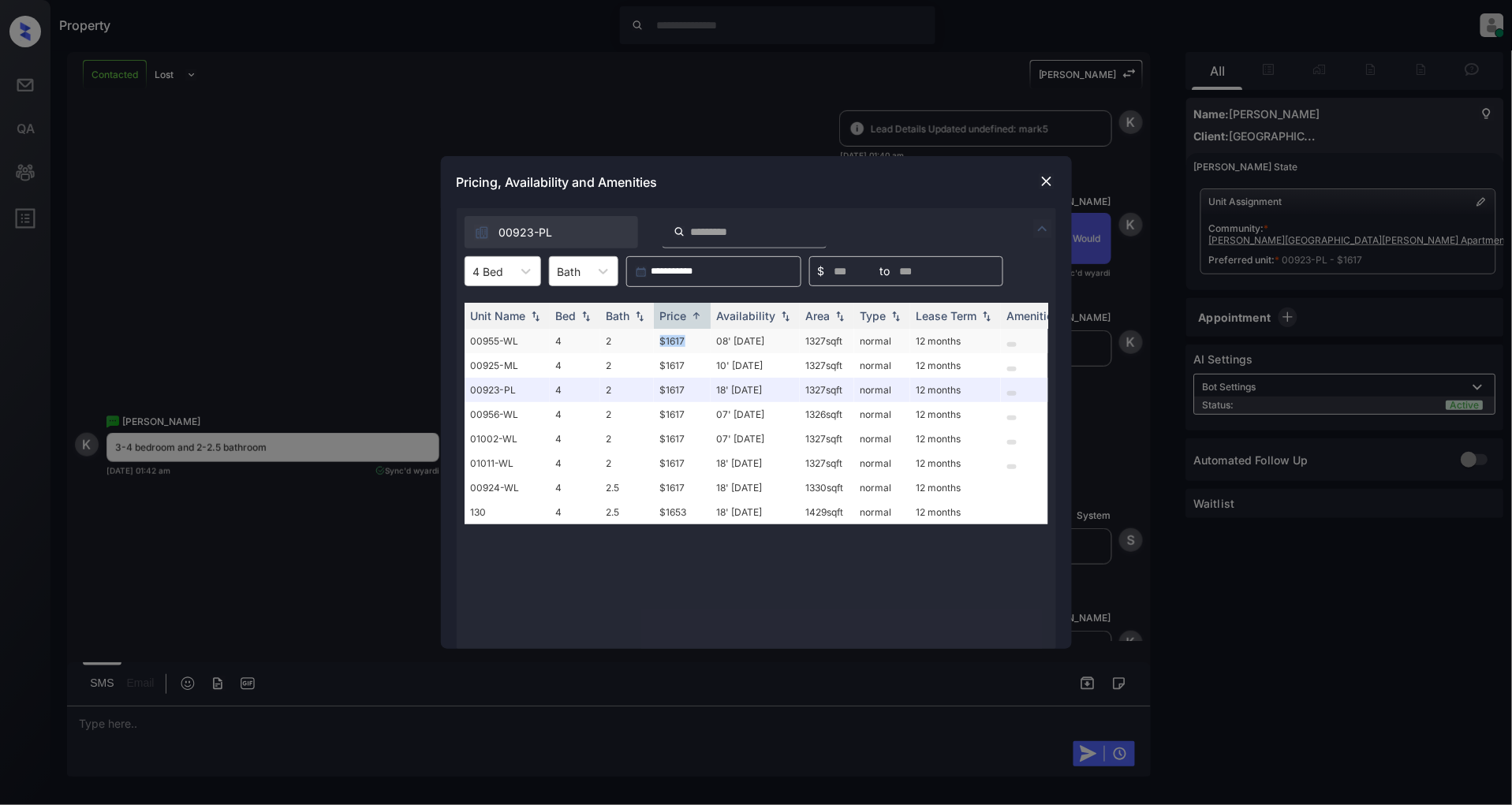
drag, startPoint x: 698, startPoint y: 335, endPoint x: 650, endPoint y: 342, distance: 48.5
click at [650, 342] on tr "00955-WL 4 2 $1617 08' [DATE] sqft normal 12 months" at bounding box center [877, 341] width 825 height 24
copy tr "$1617"
click at [1039, 183] on img at bounding box center [1046, 181] width 16 height 16
